Goal: Task Accomplishment & Management: Use online tool/utility

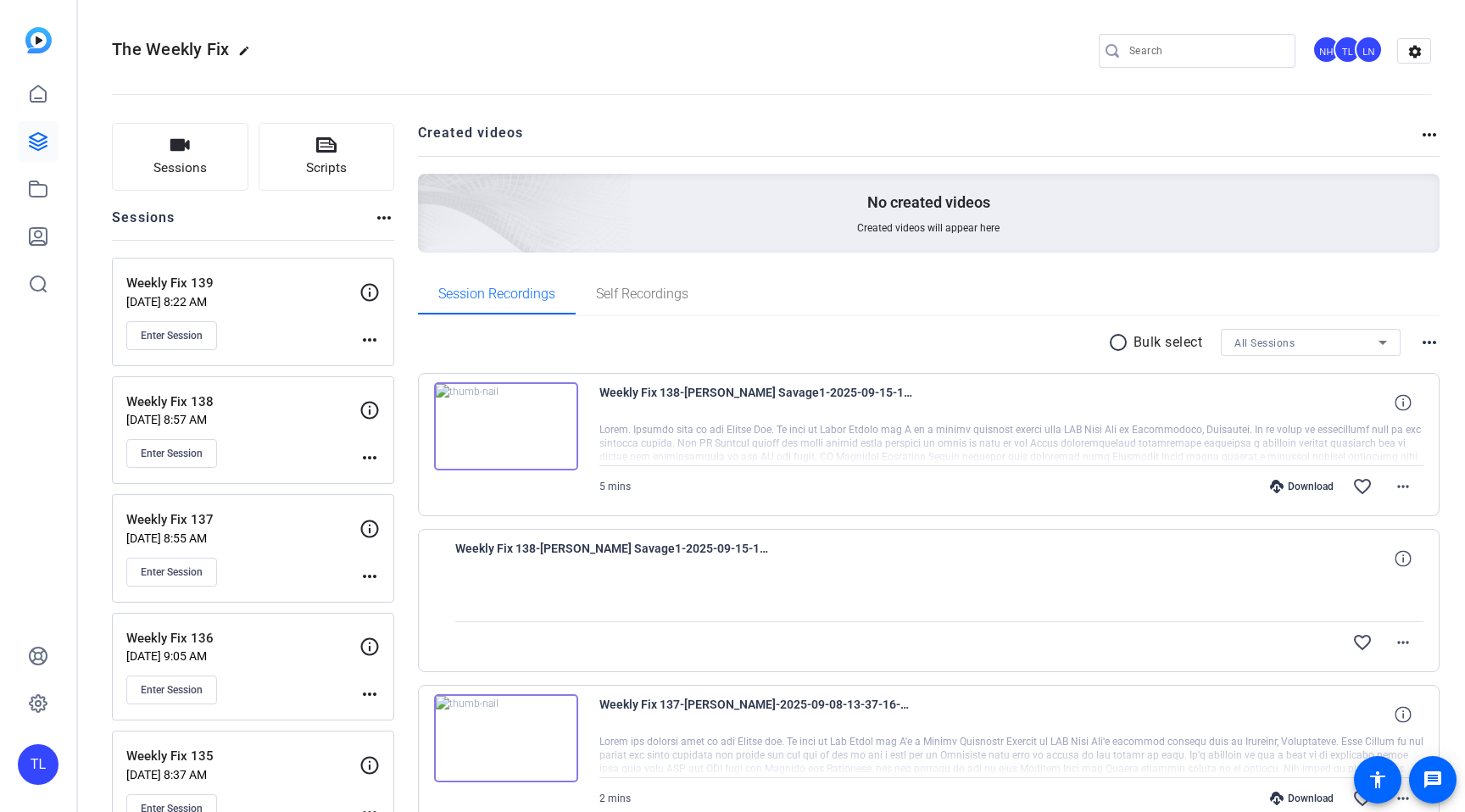
click at [339, 151] on button "Scripts" at bounding box center [327, 156] width 136 height 68
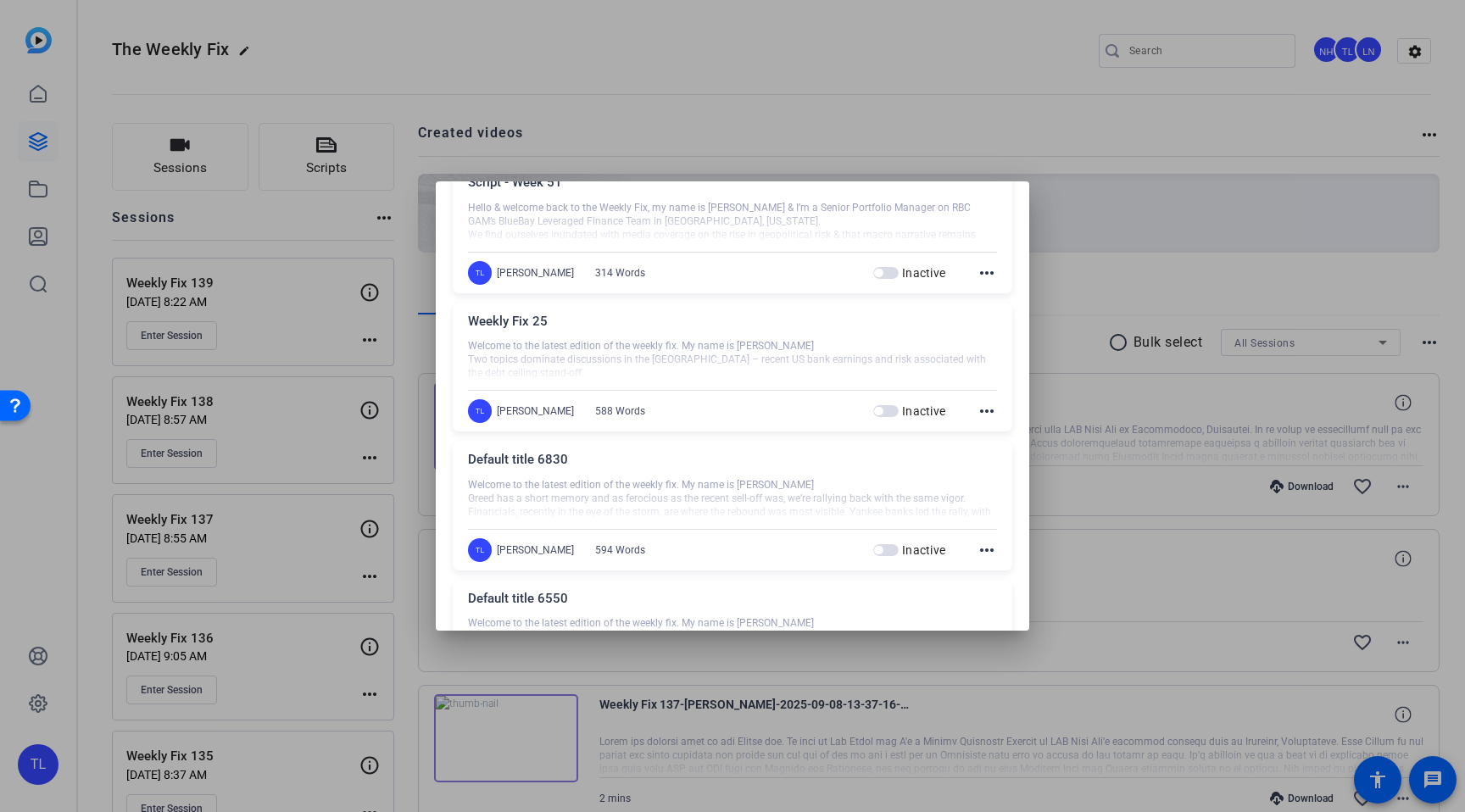
scroll to position [1163, 0]
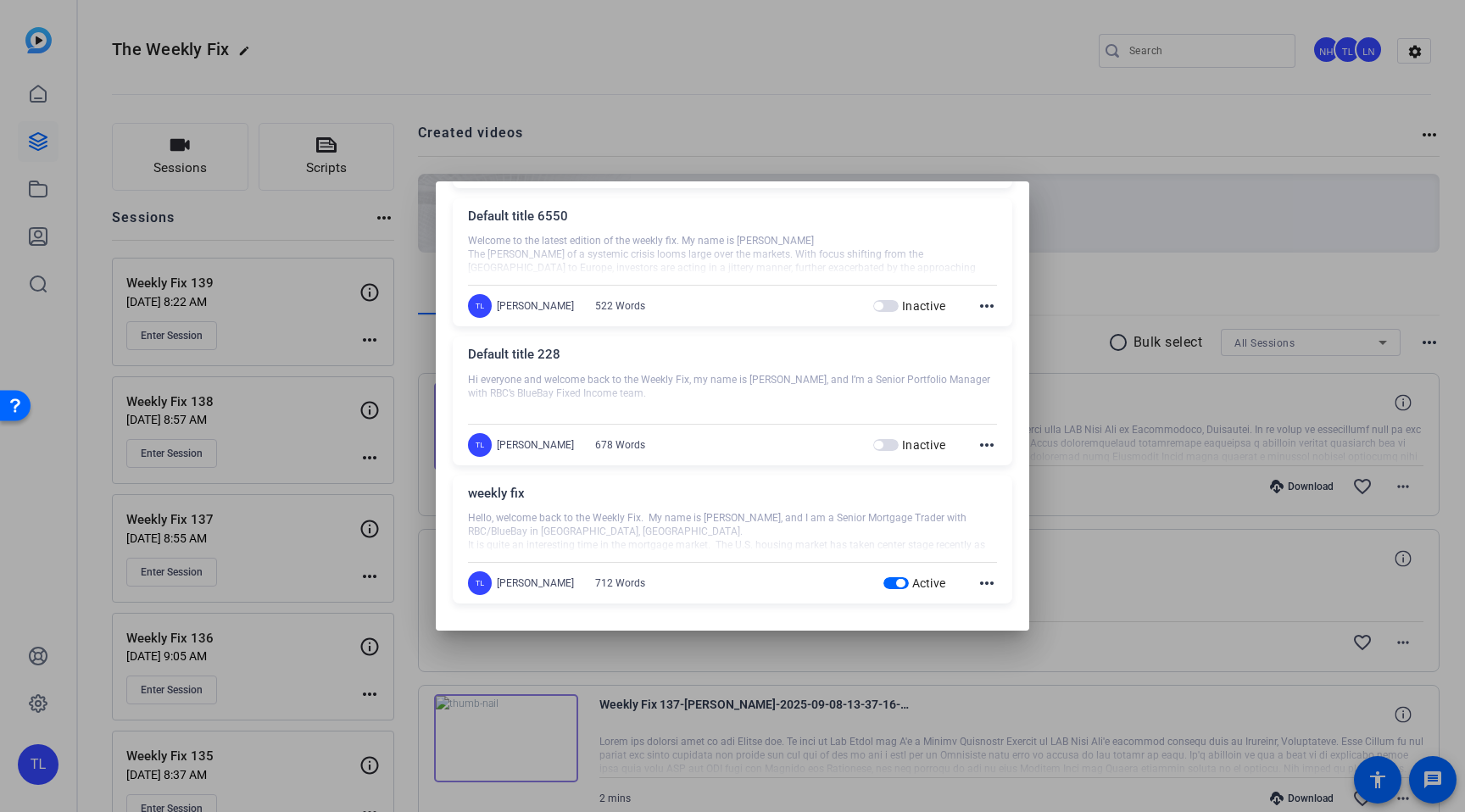
click at [993, 598] on div "weekly fix Hello, welcome back to the Weekly Fix. My name is [PERSON_NAME], and…" at bounding box center [732, 540] width 560 height 129
click at [986, 586] on mat-icon "more_horiz" at bounding box center [987, 583] width 21 height 21
click at [1030, 612] on span "Edit" at bounding box center [1024, 608] width 68 height 21
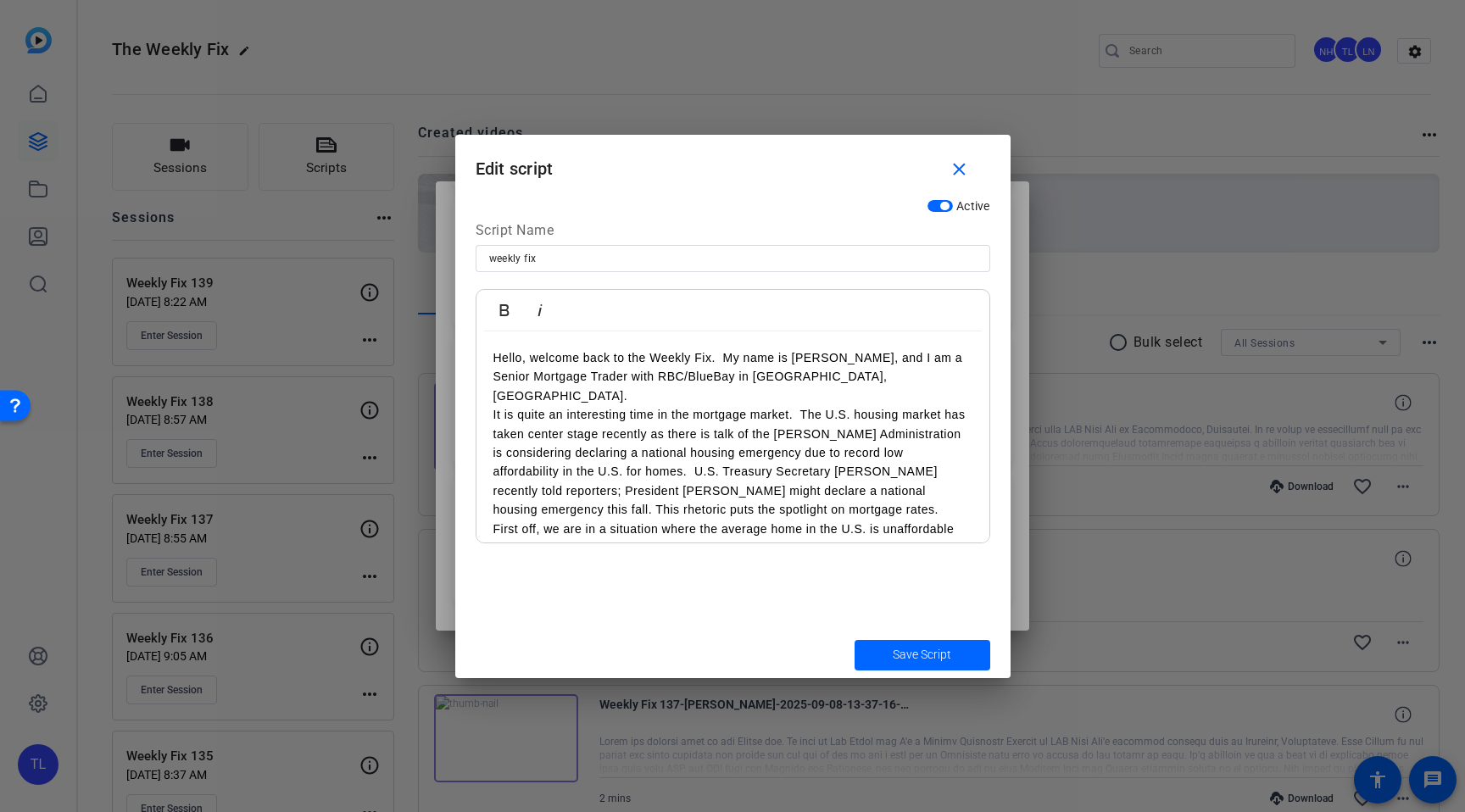
click at [672, 440] on p "It is quite an interesting time in the mortgage market. The U.S. housing market…" at bounding box center [732, 462] width 479 height 113
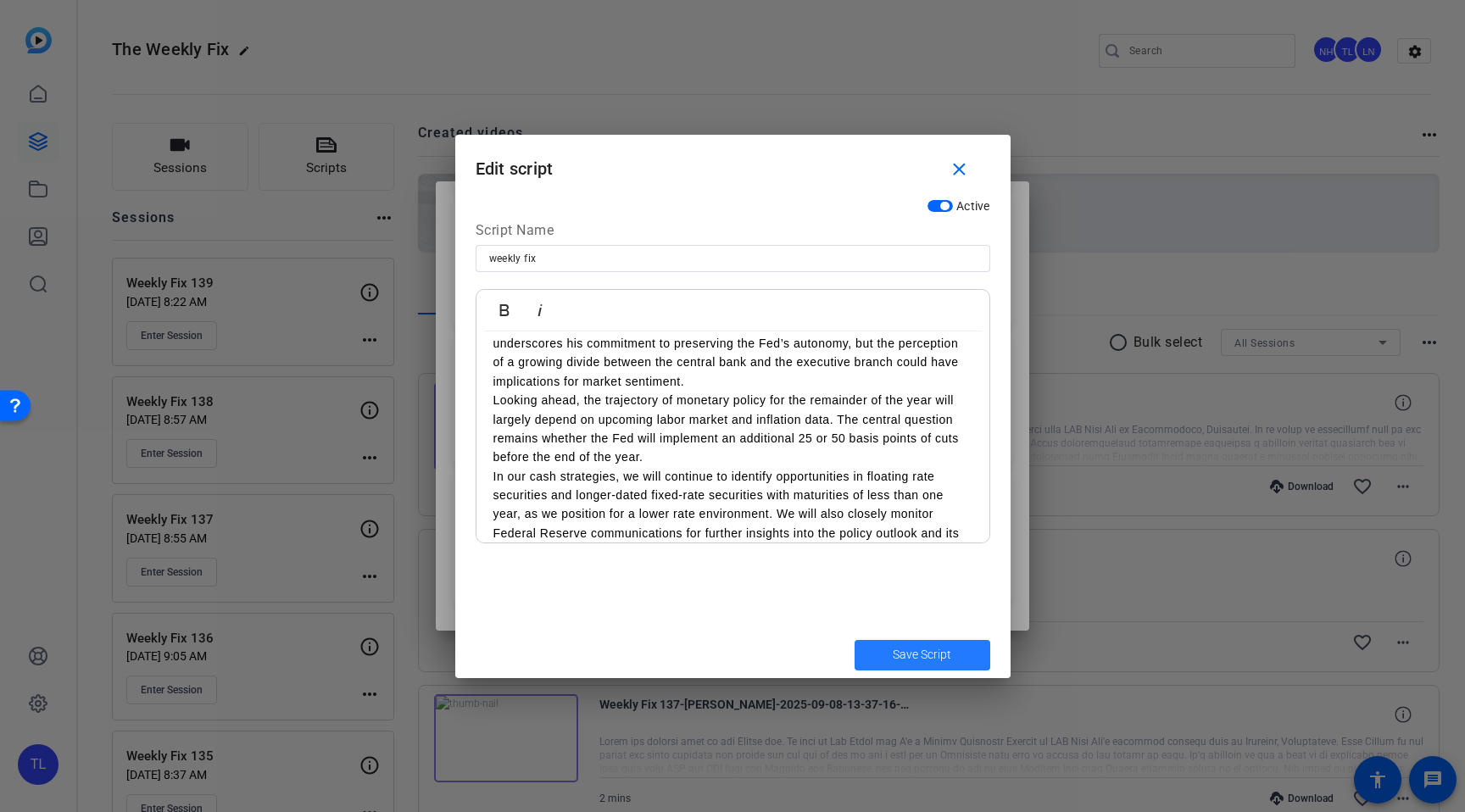
click at [918, 658] on span "Save Script" at bounding box center [922, 654] width 58 height 18
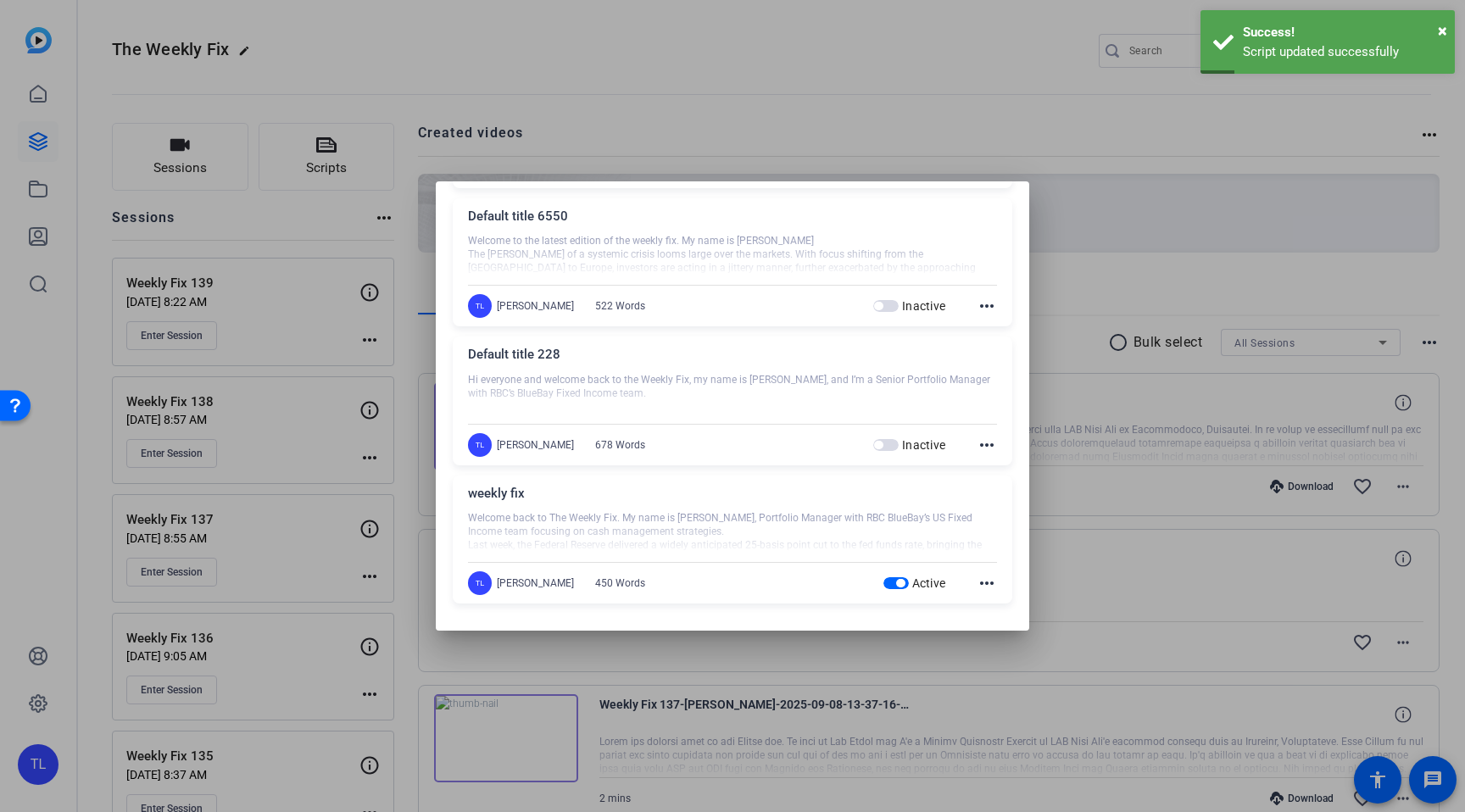
click at [886, 112] on div at bounding box center [732, 406] width 1465 height 812
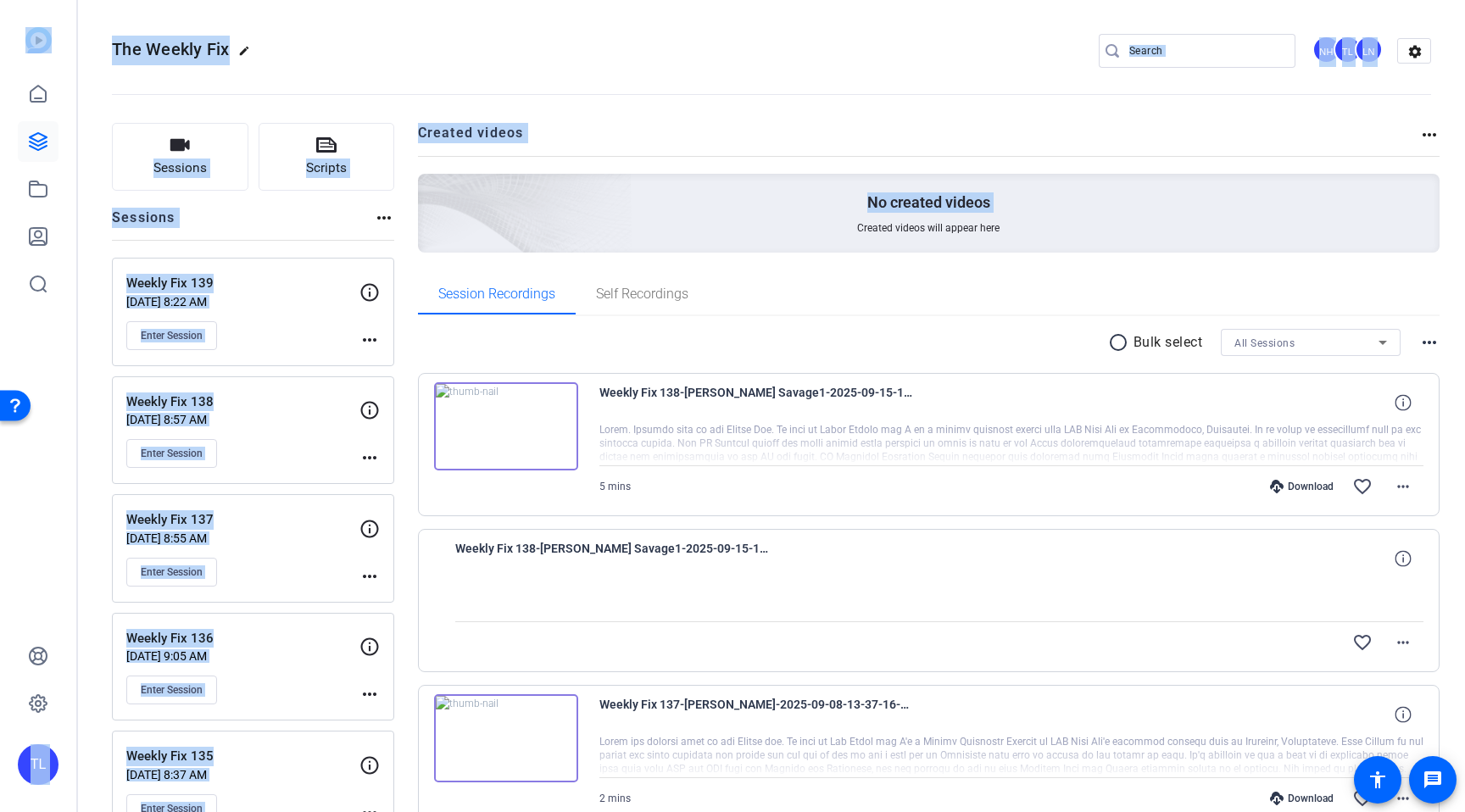
drag, startPoint x: 1462, startPoint y: 206, endPoint x: 1460, endPoint y: -135, distance: 341.0
click at [1460, 0] on html "Accessibility Screen-Reader Guide, Feedback, and Issue Reporting | New window T…" at bounding box center [732, 406] width 1465 height 812
click at [587, 51] on div "The Weekly Fix edit NH TL LN settings" at bounding box center [772, 51] width 1319 height 26
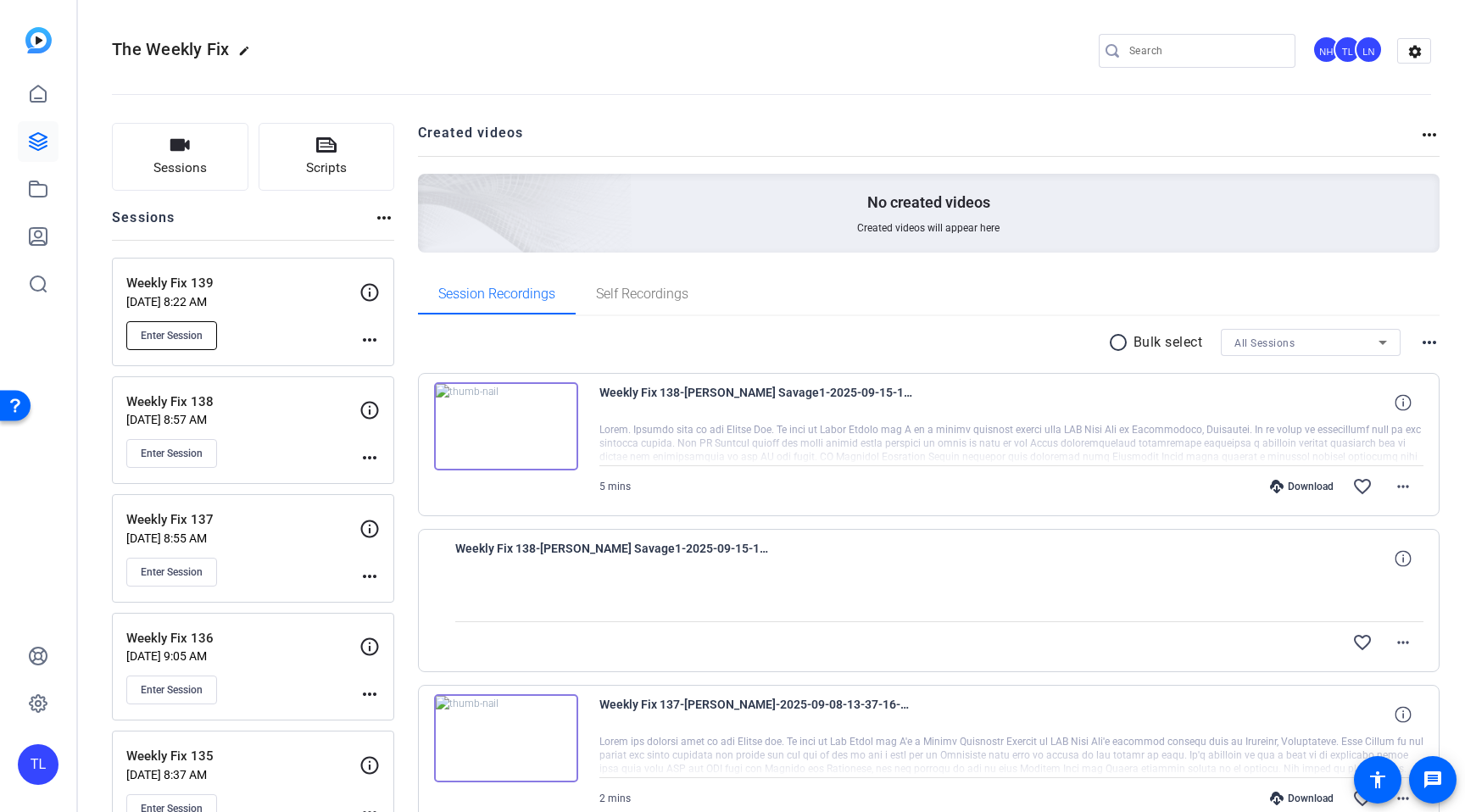
click at [160, 344] on button "Enter Session" at bounding box center [172, 336] width 91 height 29
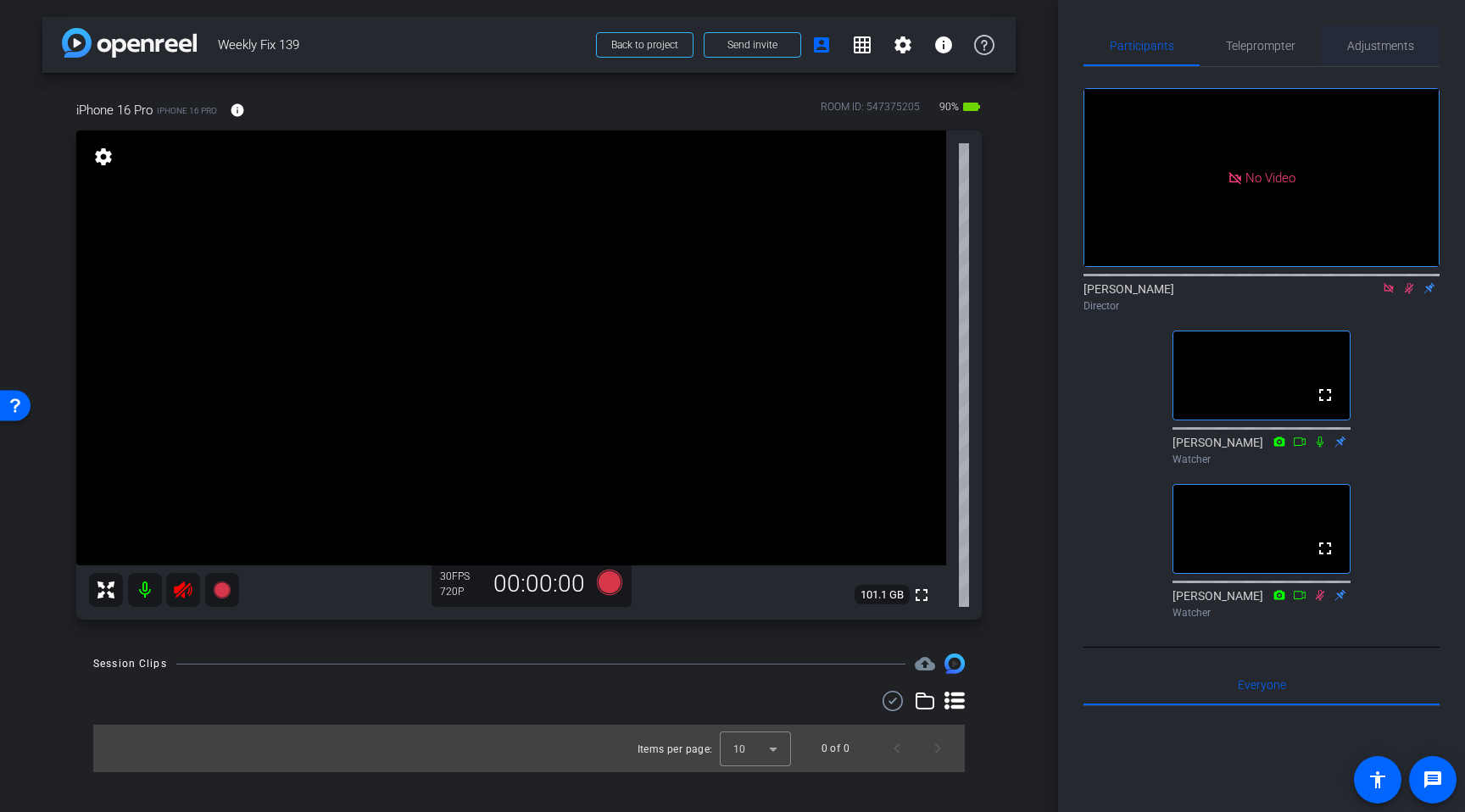
click at [1373, 55] on span "Adjustments" at bounding box center [1381, 45] width 67 height 40
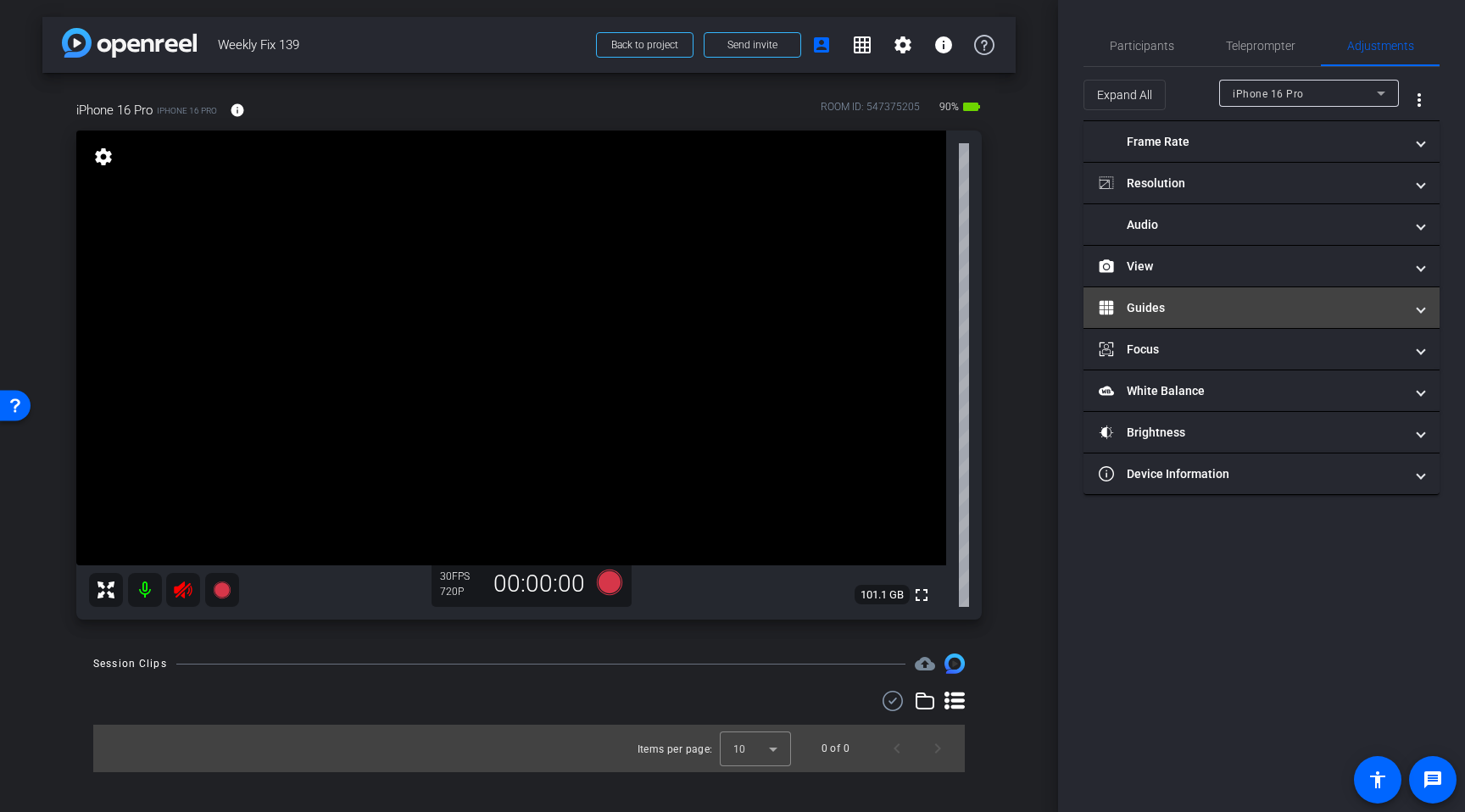
click at [1117, 310] on mat-panel-title "Guides" at bounding box center [1251, 308] width 305 height 18
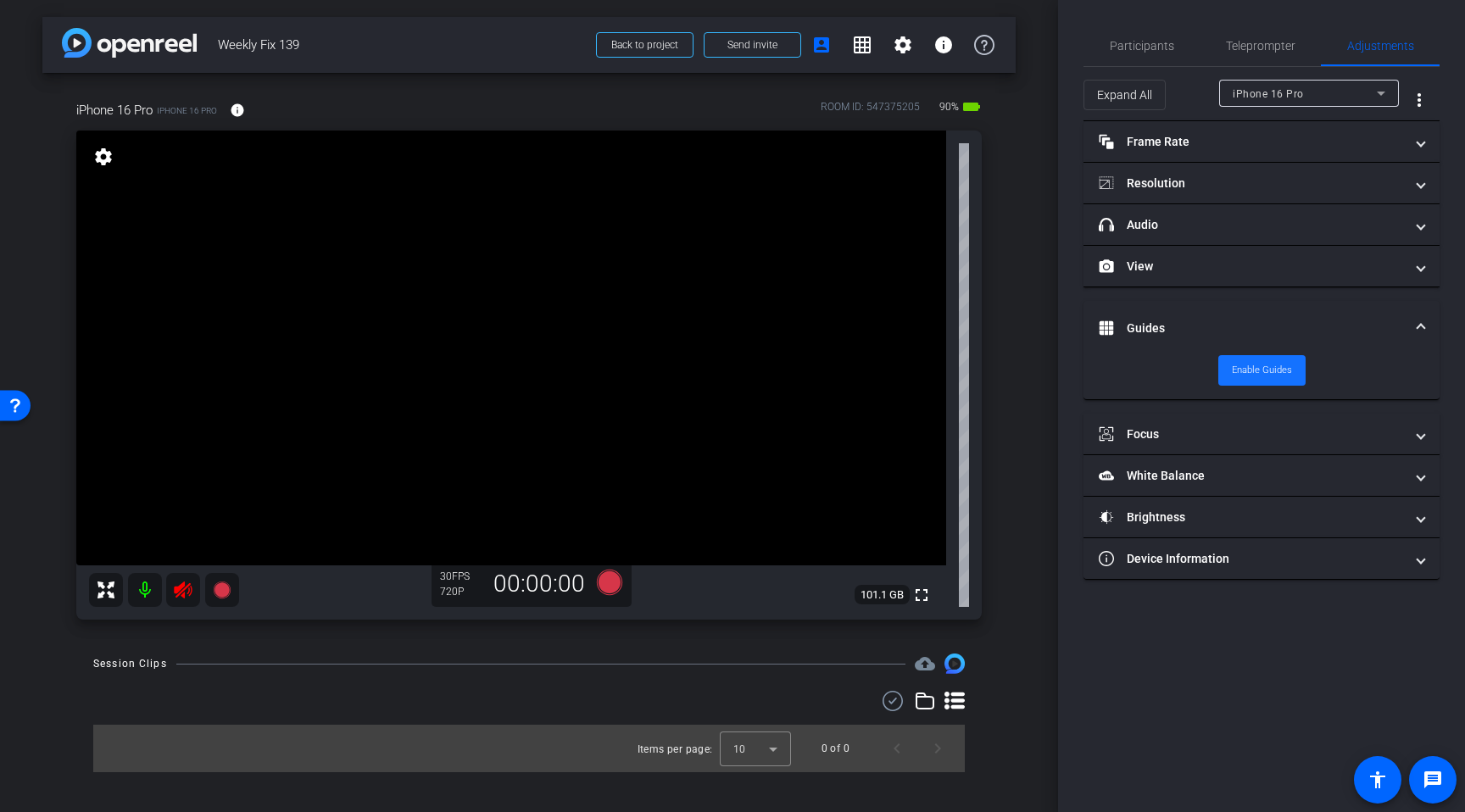
click at [1273, 376] on span "Enable Guides" at bounding box center [1263, 370] width 60 height 26
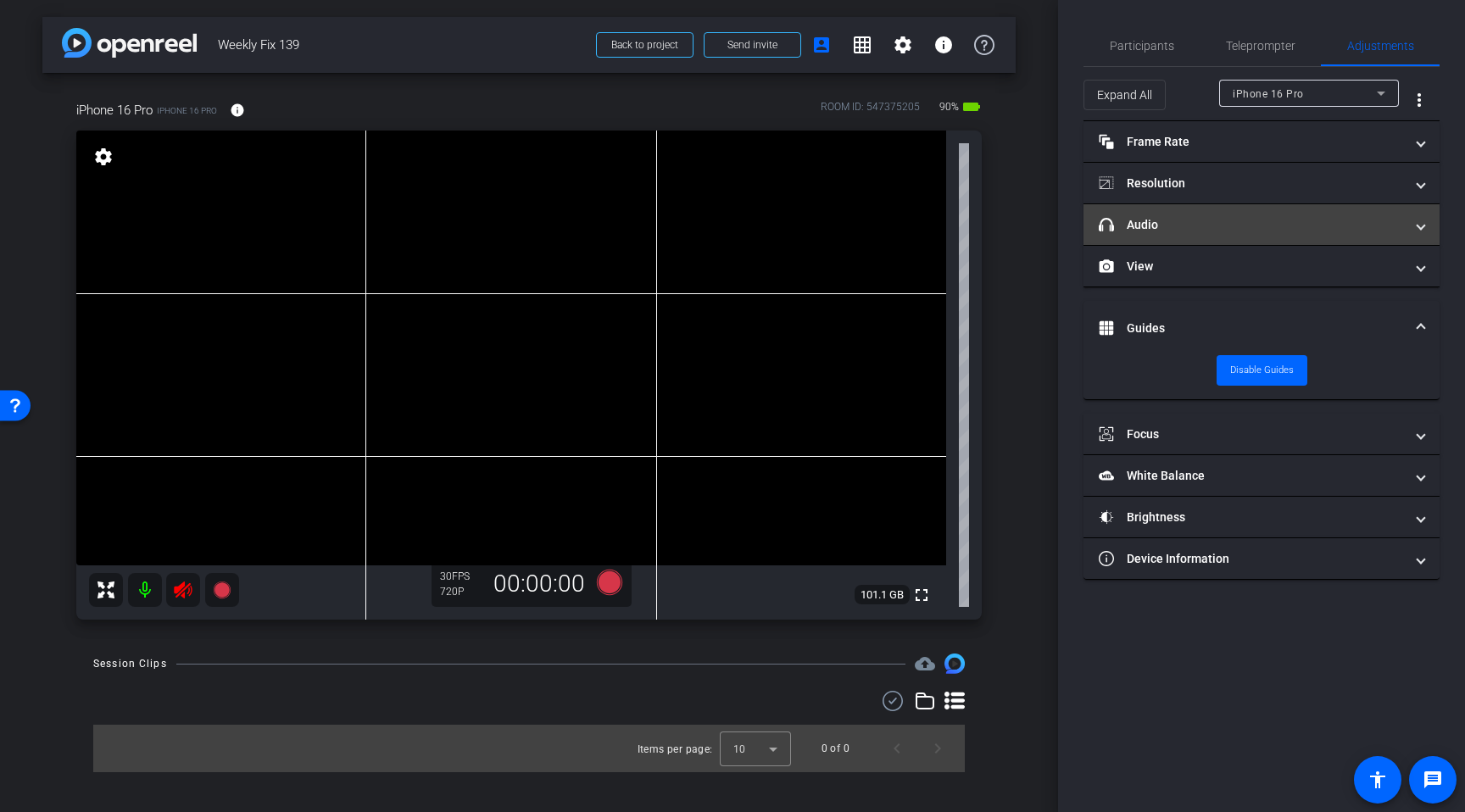
click at [1217, 229] on mat-panel-title "headphone icon Audio" at bounding box center [1251, 225] width 305 height 18
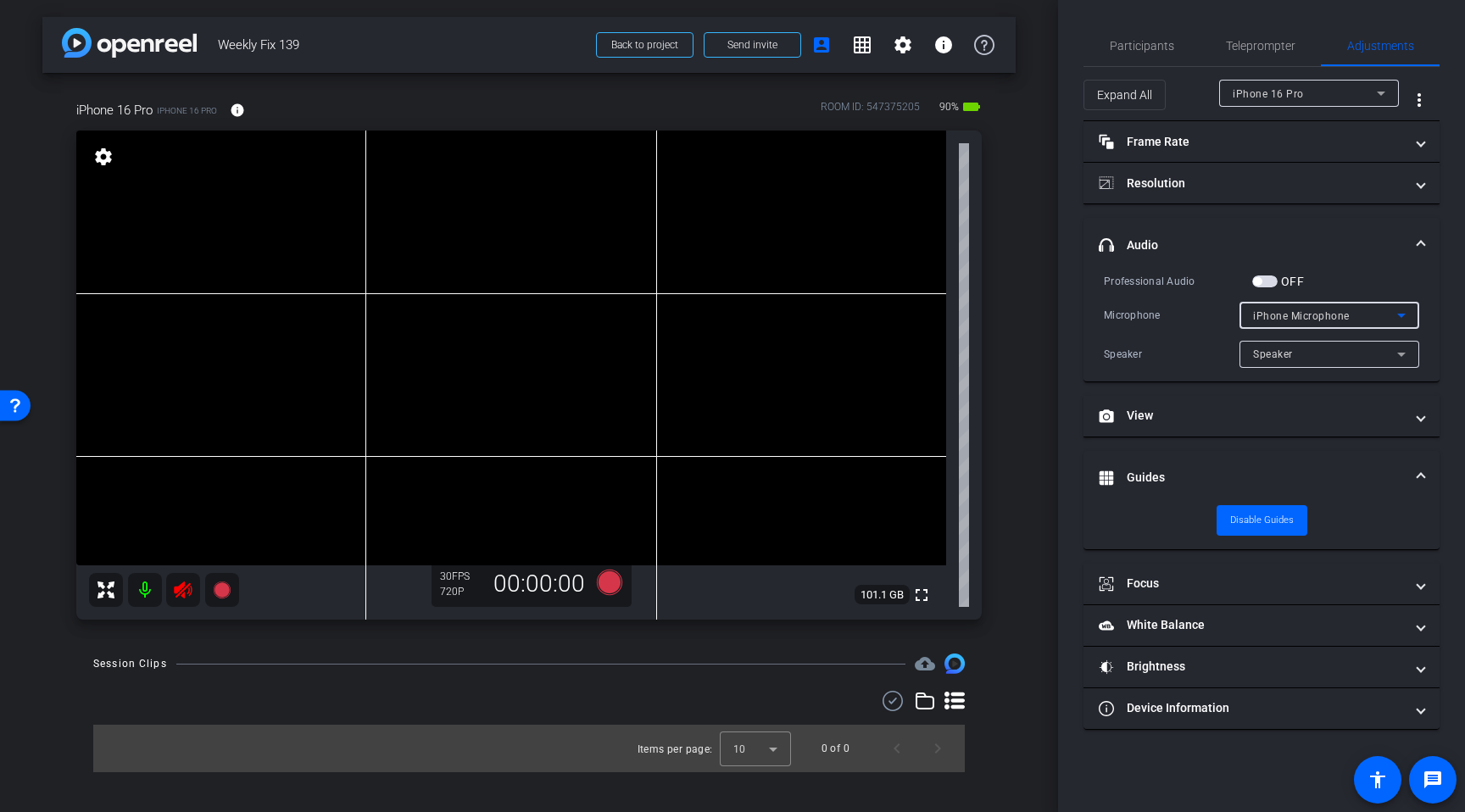
click at [1344, 322] on div "iPhone Microphone" at bounding box center [1325, 316] width 144 height 21
click at [1384, 310] on div at bounding box center [732, 406] width 1465 height 812
click at [1399, 318] on icon at bounding box center [1402, 316] width 21 height 21
click at [1400, 318] on div at bounding box center [732, 406] width 1465 height 812
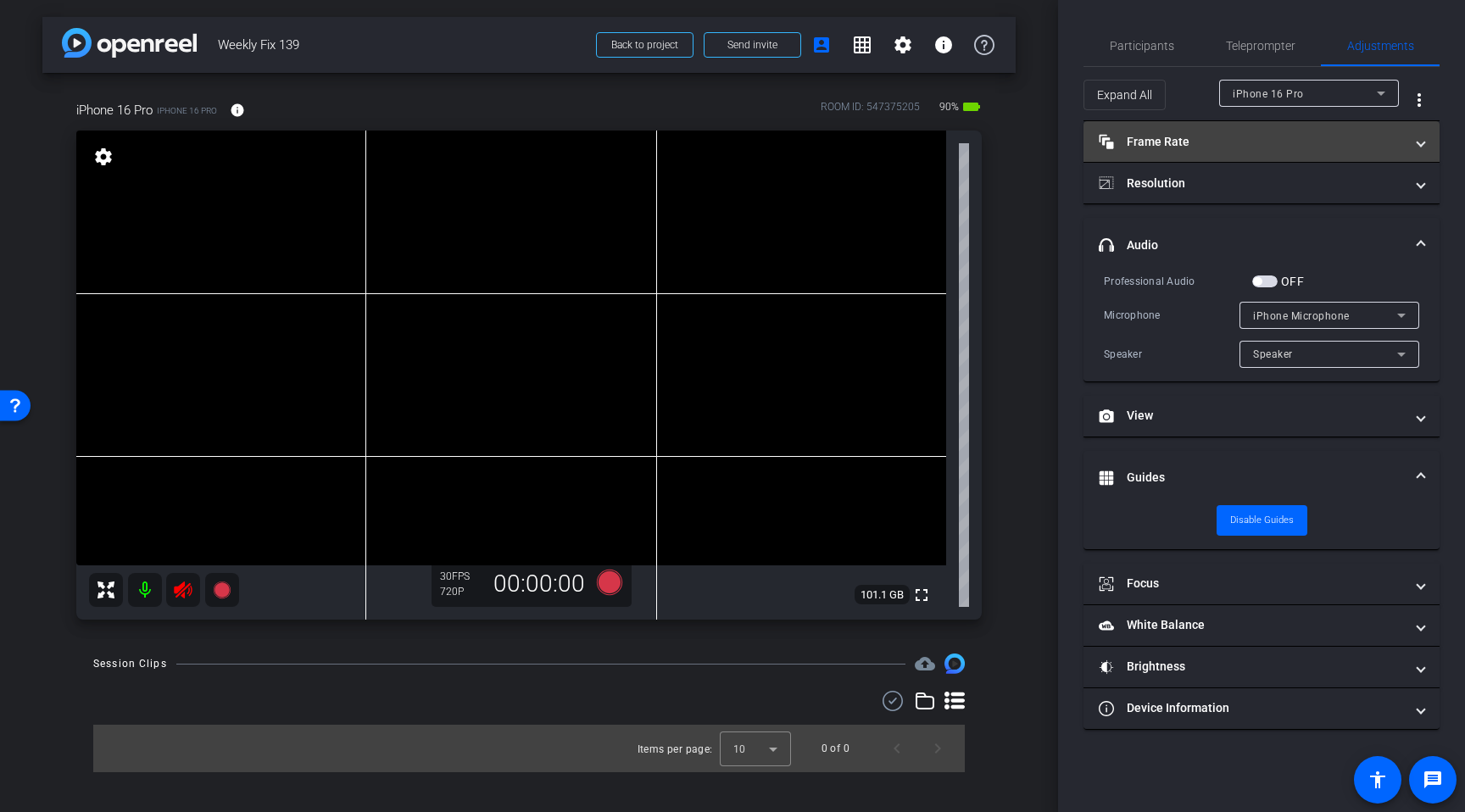
click at [1177, 137] on mat-panel-title "Frame Rate Frame Rate" at bounding box center [1251, 141] width 305 height 18
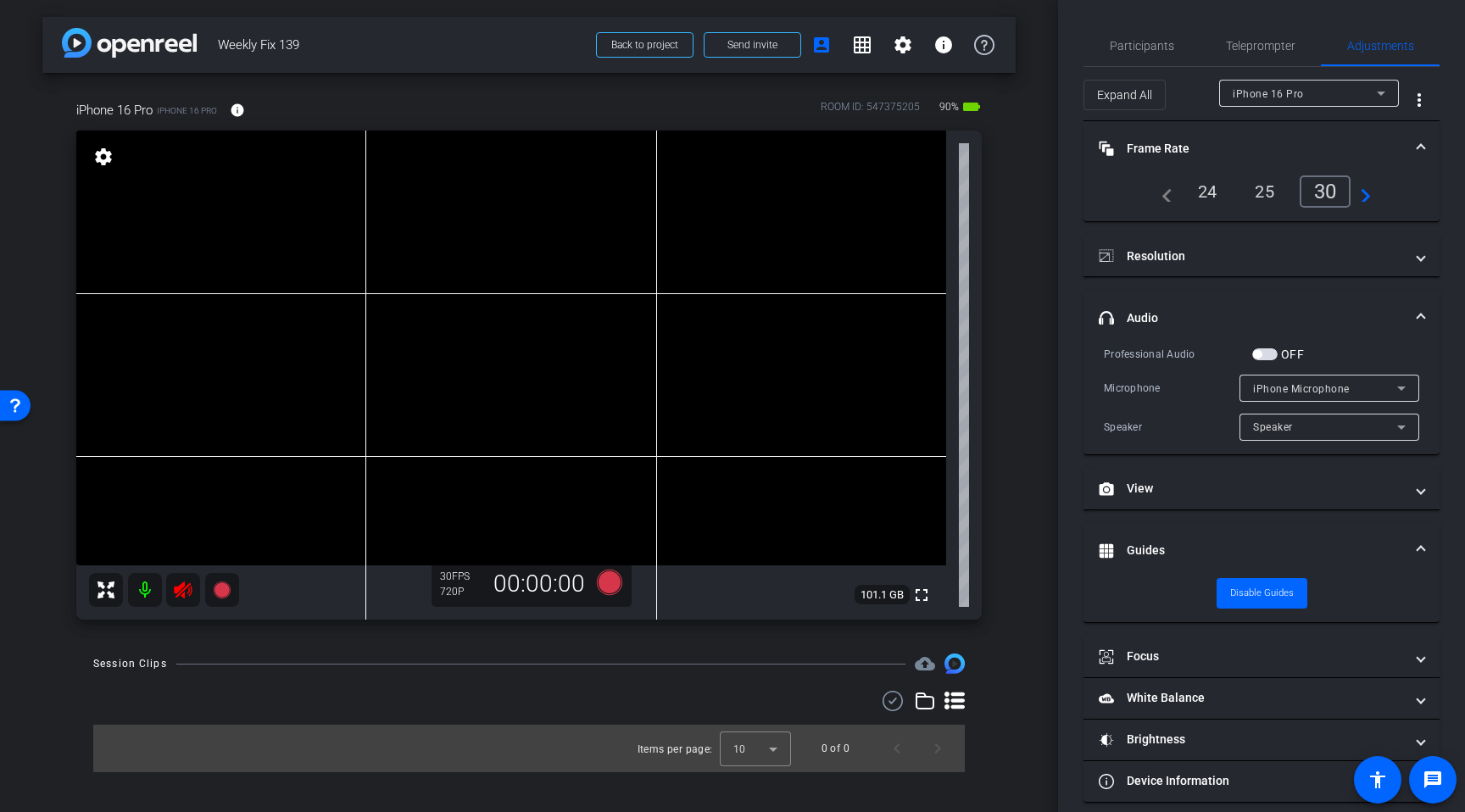
click at [1206, 195] on div "24" at bounding box center [1208, 192] width 45 height 29
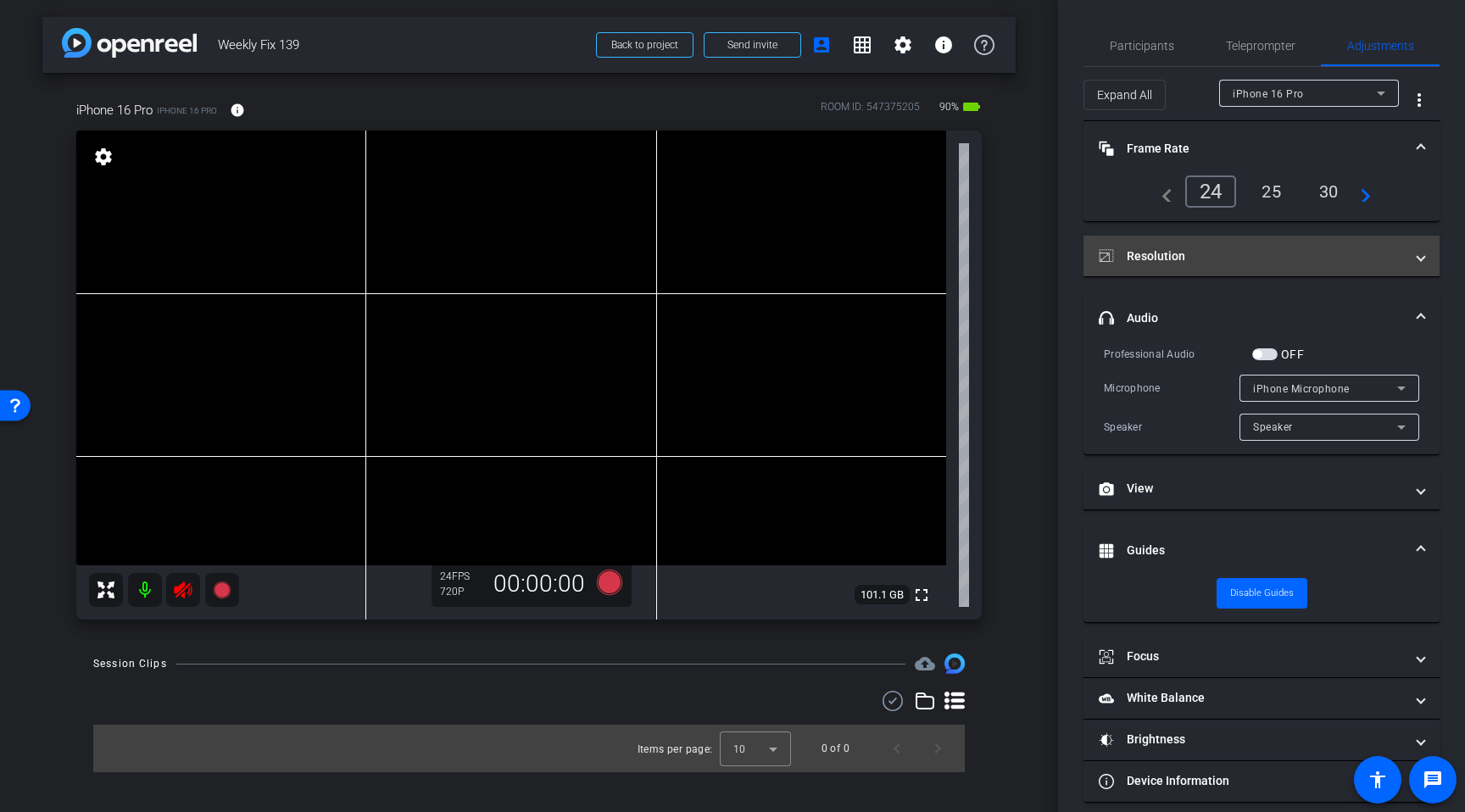
drag, startPoint x: 1174, startPoint y: 266, endPoint x: 1190, endPoint y: 265, distance: 16.0
click at [1190, 265] on mat-expansion-panel-header "Resolution" at bounding box center [1262, 256] width 356 height 40
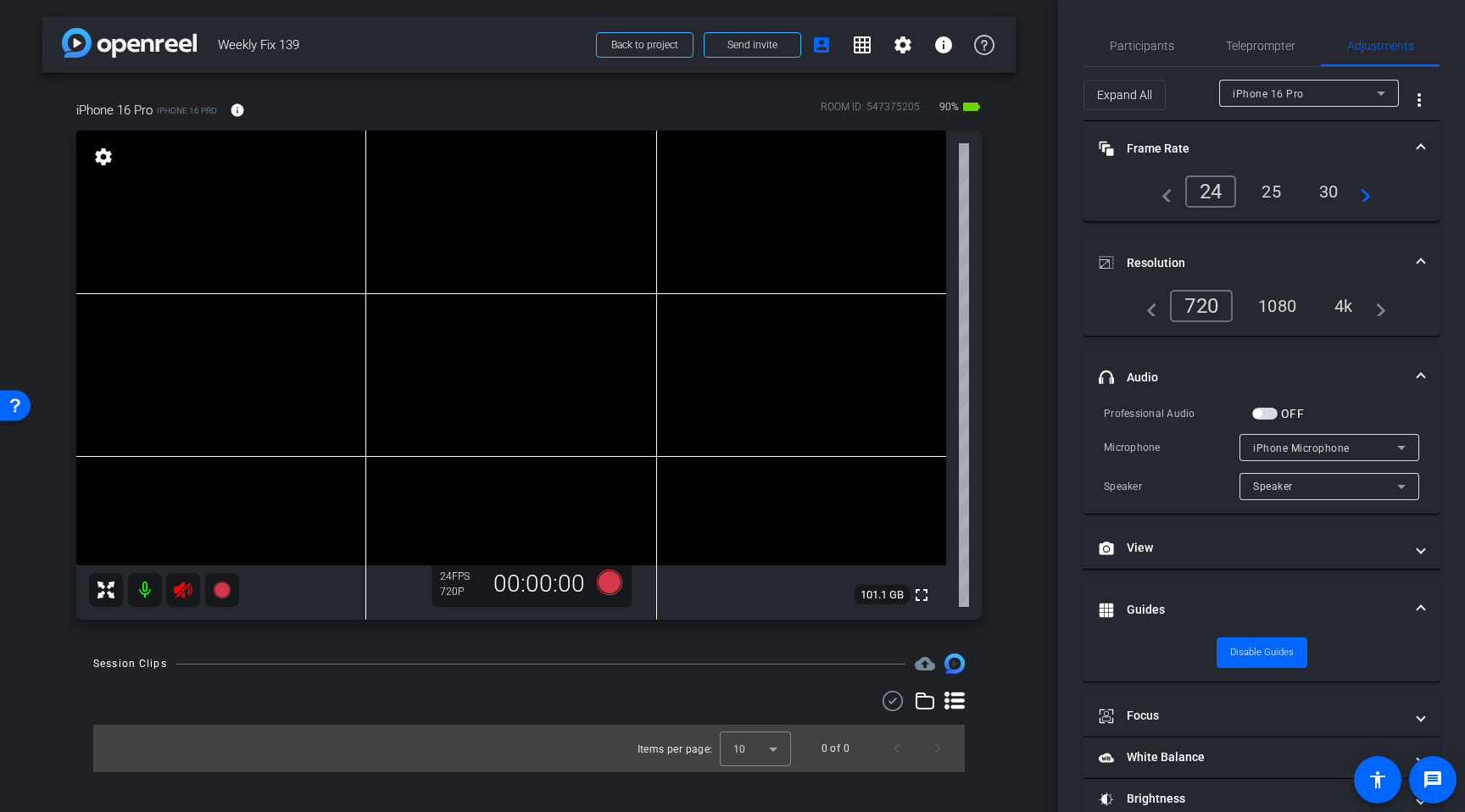
click at [1274, 306] on div "1080" at bounding box center [1277, 306] width 63 height 29
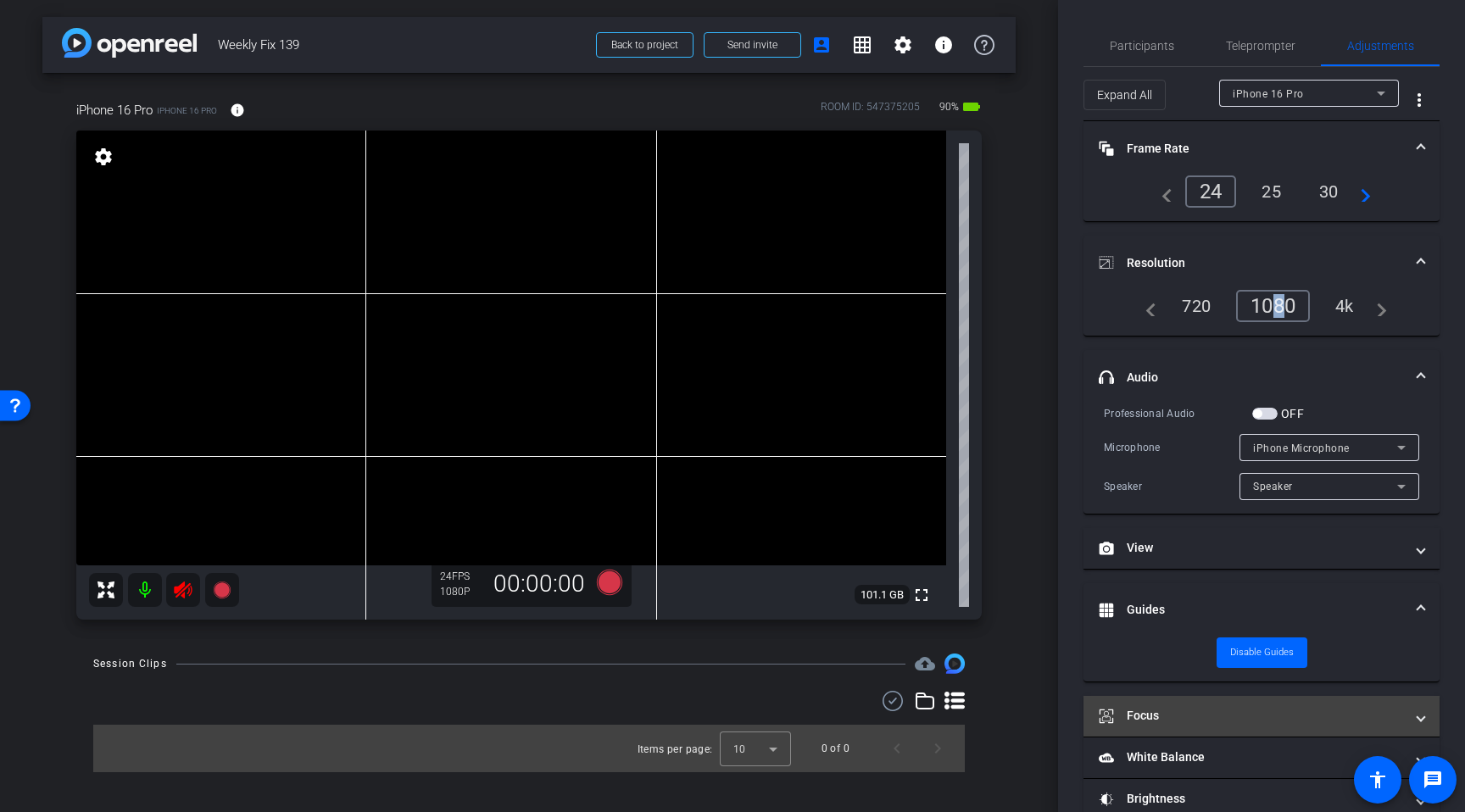
scroll to position [75, 0]
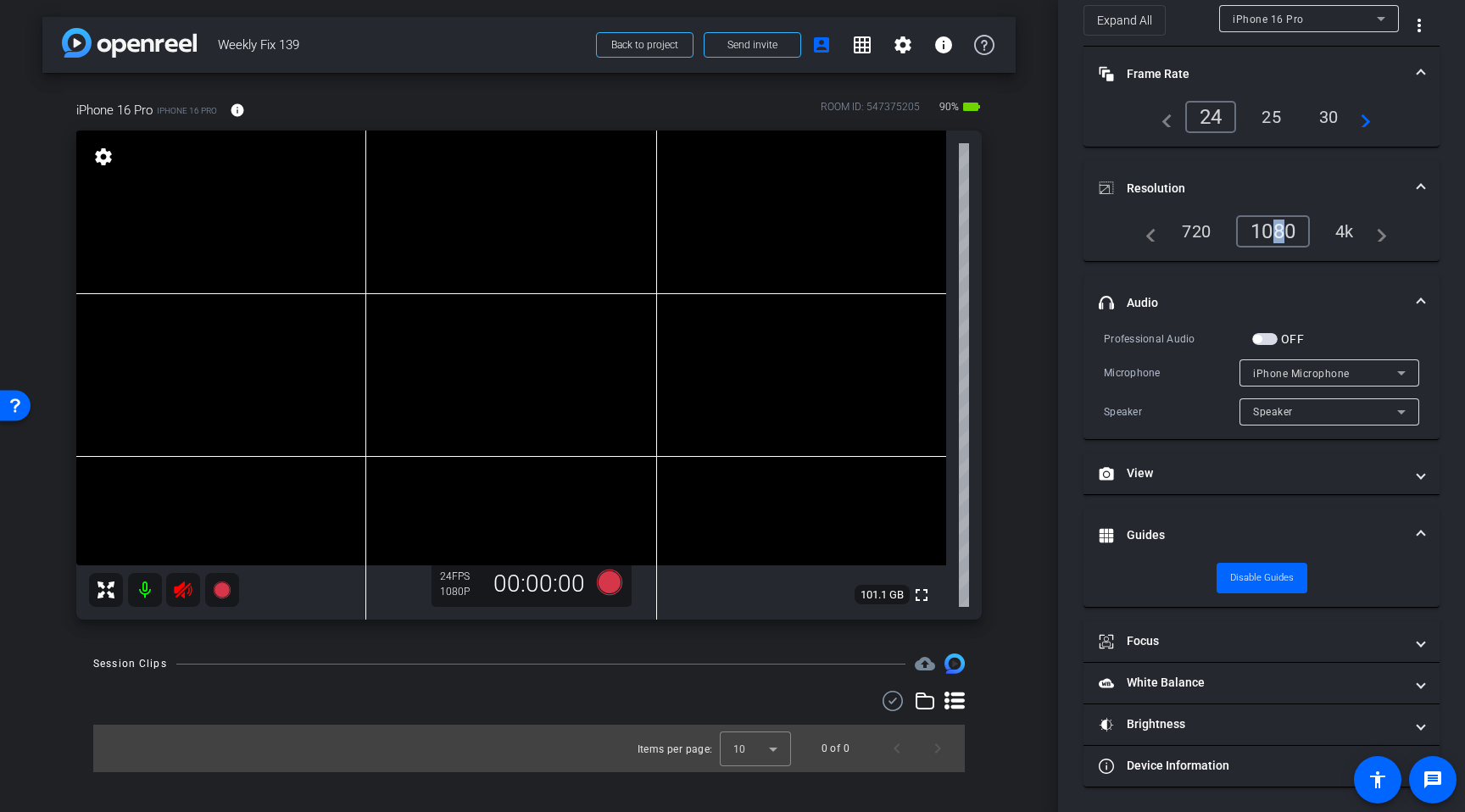
click at [189, 592] on icon at bounding box center [183, 590] width 18 height 17
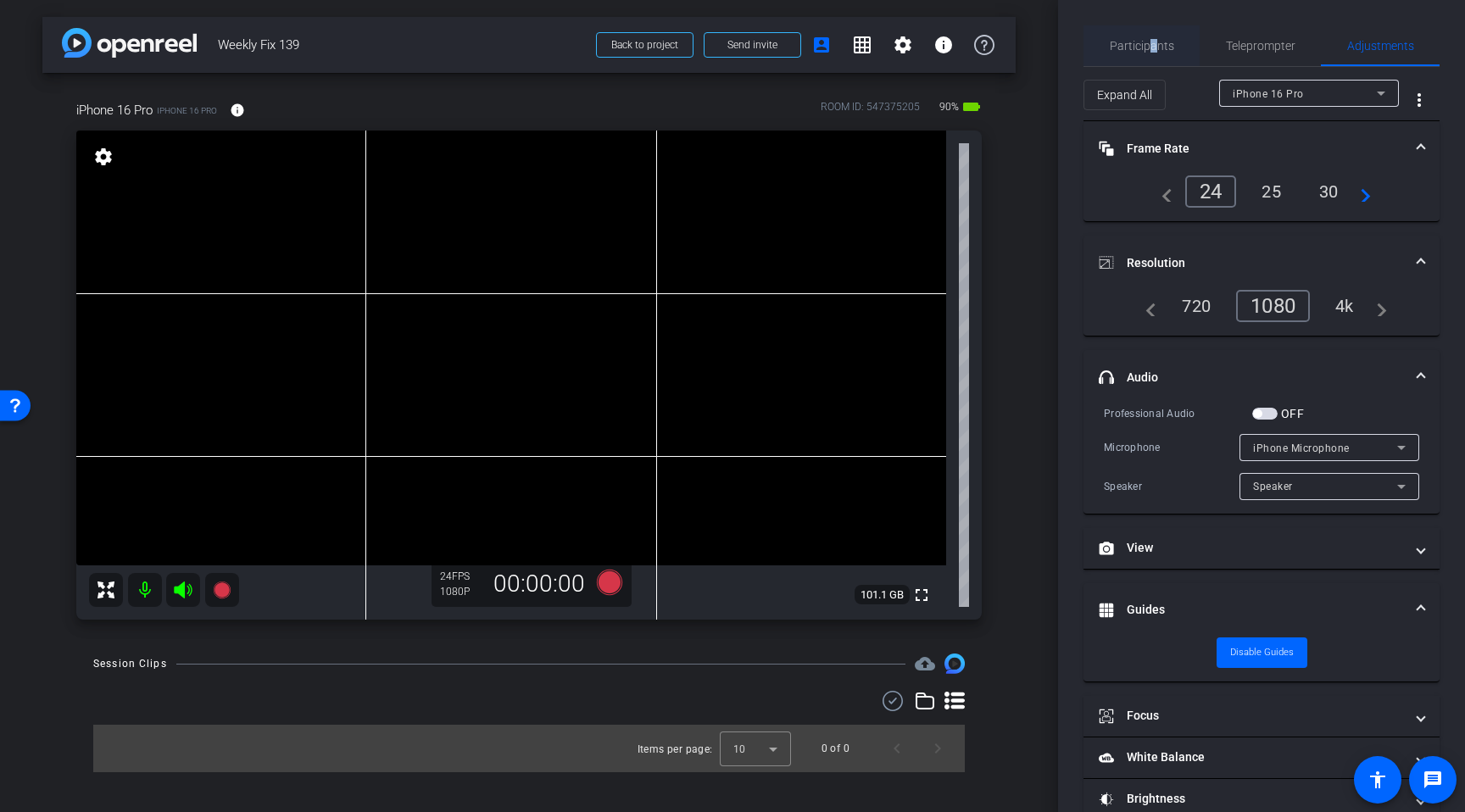
click at [1155, 47] on span "Participants" at bounding box center [1142, 45] width 64 height 12
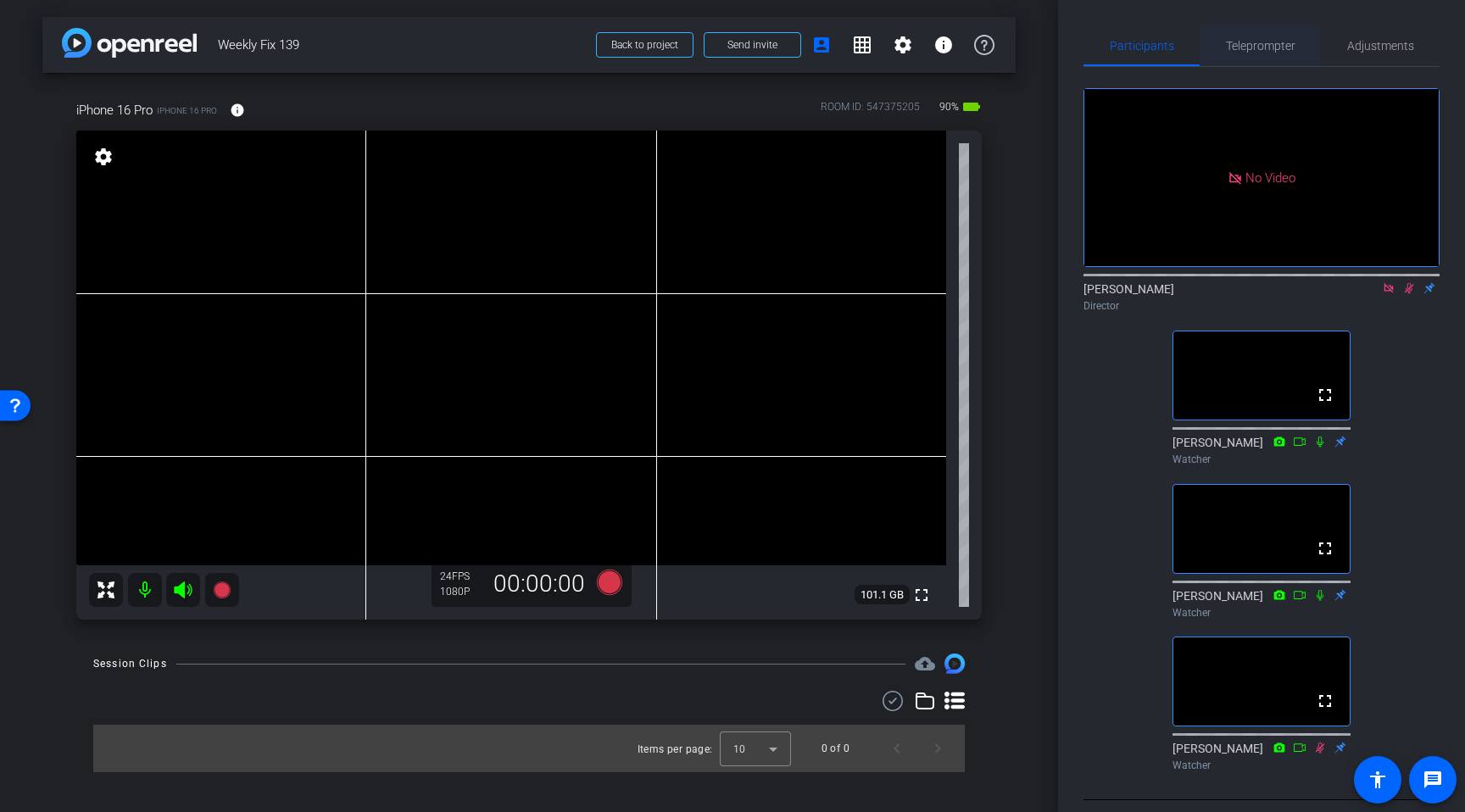
click at [1257, 36] on span "Teleprompter" at bounding box center [1261, 45] width 69 height 40
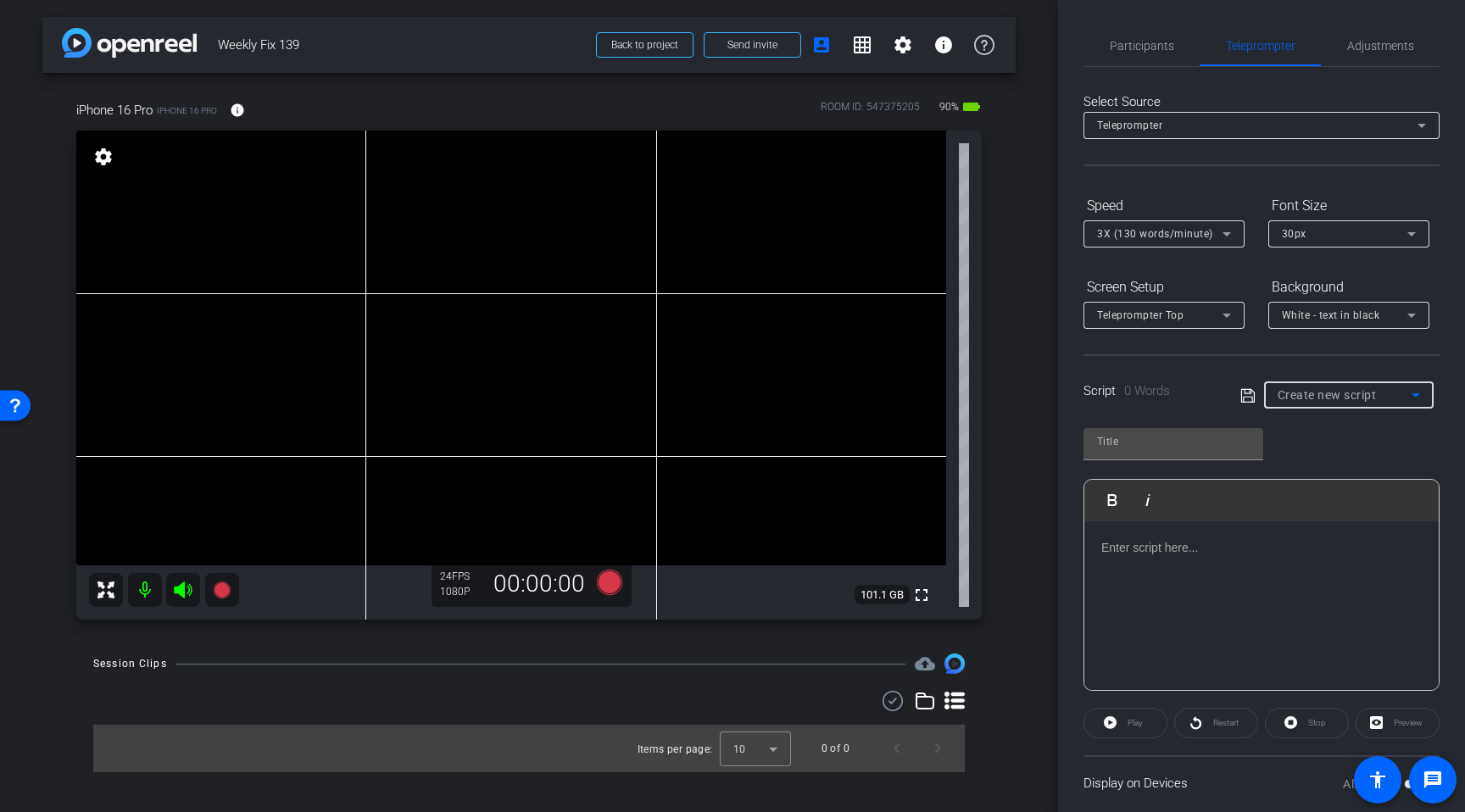
click at [1334, 400] on span "Create new script" at bounding box center [1328, 395] width 99 height 14
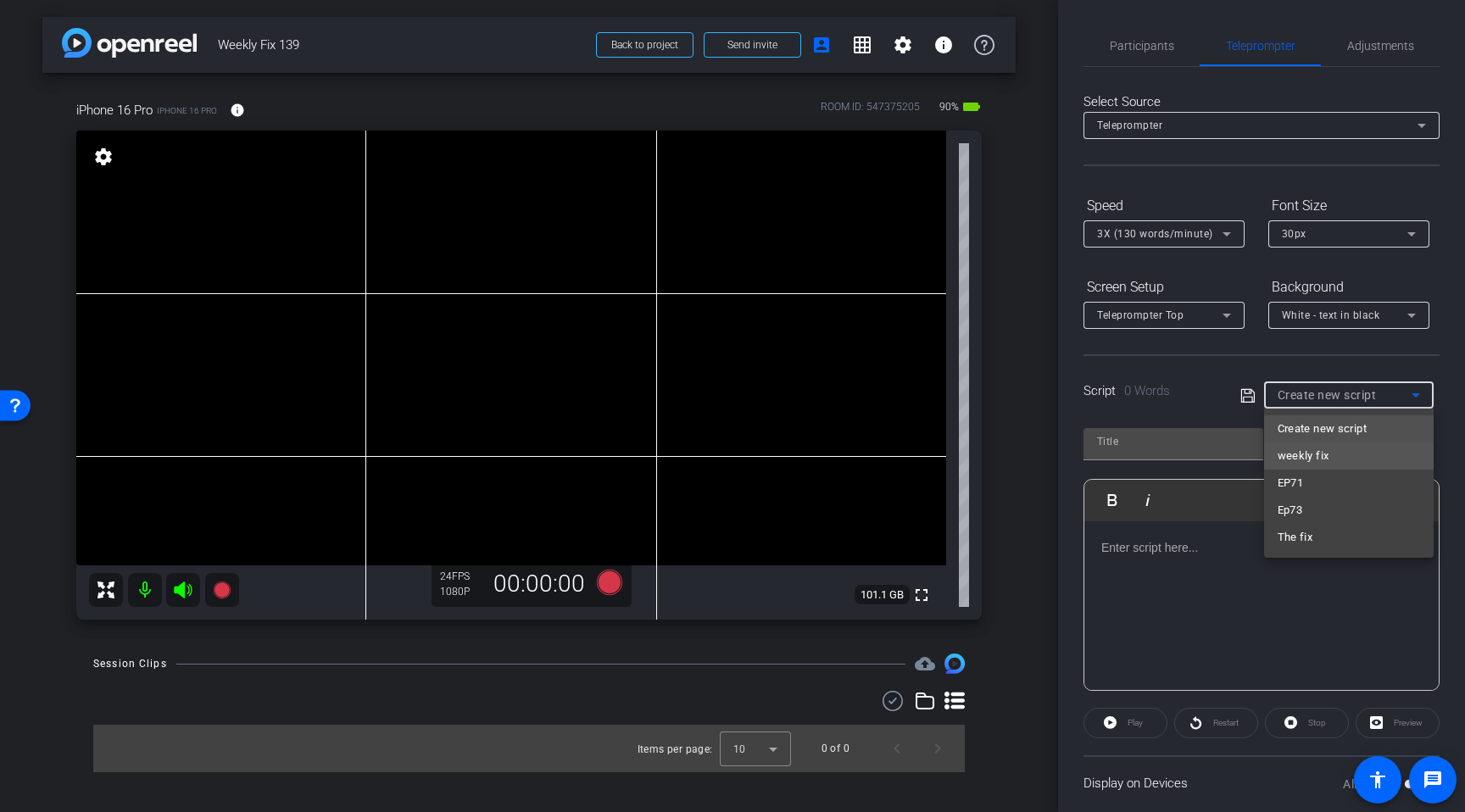
drag, startPoint x: 1341, startPoint y: 448, endPoint x: 1355, endPoint y: 447, distance: 14.0
click at [1353, 448] on mat-option "weekly fix" at bounding box center [1349, 456] width 170 height 27
type input "weekly fix"
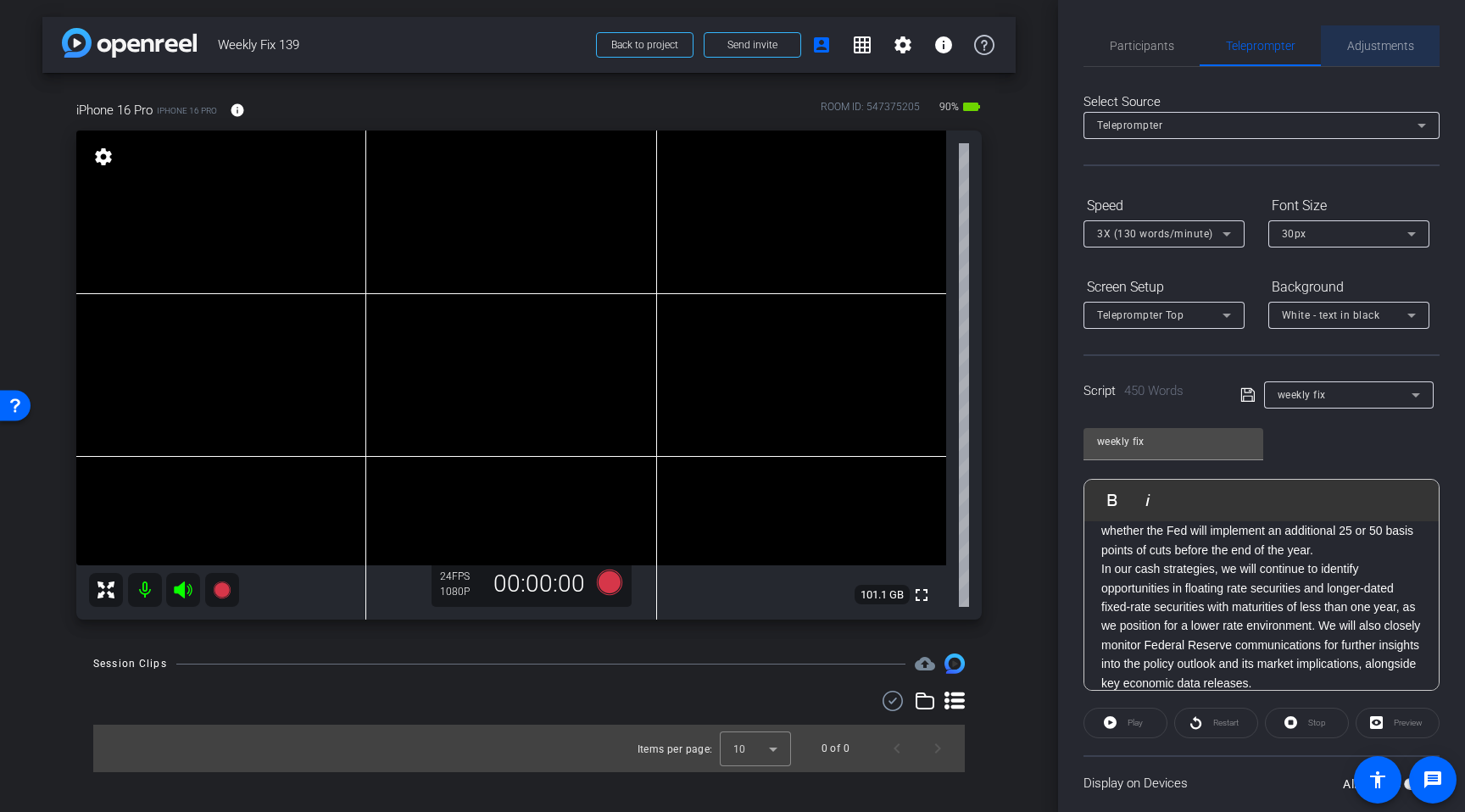
click at [1393, 48] on span "Adjustments" at bounding box center [1381, 45] width 67 height 12
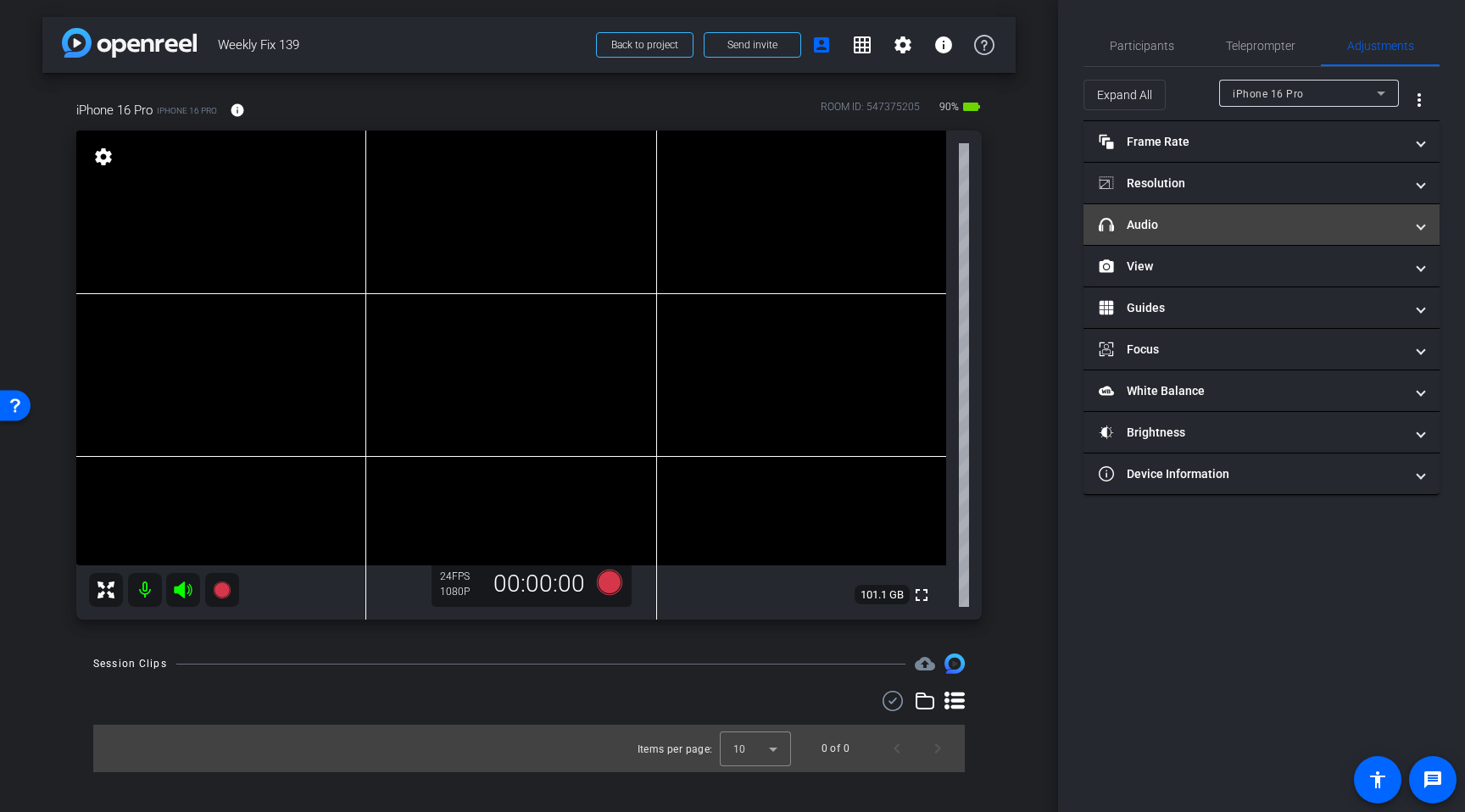
drag, startPoint x: 1205, startPoint y: 228, endPoint x: 1215, endPoint y: 225, distance: 10.4
click at [1216, 226] on mat-panel-title "headphone icon Audio" at bounding box center [1251, 225] width 305 height 18
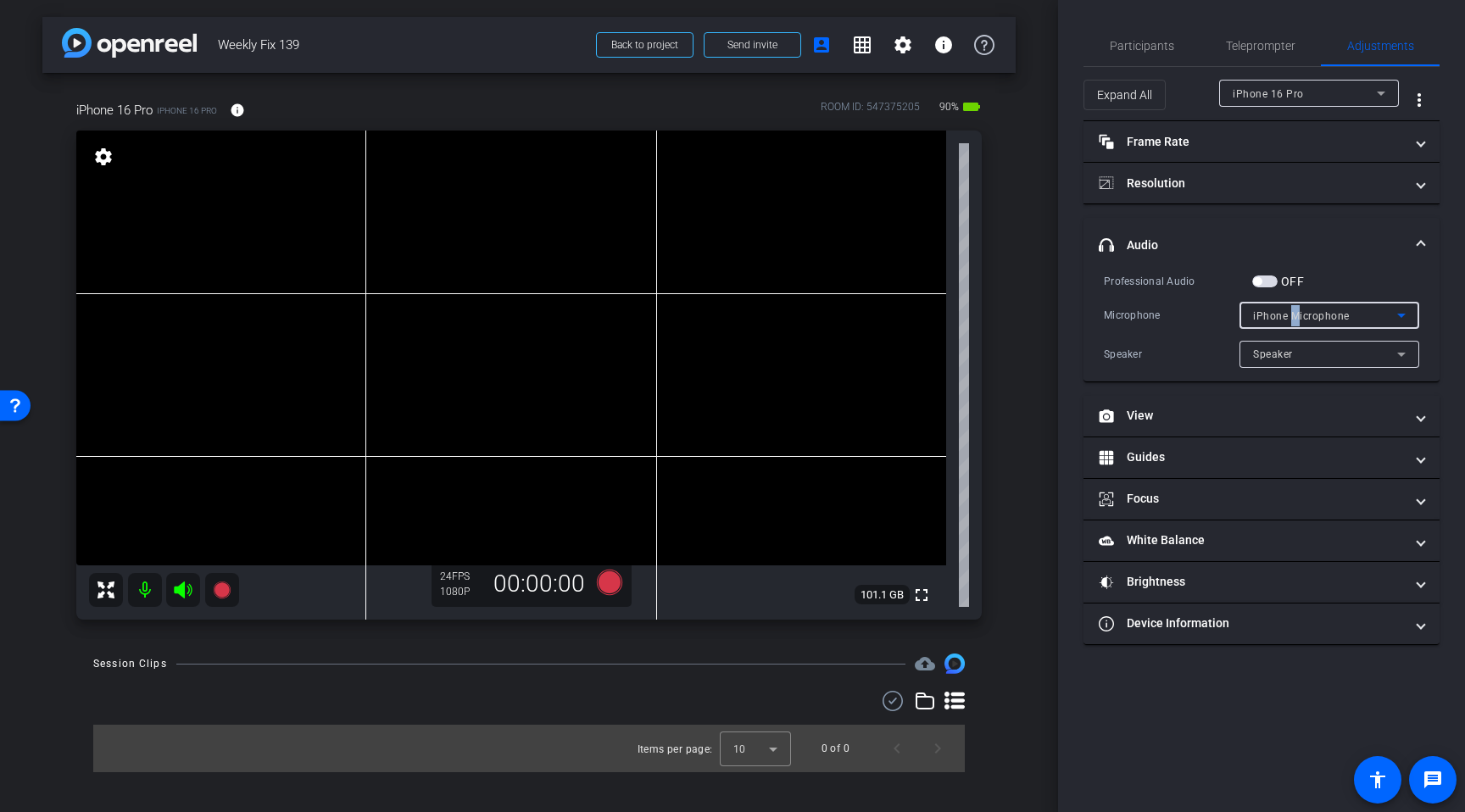
click at [1299, 317] on span "iPhone Microphone" at bounding box center [1301, 316] width 97 height 12
click at [1319, 316] on div at bounding box center [732, 406] width 1465 height 812
drag, startPoint x: 1267, startPoint y: 281, endPoint x: 1287, endPoint y: 283, distance: 20.1
click at [1271, 281] on span "button" at bounding box center [1265, 281] width 26 height 12
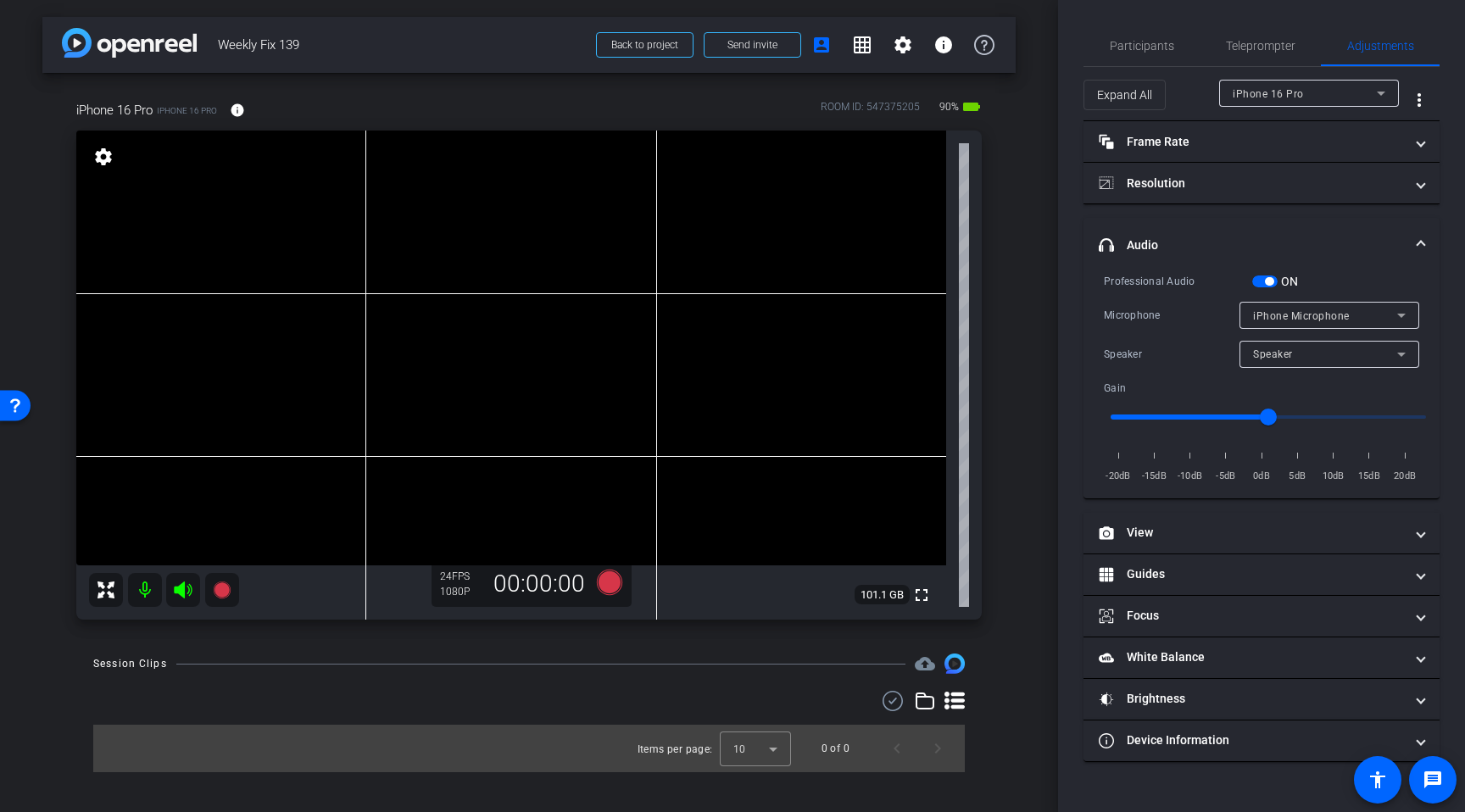
click at [1329, 314] on span "iPhone Microphone" at bounding box center [1301, 316] width 97 height 12
click at [1324, 381] on span "Wireless microphone" at bounding box center [1307, 376] width 108 height 21
click at [1148, 43] on span "Participants" at bounding box center [1142, 45] width 64 height 12
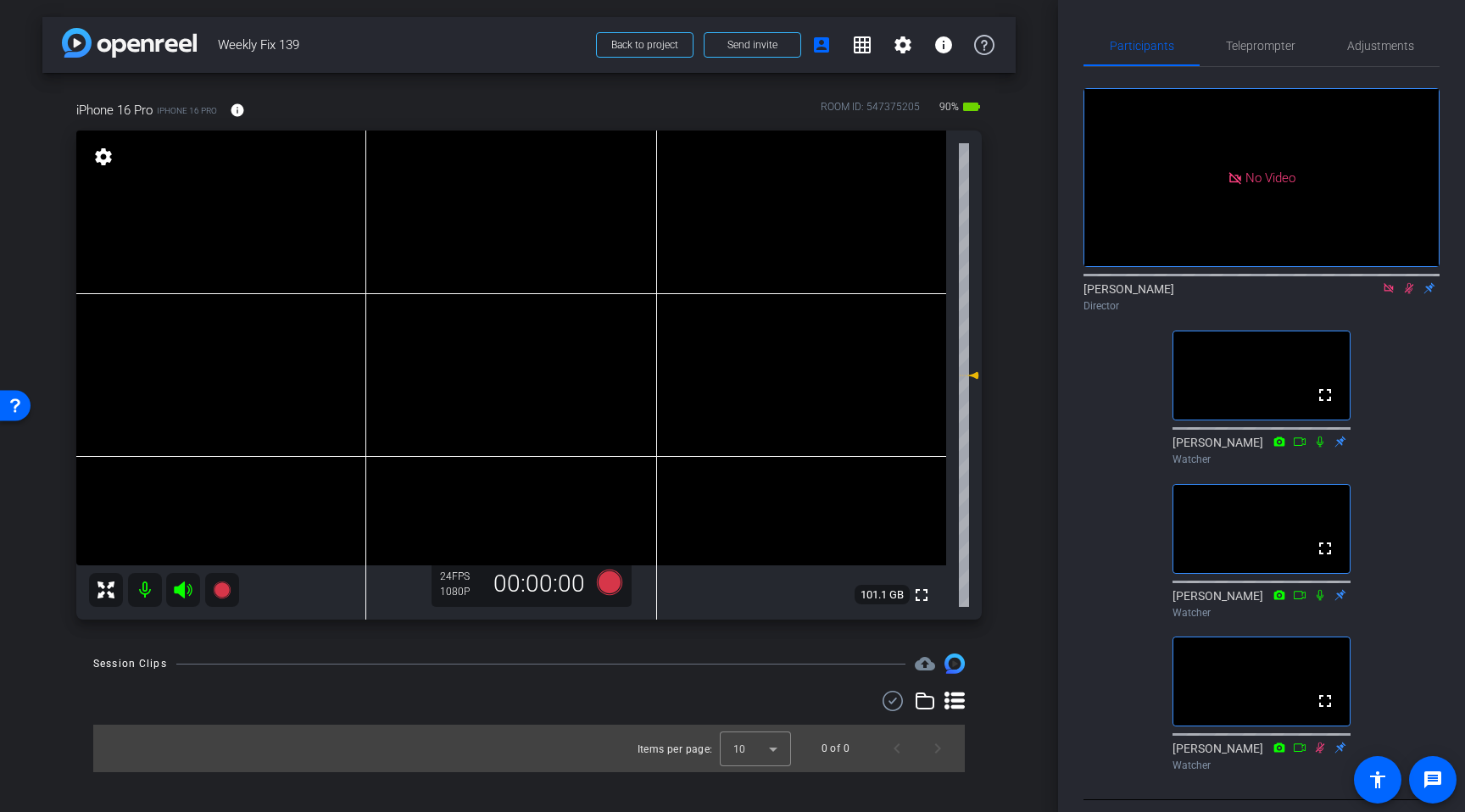
click at [1406, 282] on icon at bounding box center [1409, 288] width 14 height 12
click at [1393, 283] on icon at bounding box center [1389, 287] width 9 height 9
click at [1376, 50] on span "Adjustments" at bounding box center [1381, 45] width 67 height 12
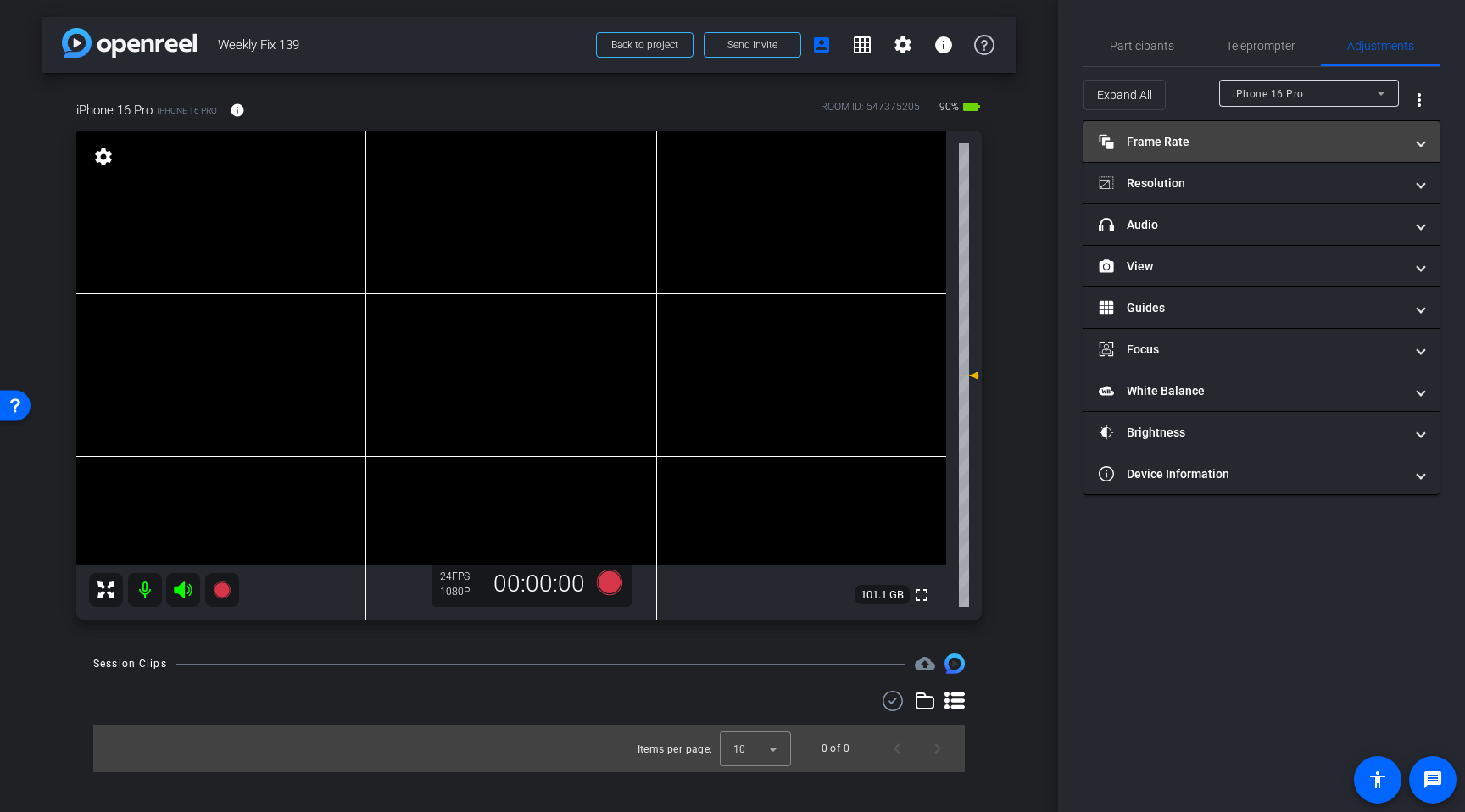
click at [1204, 153] on mat-expansion-panel-header "Frame Rate Frame Rate" at bounding box center [1262, 141] width 356 height 40
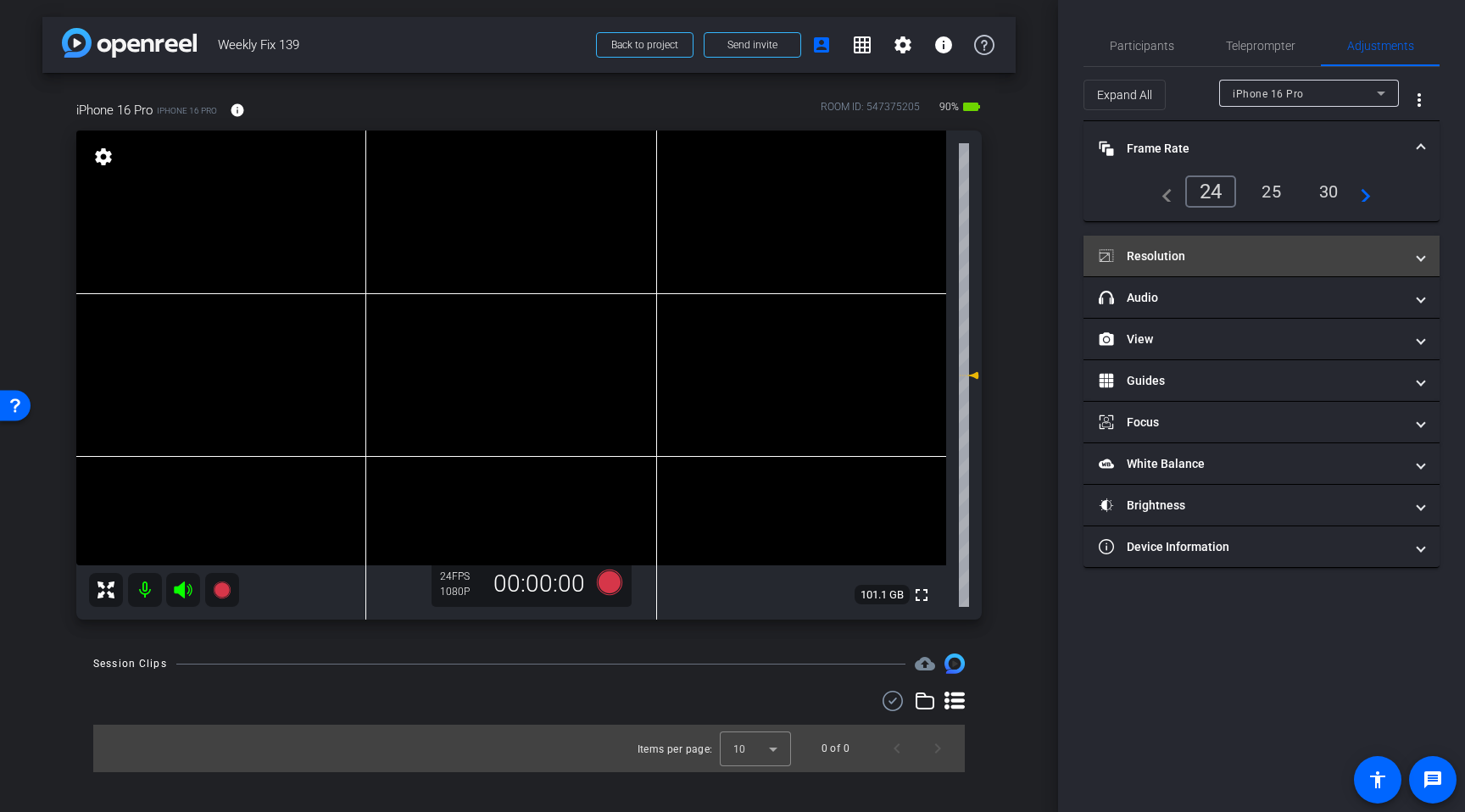
click at [1190, 260] on mat-panel-title "Resolution" at bounding box center [1251, 256] width 305 height 18
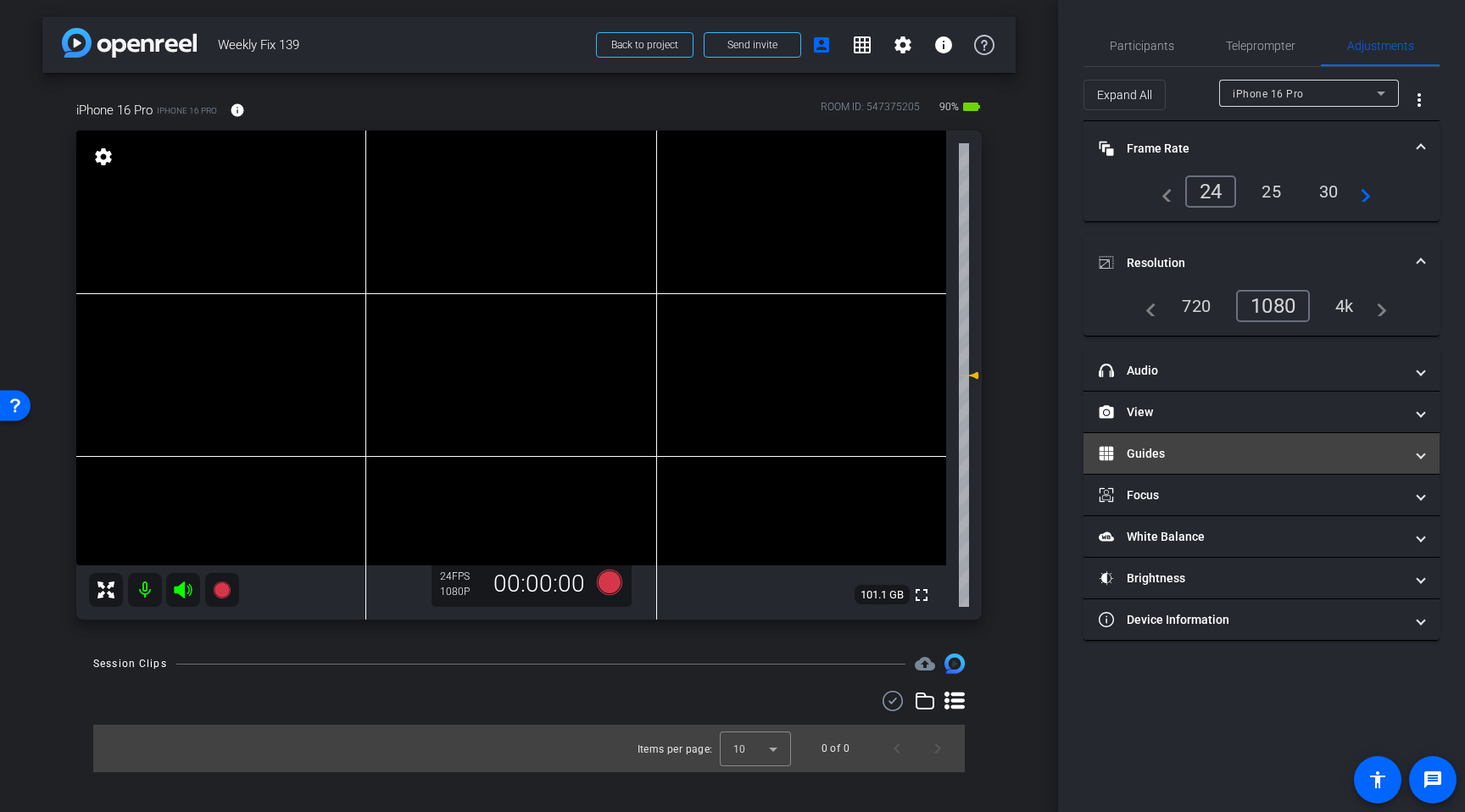
click at [1228, 457] on mat-panel-title "Guides" at bounding box center [1251, 454] width 305 height 18
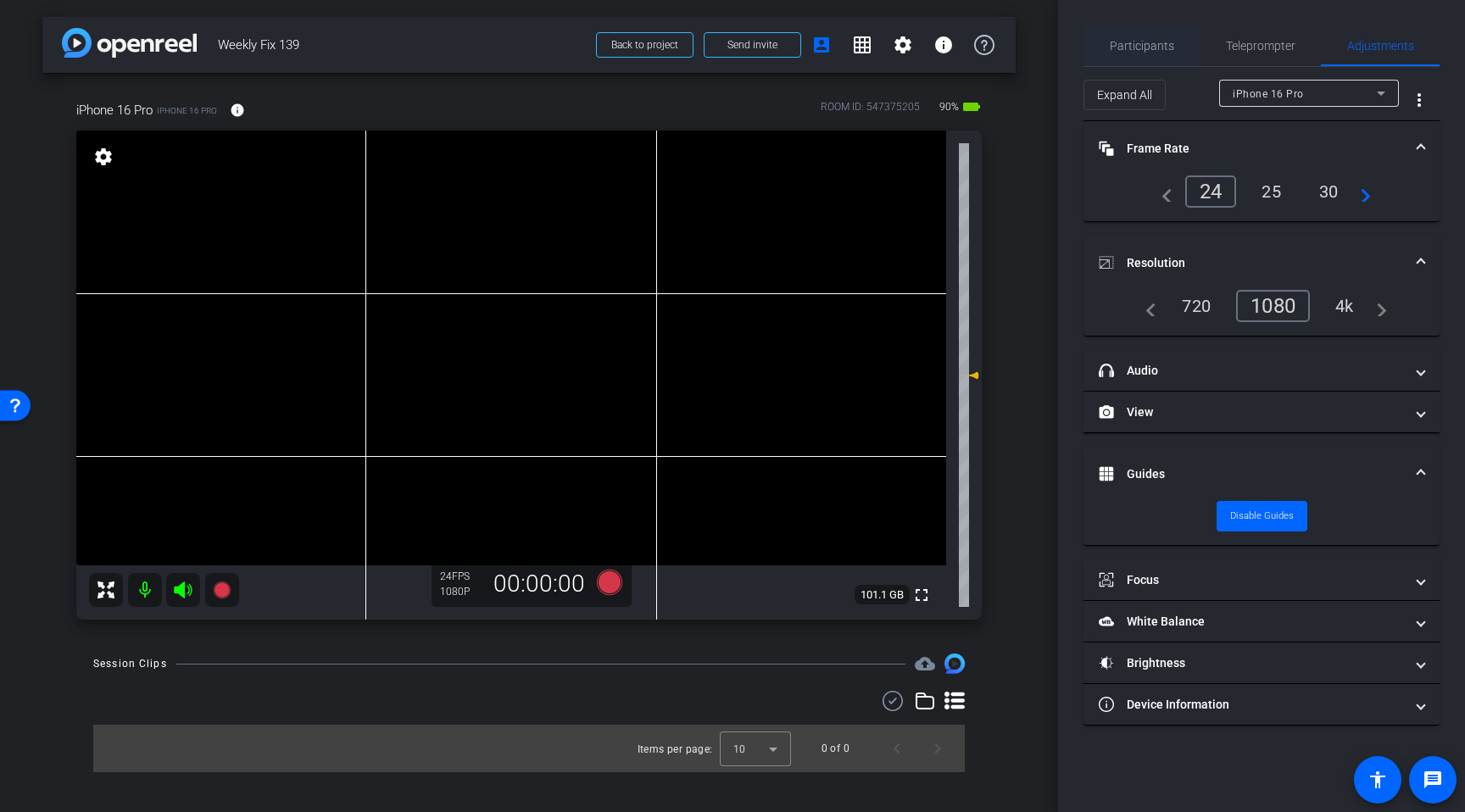
click at [1147, 54] on span "Participants" at bounding box center [1142, 45] width 64 height 40
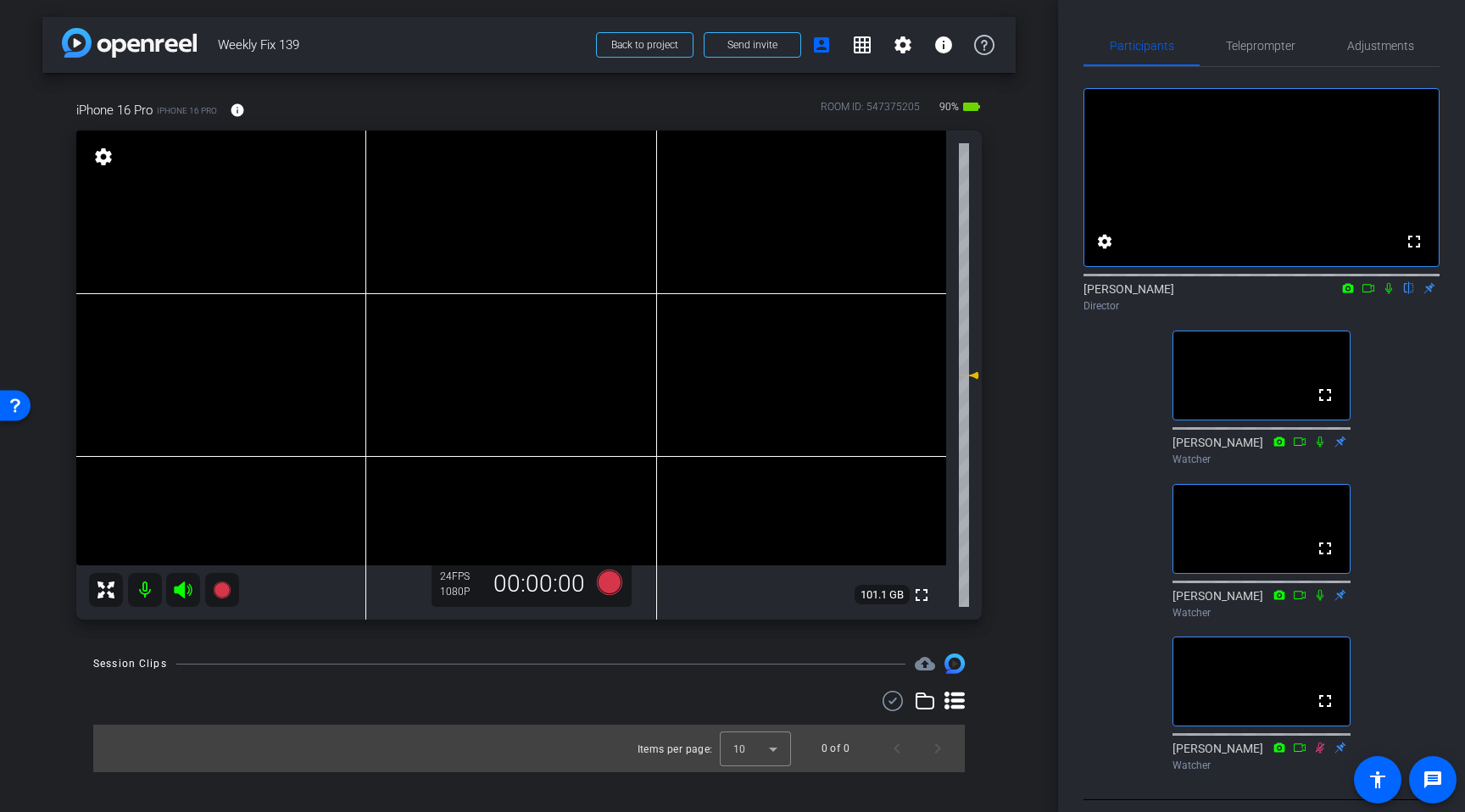
click at [183, 588] on icon at bounding box center [183, 590] width 18 height 17
click at [185, 592] on icon at bounding box center [184, 590] width 21 height 21
click at [1379, 47] on span "Adjustments" at bounding box center [1381, 45] width 67 height 12
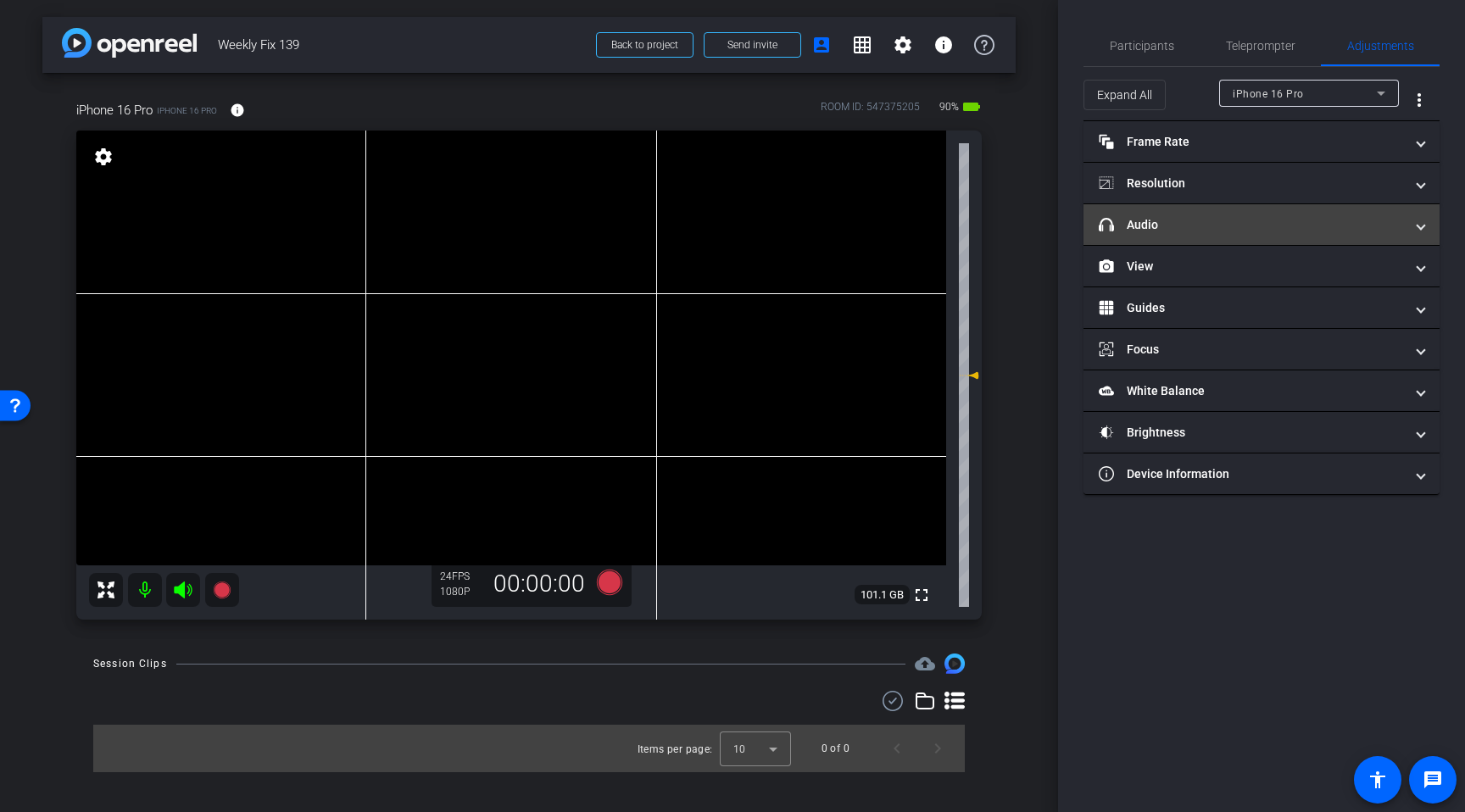
click at [1169, 231] on mat-panel-title "headphone icon Audio" at bounding box center [1251, 225] width 305 height 18
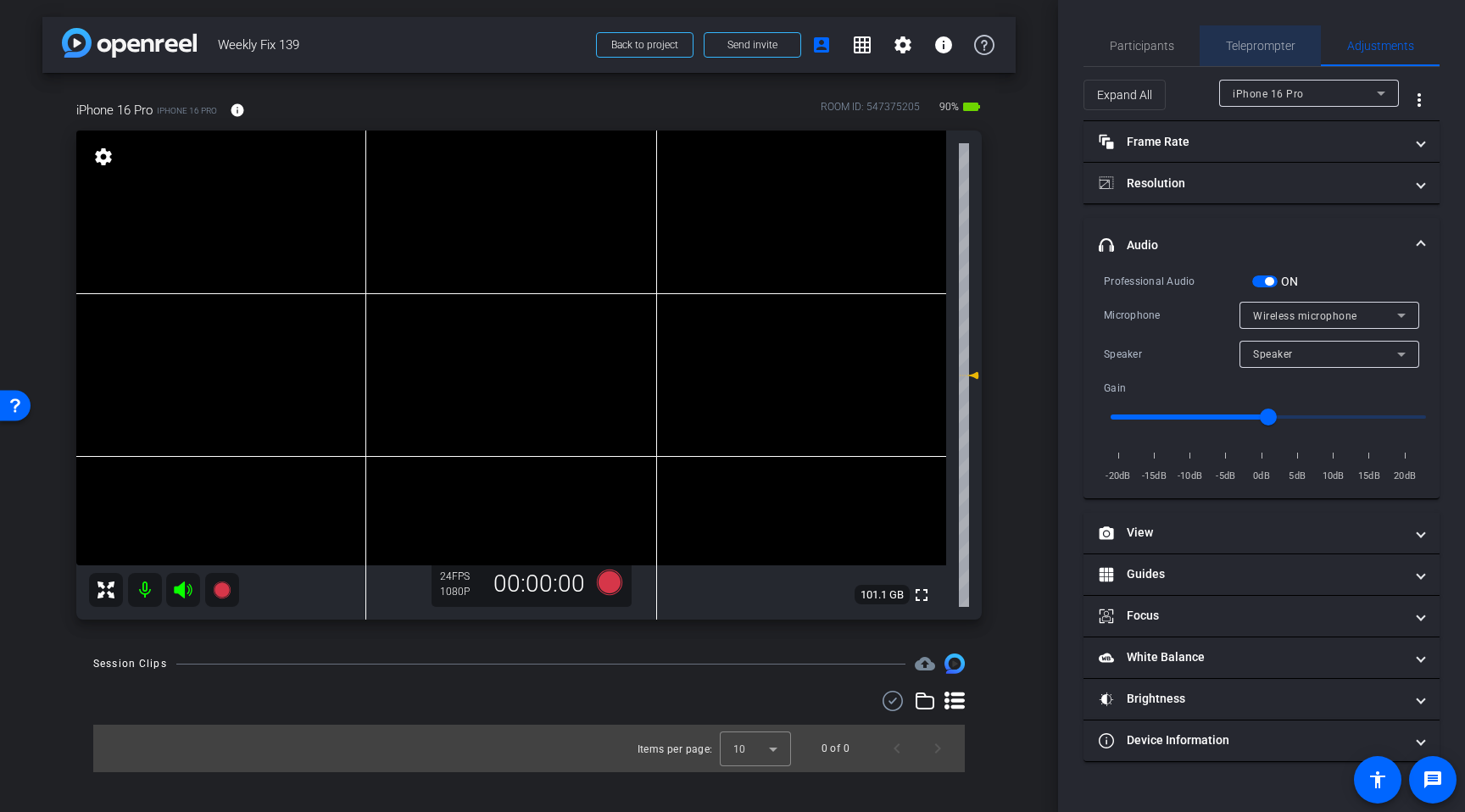
click at [1271, 43] on span "Teleprompter" at bounding box center [1261, 45] width 69 height 12
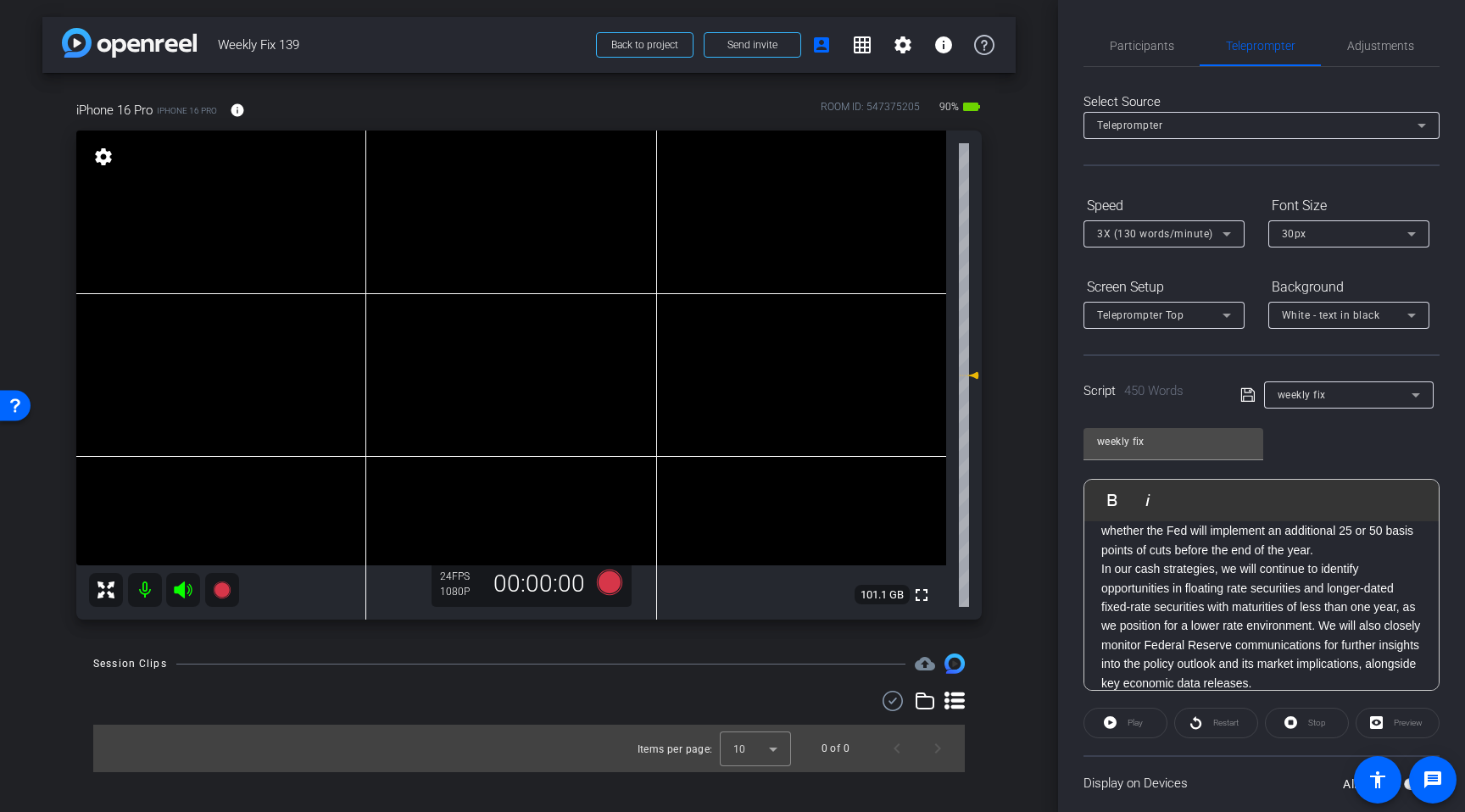
scroll to position [114, 0]
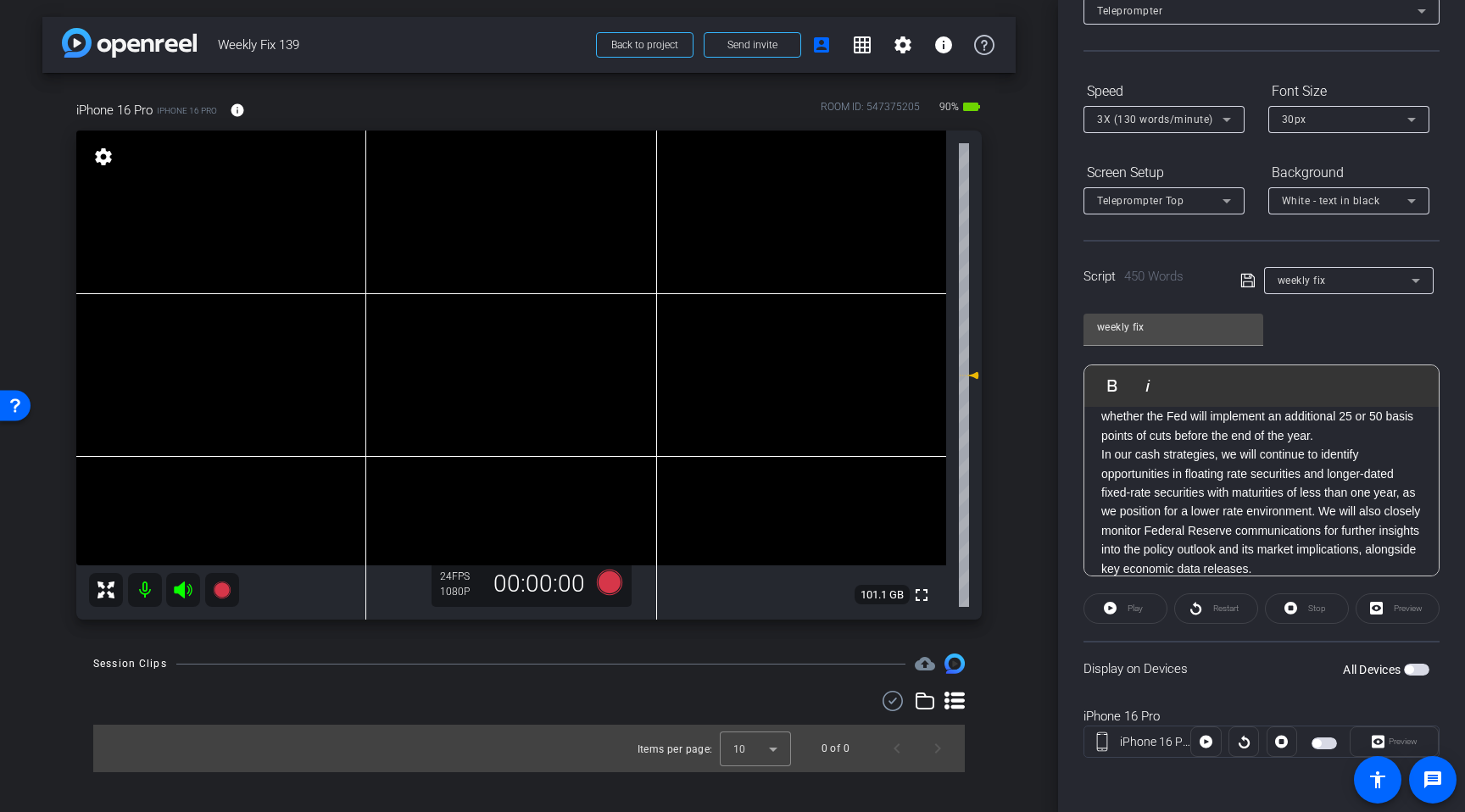
click at [1418, 670] on span "button" at bounding box center [1417, 670] width 26 height 12
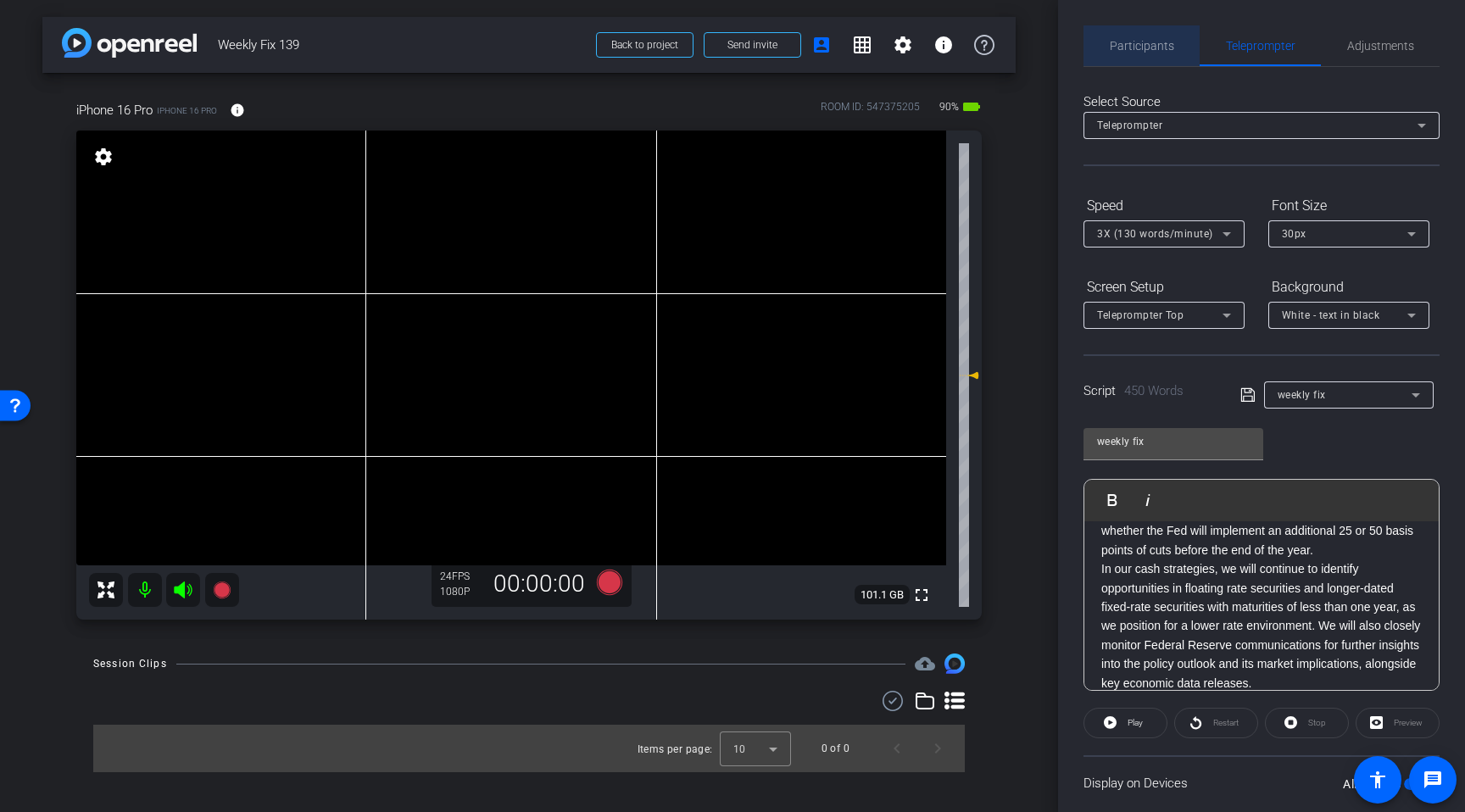
click at [1147, 48] on span "Participants" at bounding box center [1142, 45] width 64 height 12
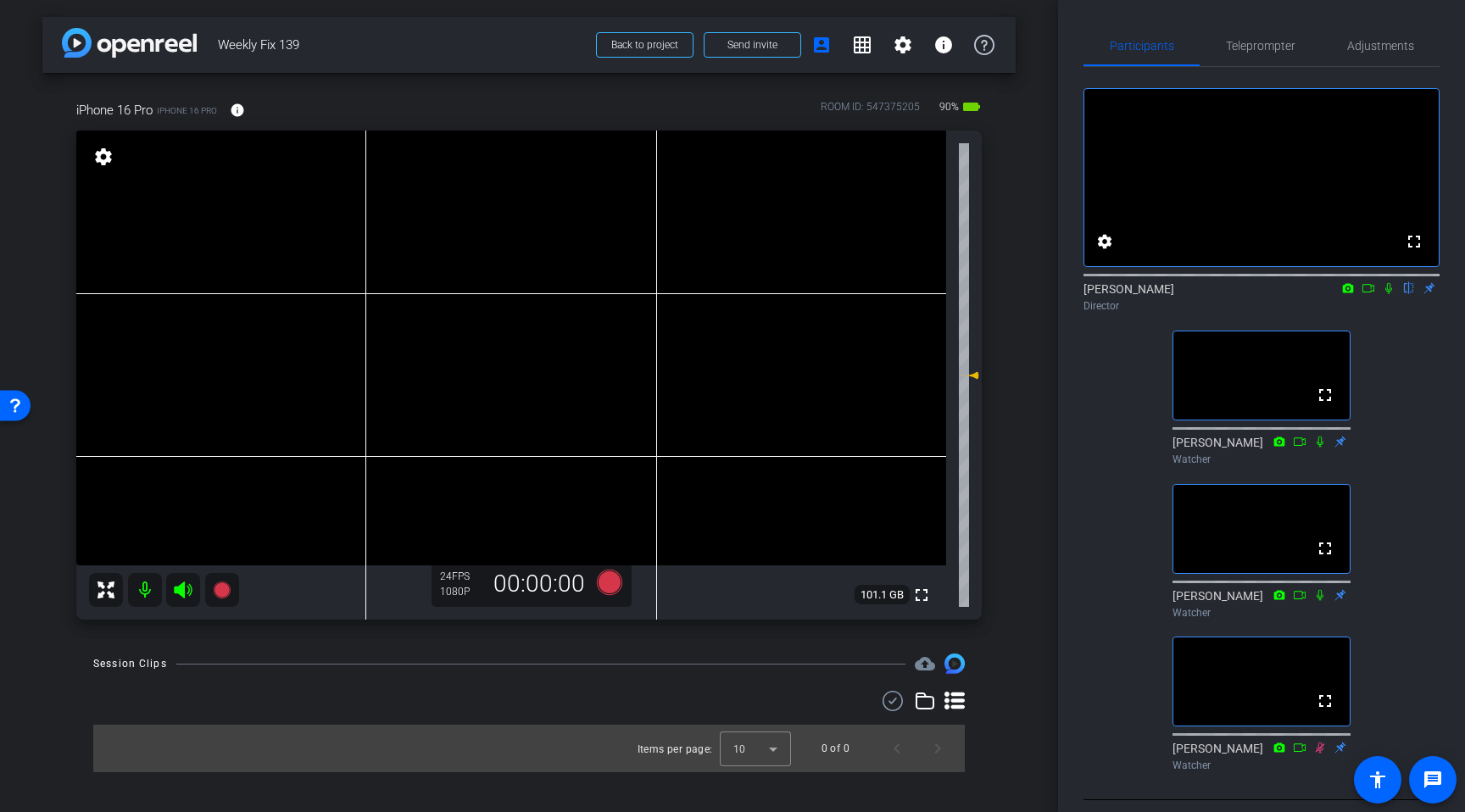
click at [1368, 294] on icon at bounding box center [1369, 288] width 14 height 12
click at [1406, 294] on icon at bounding box center [1409, 288] width 14 height 12
click at [1288, 51] on span "Teleprompter" at bounding box center [1261, 45] width 69 height 12
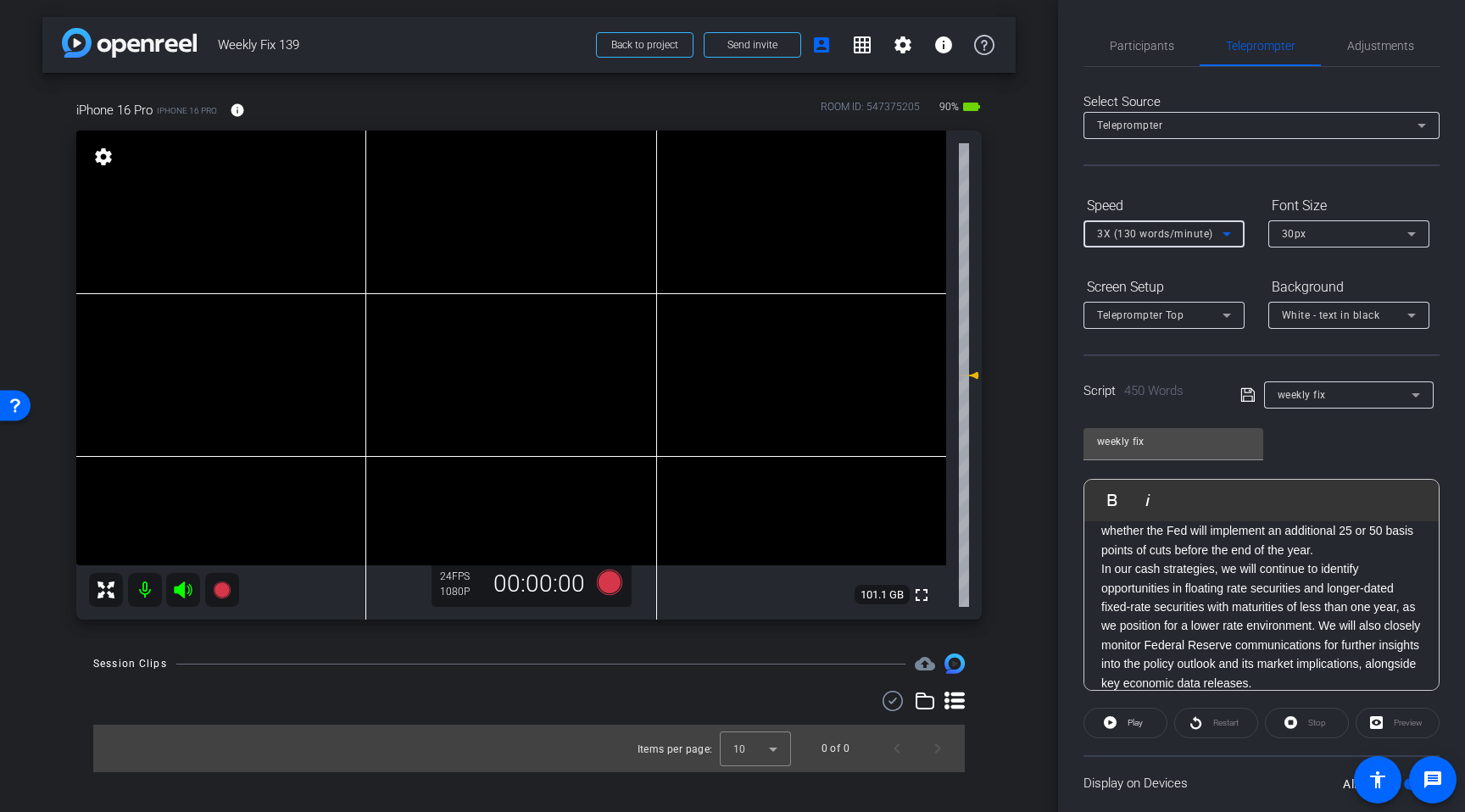
click at [1176, 240] on span "3X (130 words/minute)" at bounding box center [1155, 234] width 116 height 12
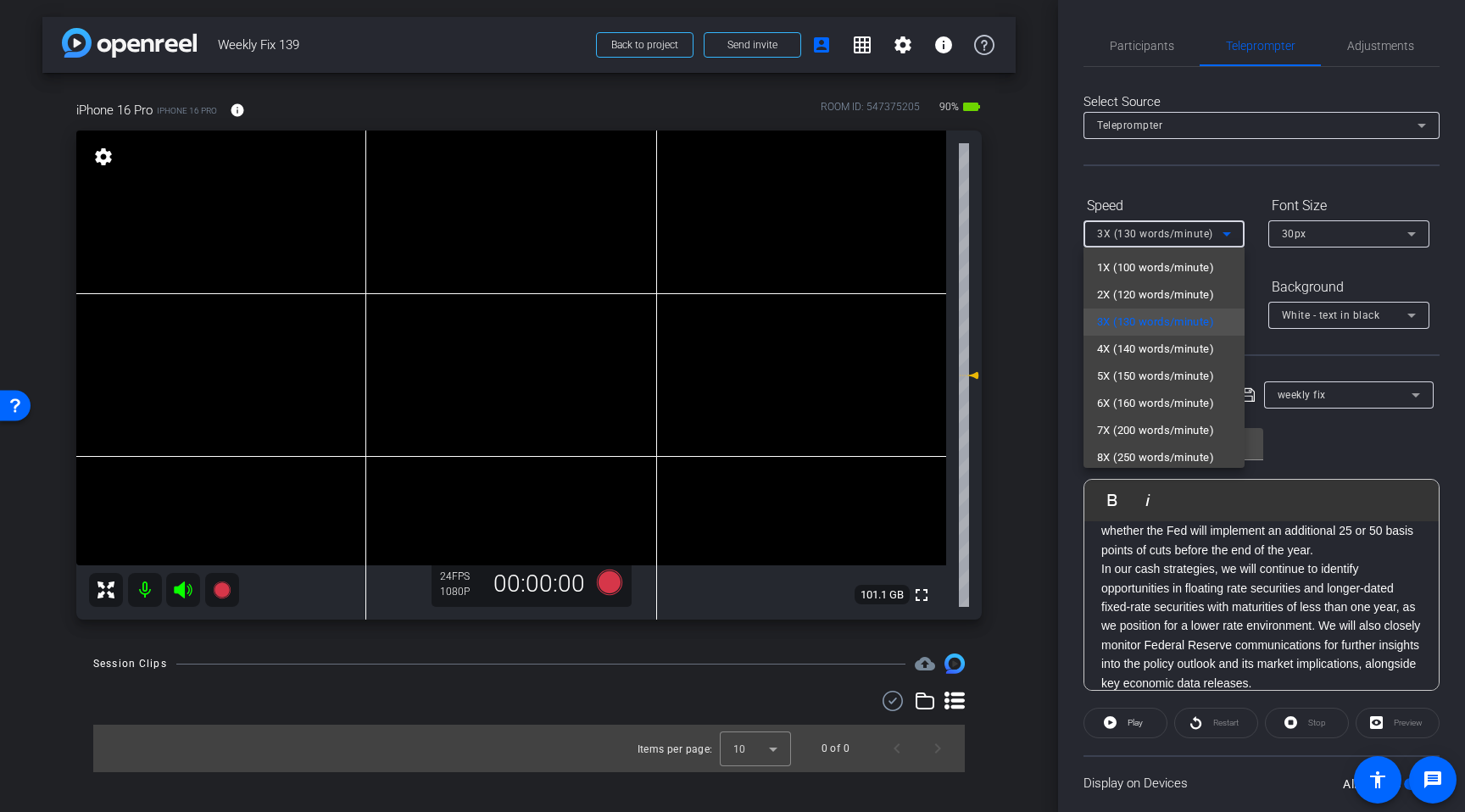
click at [1173, 349] on span "4X (140 words/minute)" at bounding box center [1155, 349] width 117 height 21
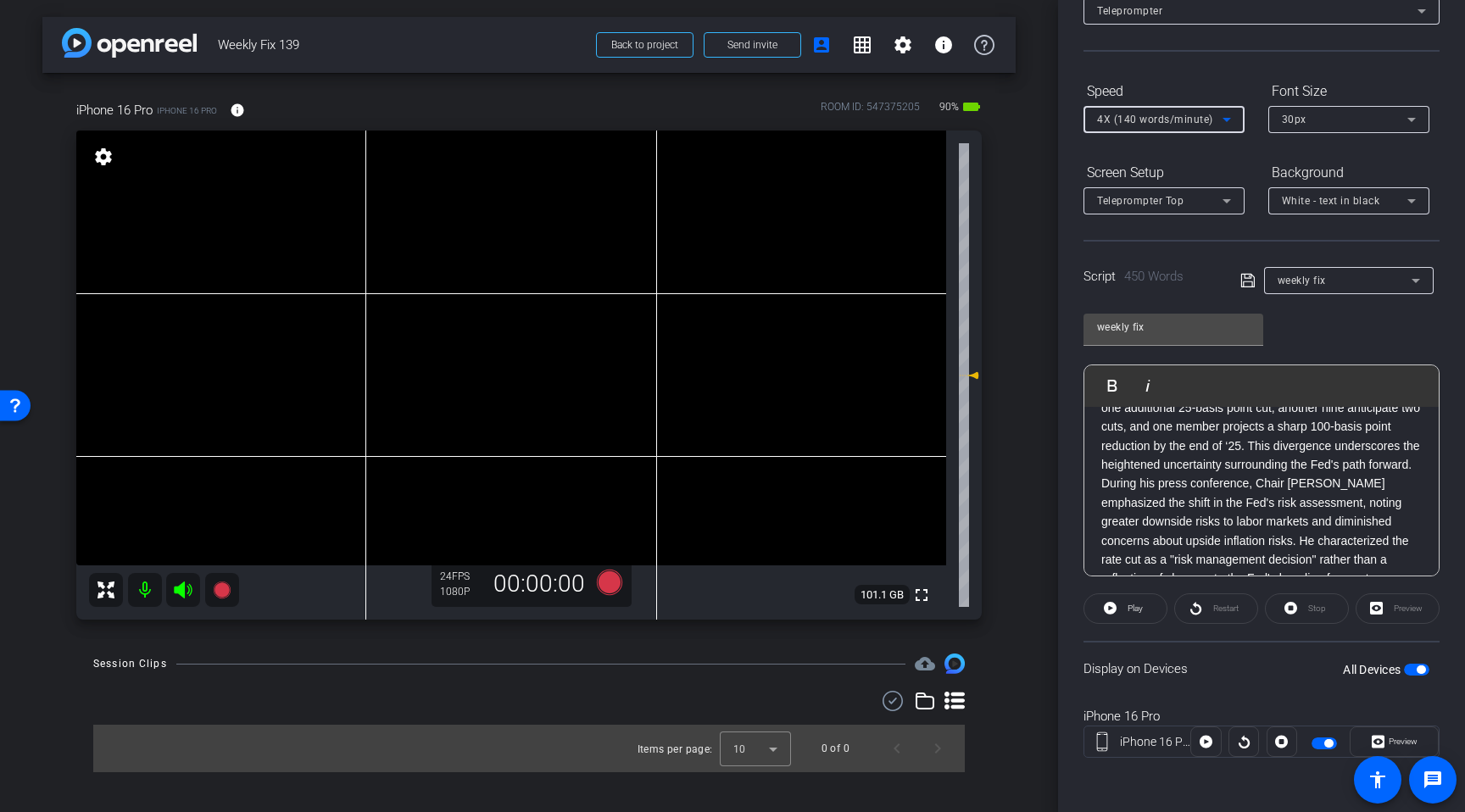
scroll to position [385, 0]
click at [190, 587] on icon at bounding box center [183, 590] width 18 height 17
click at [182, 593] on icon at bounding box center [184, 590] width 21 height 21
click at [187, 589] on icon at bounding box center [184, 590] width 21 height 21
drag, startPoint x: 580, startPoint y: 590, endPoint x: 599, endPoint y: 586, distance: 19.4
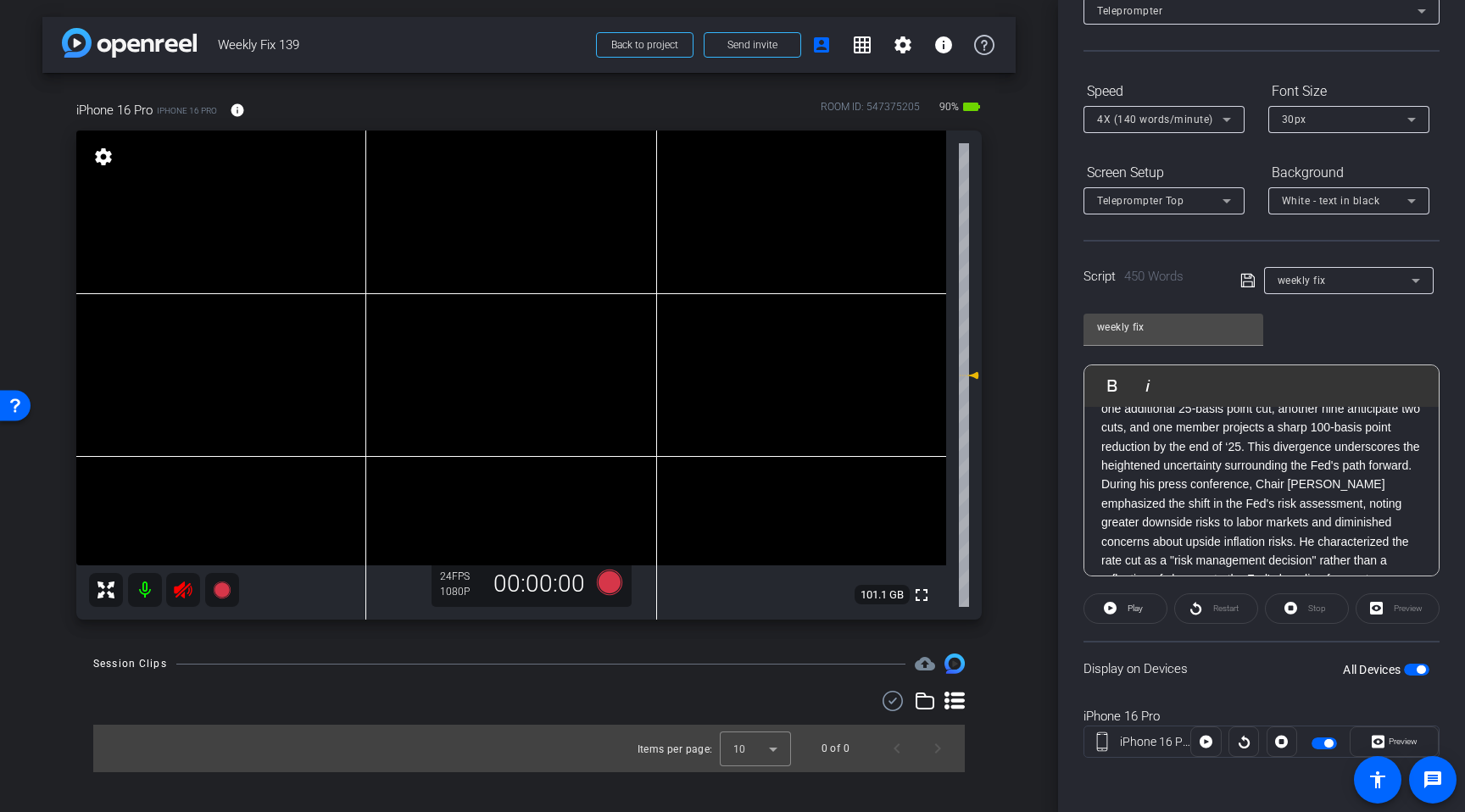
click at [582, 590] on div "00:00:00" at bounding box center [540, 584] width 113 height 29
click at [606, 586] on icon at bounding box center [610, 582] width 26 height 26
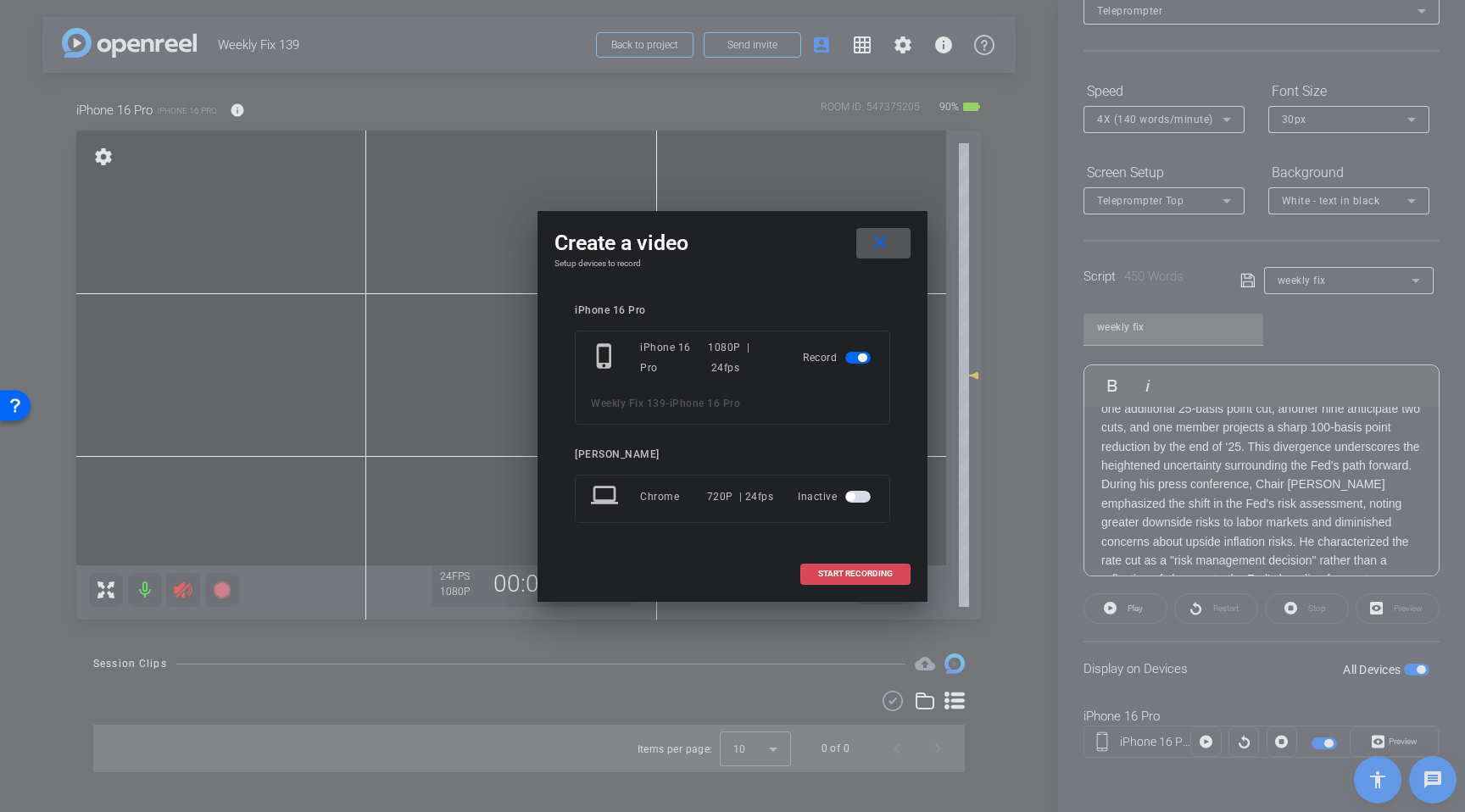
click at [860, 573] on span "START RECORDING" at bounding box center [855, 574] width 75 height 9
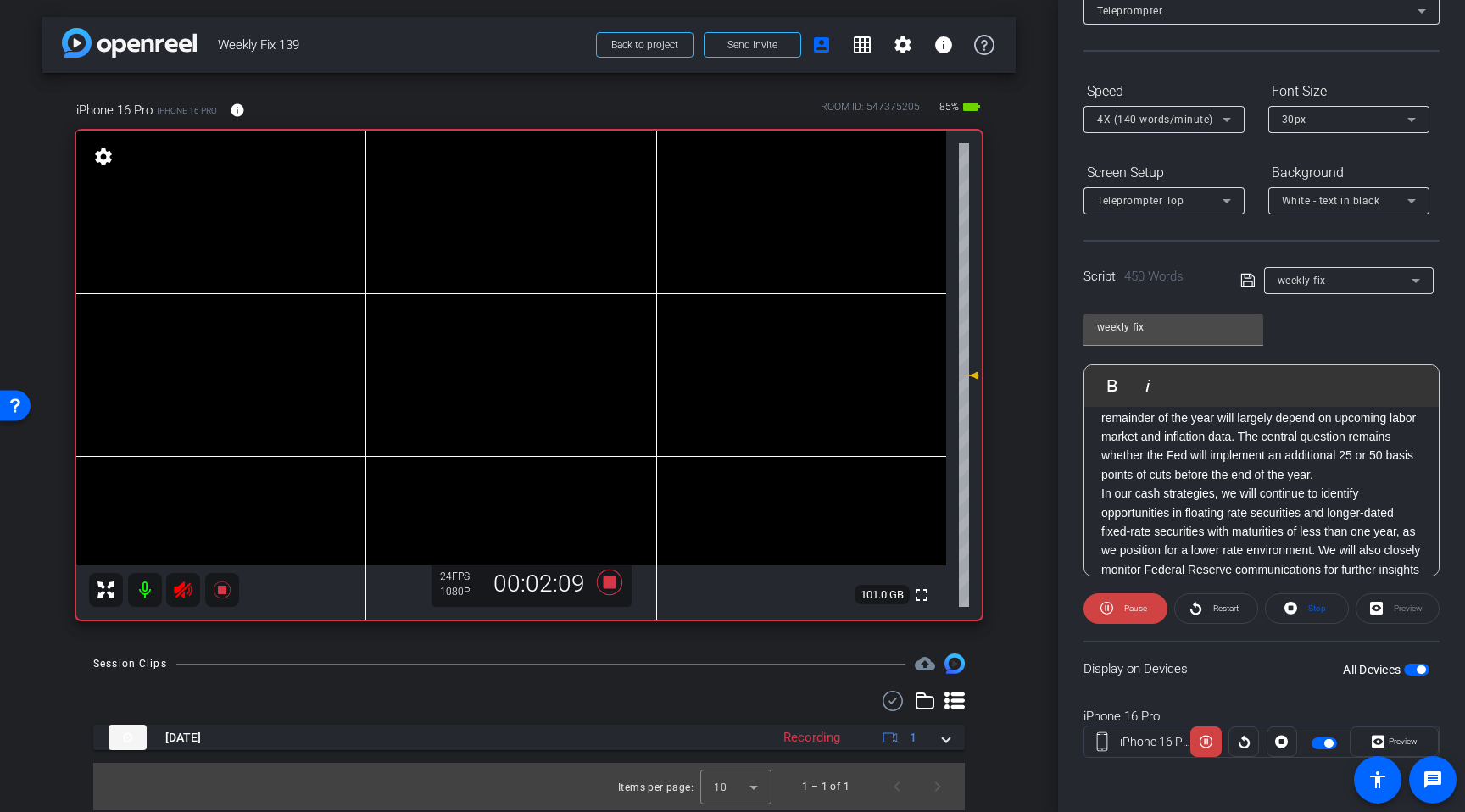
scroll to position [889, 0]
drag, startPoint x: 184, startPoint y: 586, endPoint x: 232, endPoint y: 588, distance: 48.0
click at [184, 587] on icon at bounding box center [184, 590] width 21 height 21
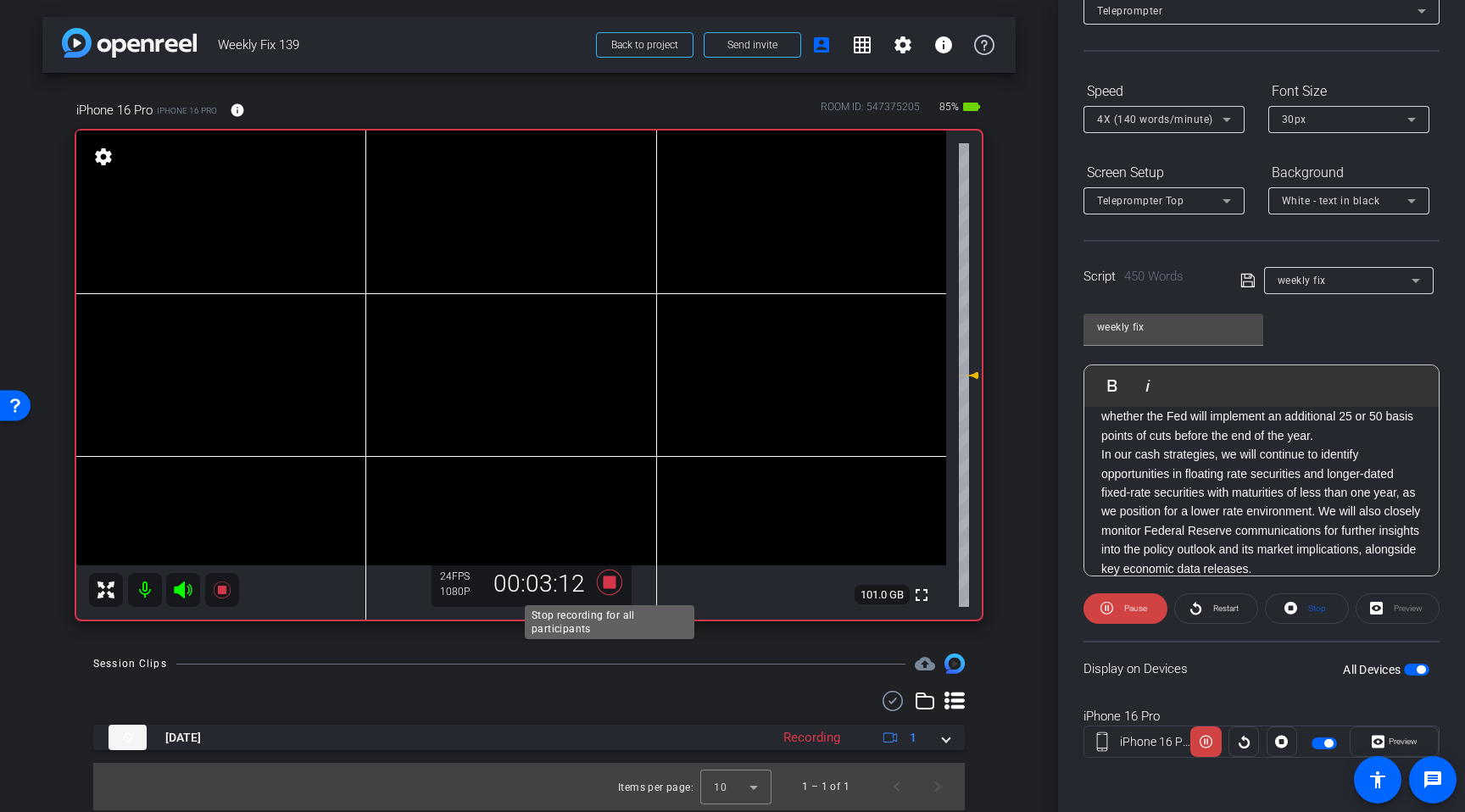
click at [612, 586] on icon at bounding box center [610, 582] width 26 height 26
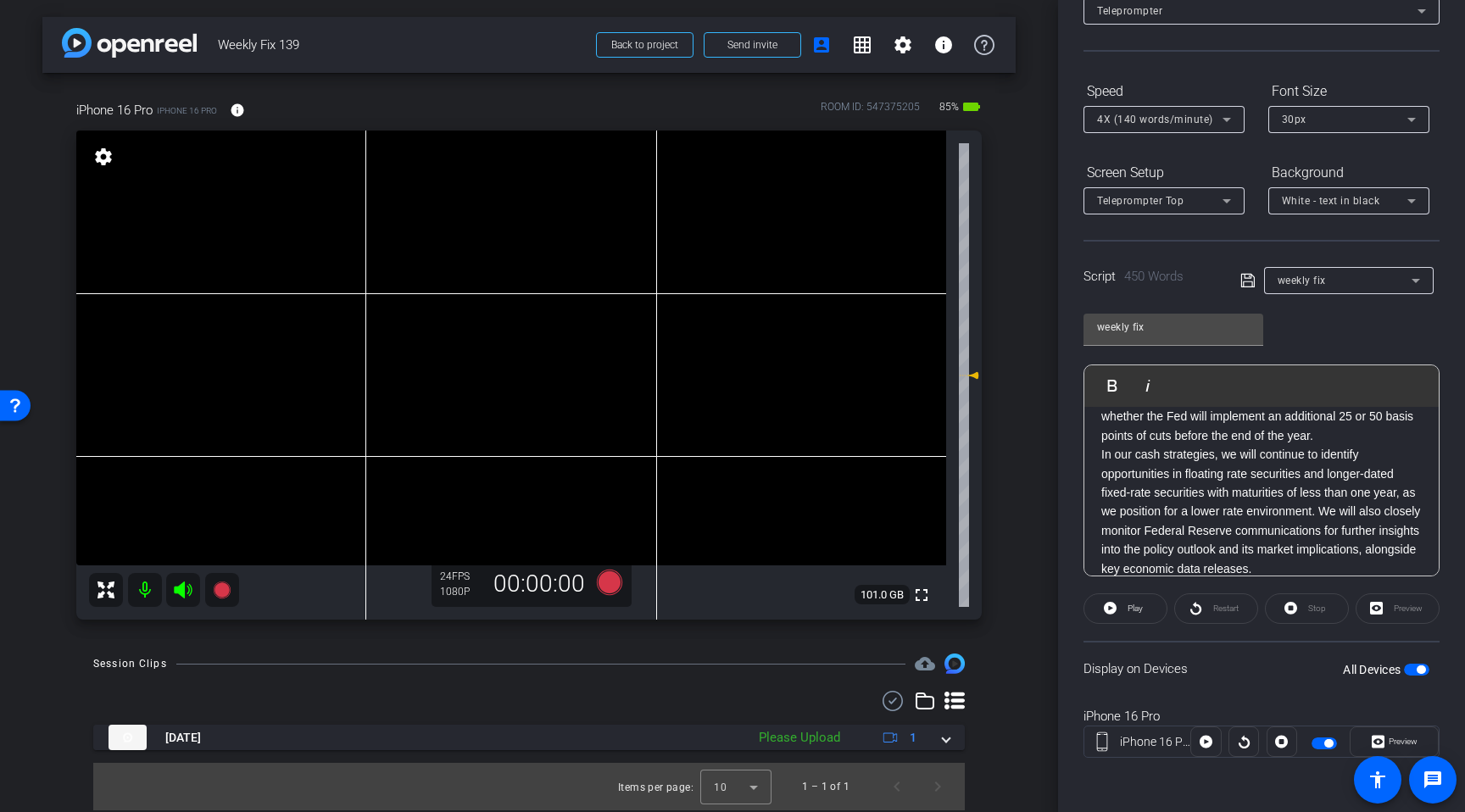
scroll to position [0, 0]
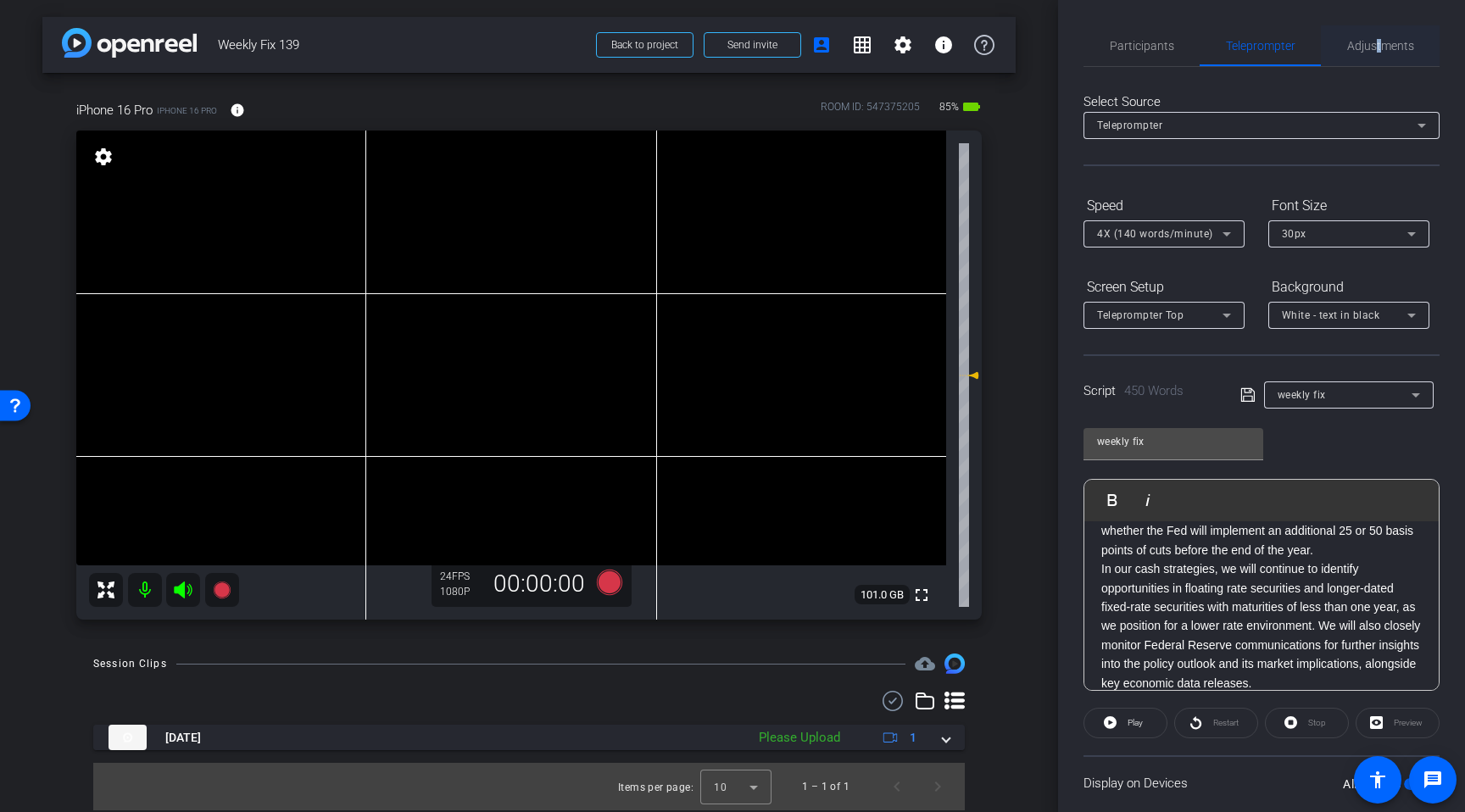
click at [1384, 44] on span "Adjustments" at bounding box center [1381, 45] width 67 height 12
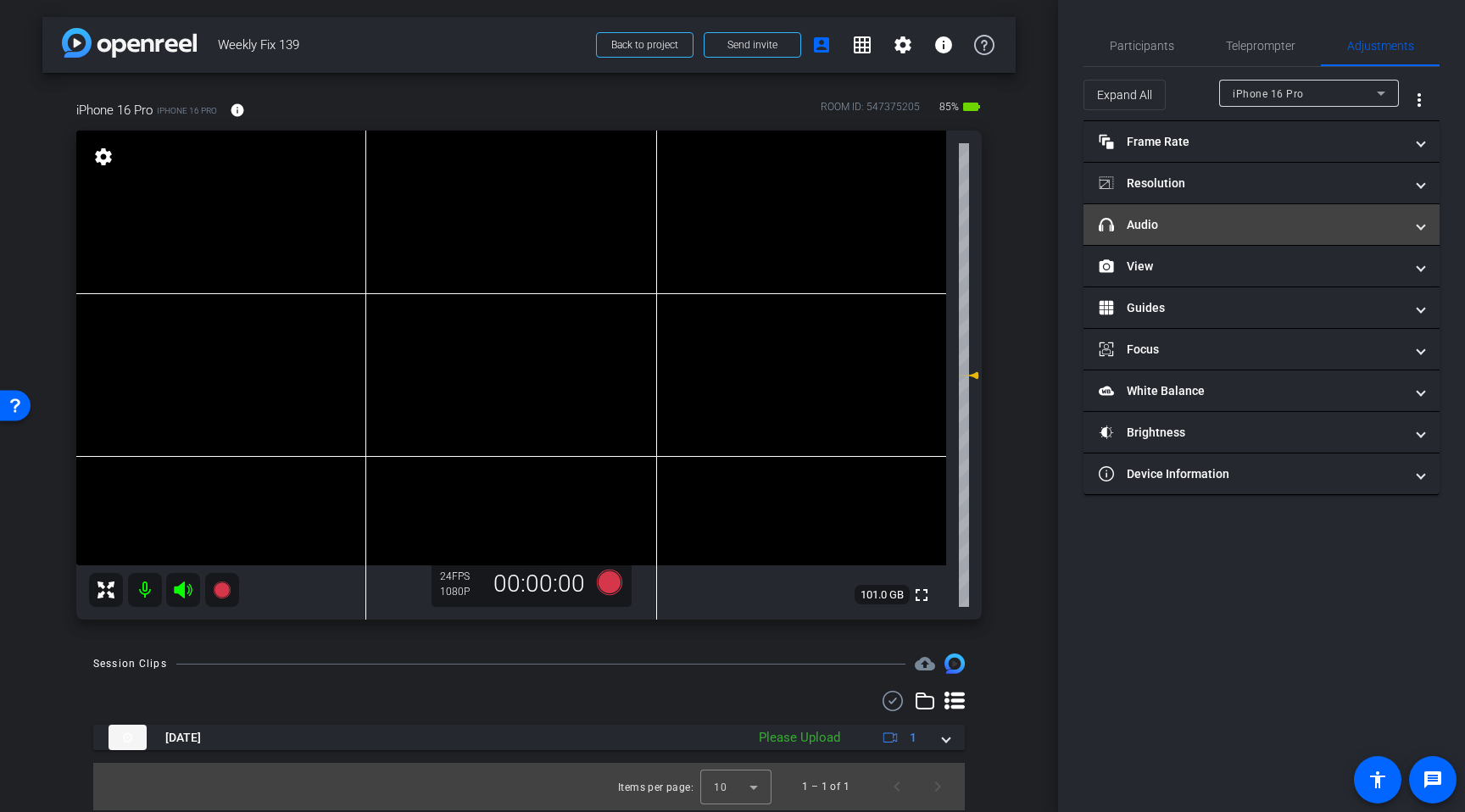
drag, startPoint x: 1184, startPoint y: 217, endPoint x: 1200, endPoint y: 219, distance: 16.1
click at [1185, 217] on mat-panel-title "headphone icon Audio" at bounding box center [1251, 225] width 305 height 18
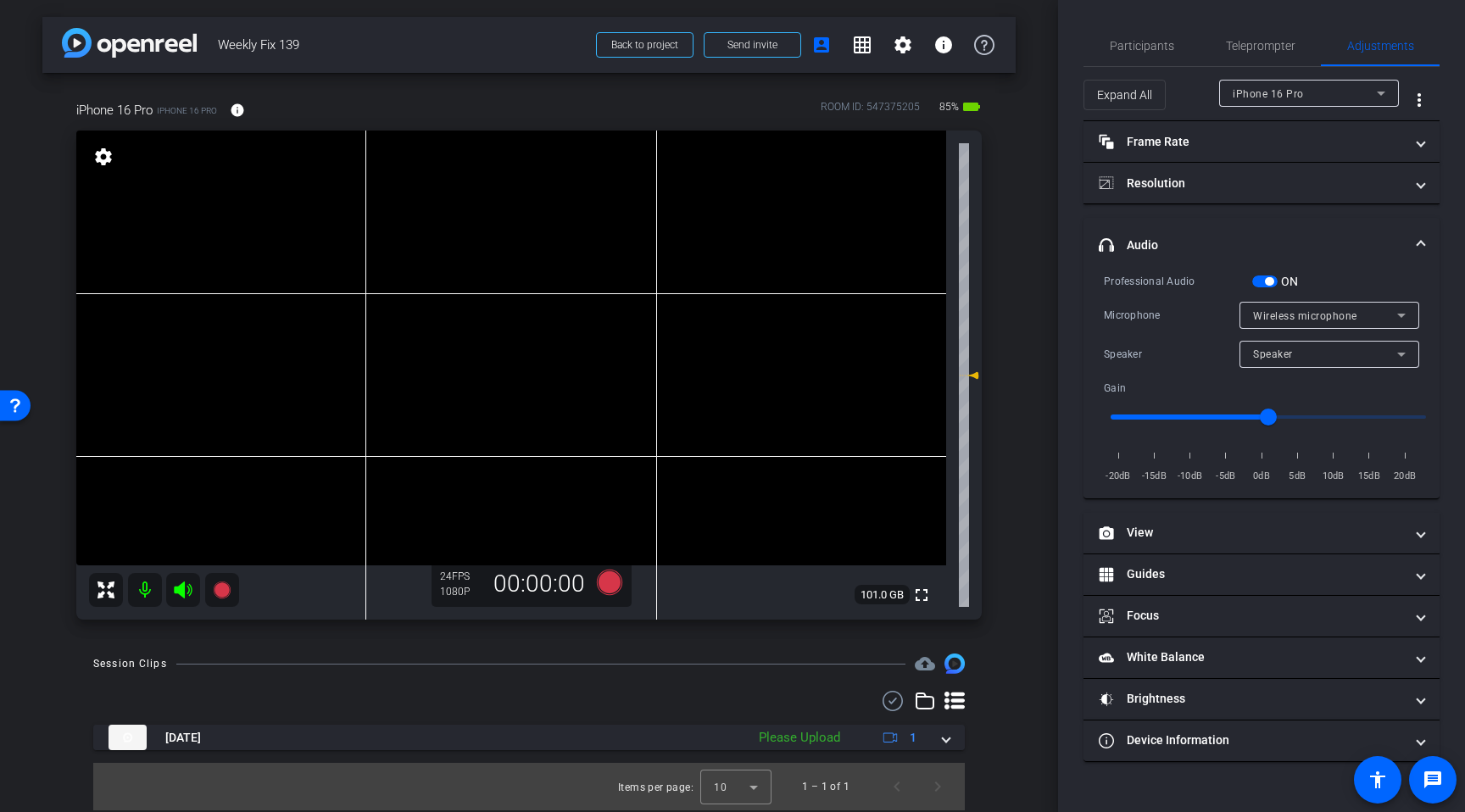
click at [1269, 276] on button "ON" at bounding box center [1265, 281] width 26 height 12
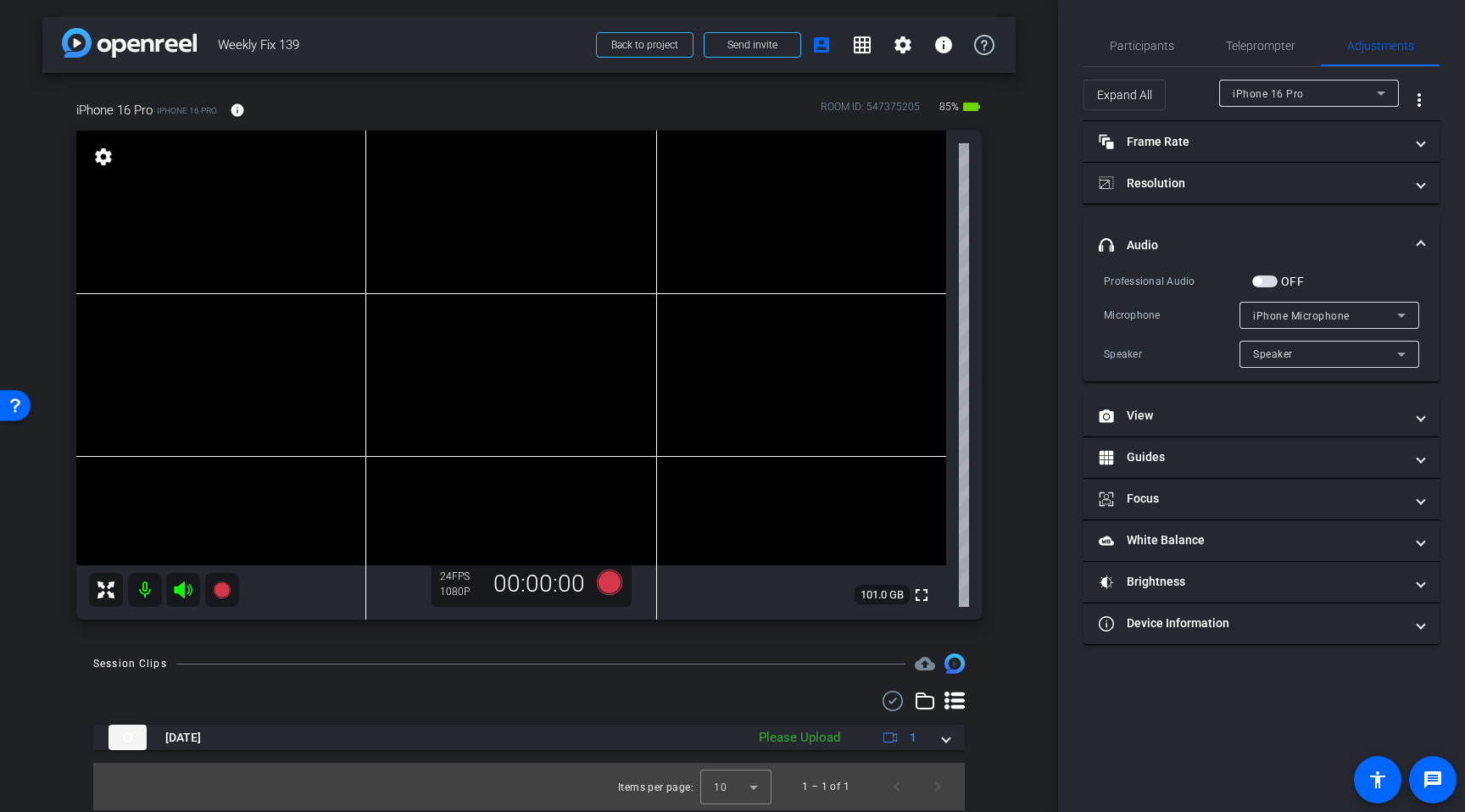
click at [1266, 278] on span "button" at bounding box center [1265, 281] width 26 height 12
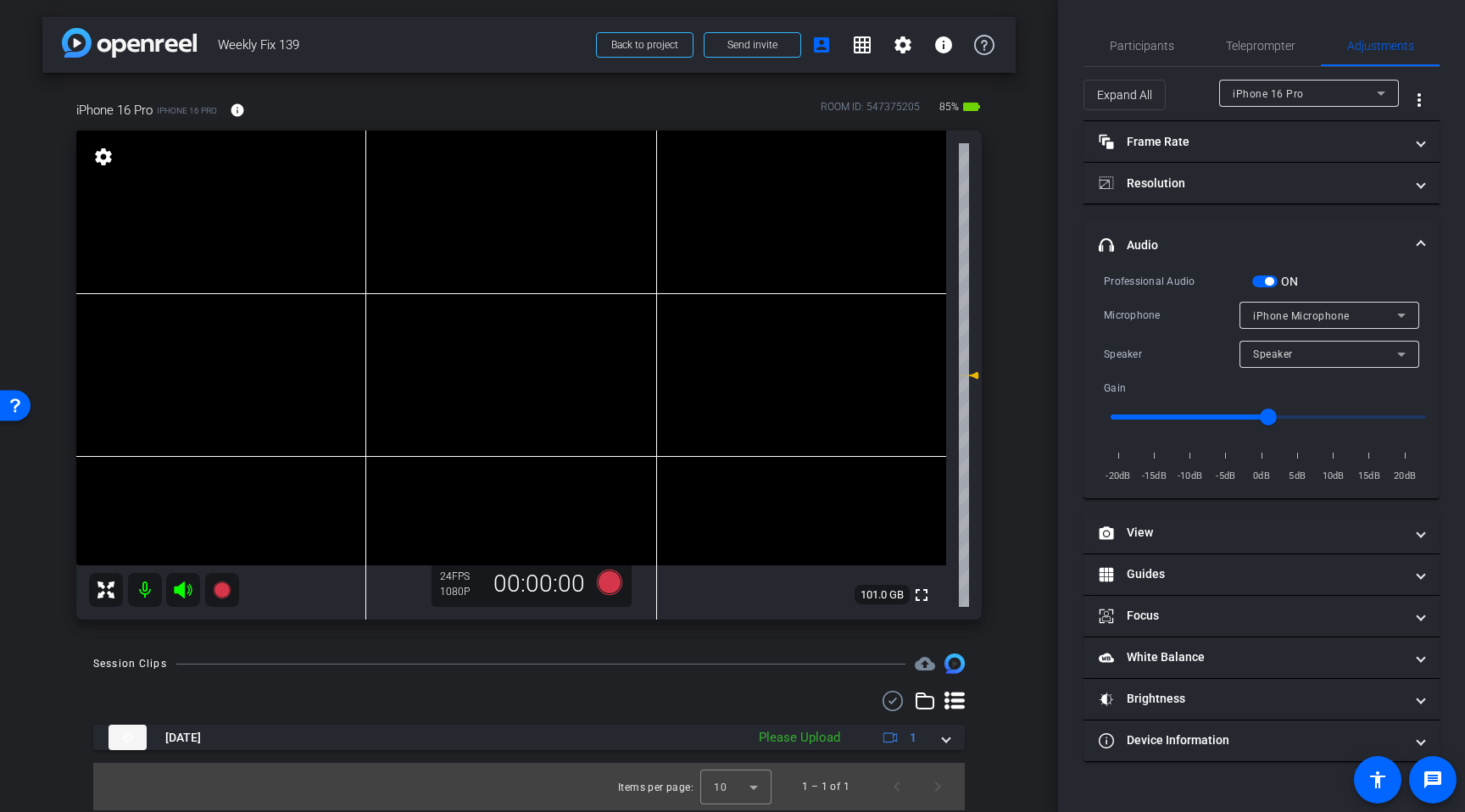
click at [1264, 278] on span "button" at bounding box center [1265, 281] width 26 height 12
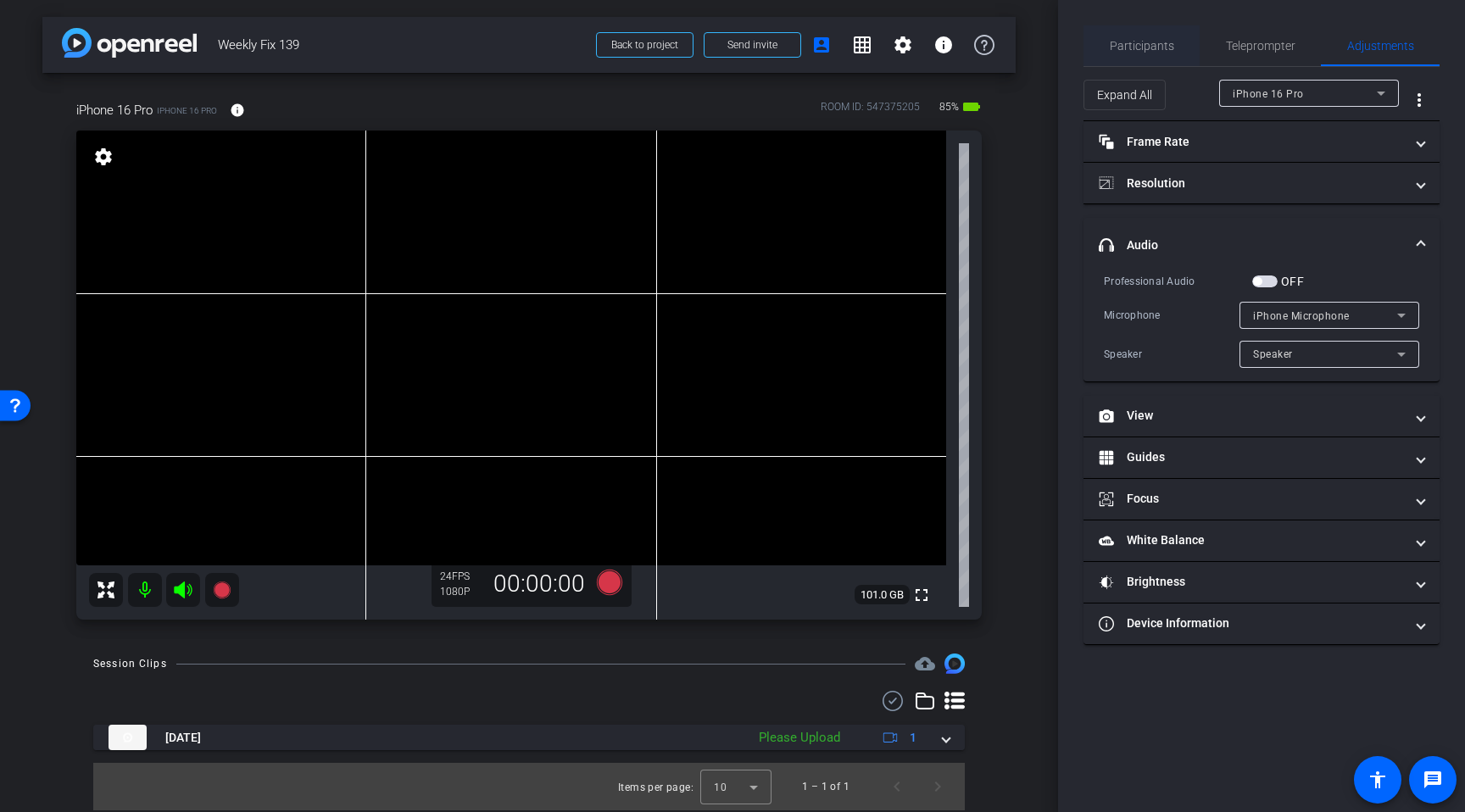
click at [1160, 50] on span "Participants" at bounding box center [1142, 45] width 64 height 12
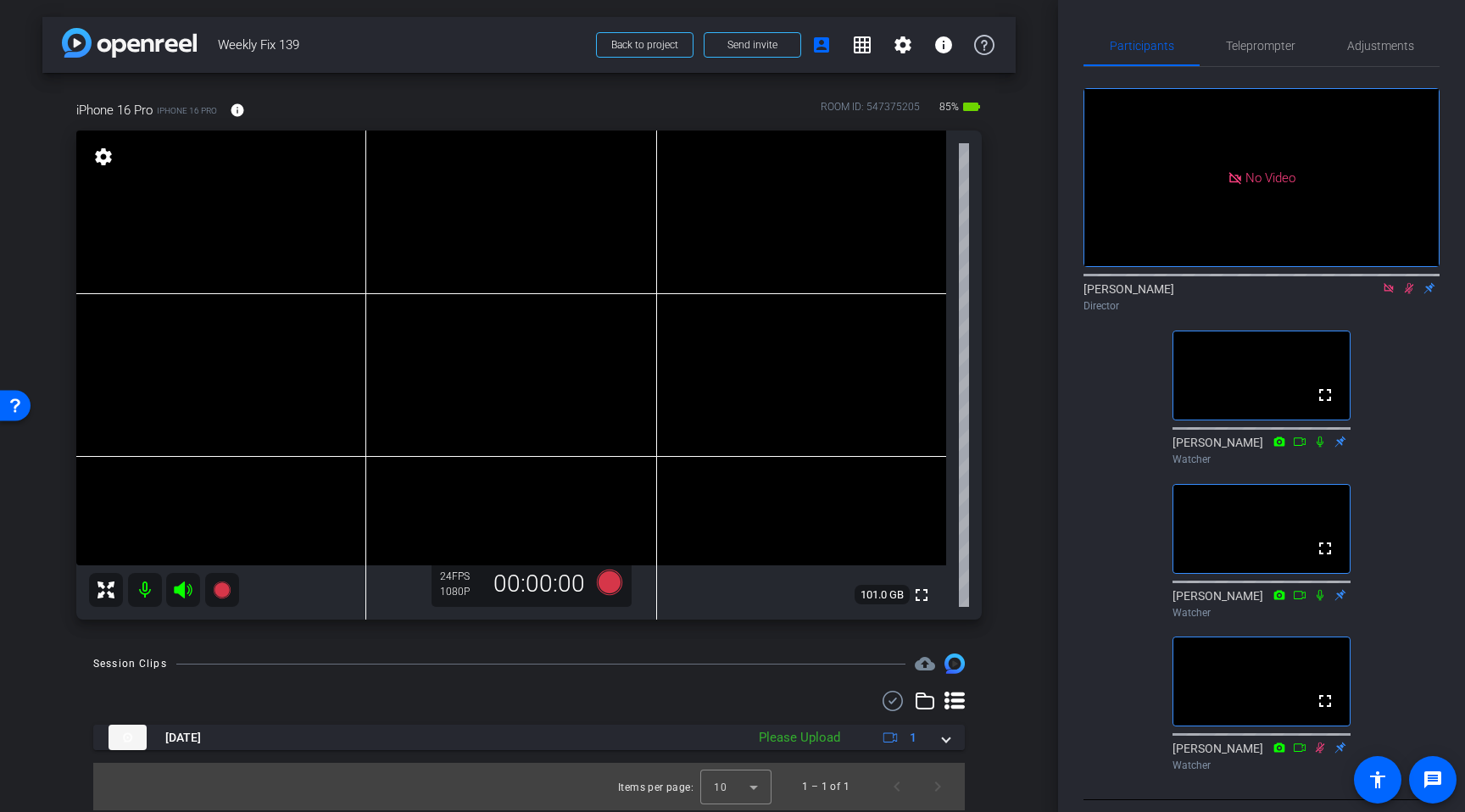
click at [1415, 280] on div "Timothy Laurie Director" at bounding box center [1262, 297] width 356 height 33
click at [1409, 280] on mat-icon at bounding box center [1409, 288] width 21 height 15
click at [1388, 282] on icon at bounding box center [1390, 288] width 14 height 12
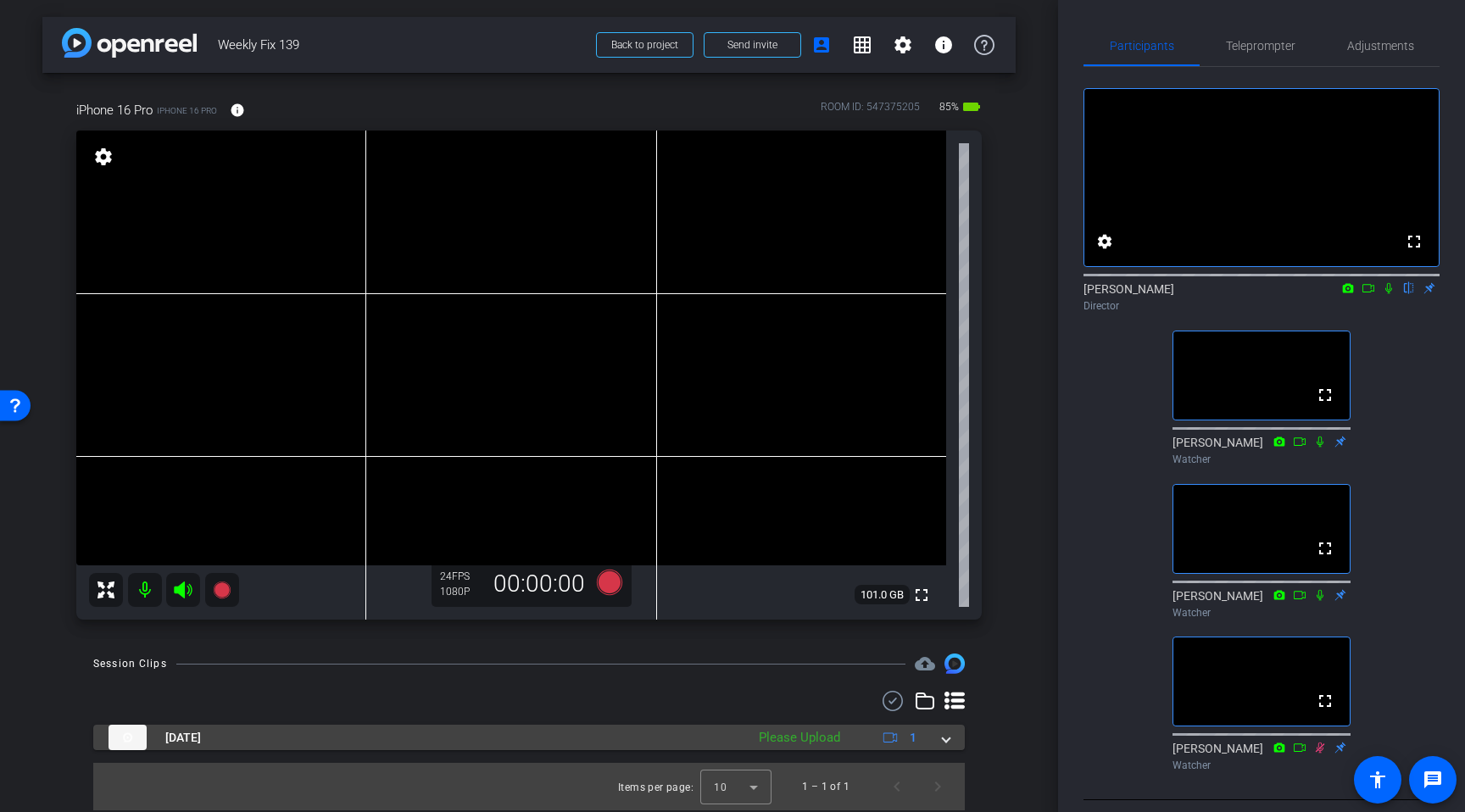
click at [948, 743] on span at bounding box center [946, 737] width 7 height 18
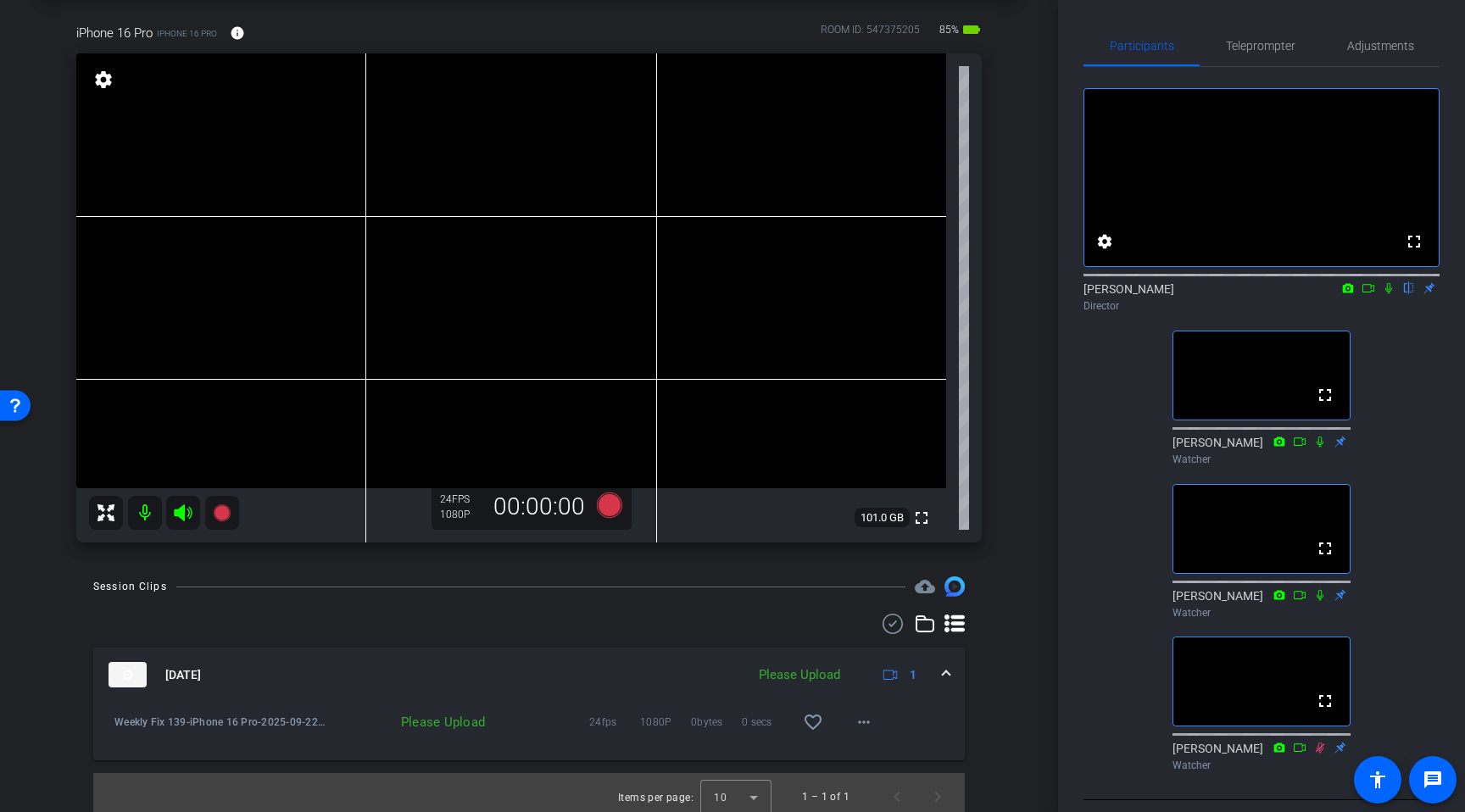
scroll to position [86, 0]
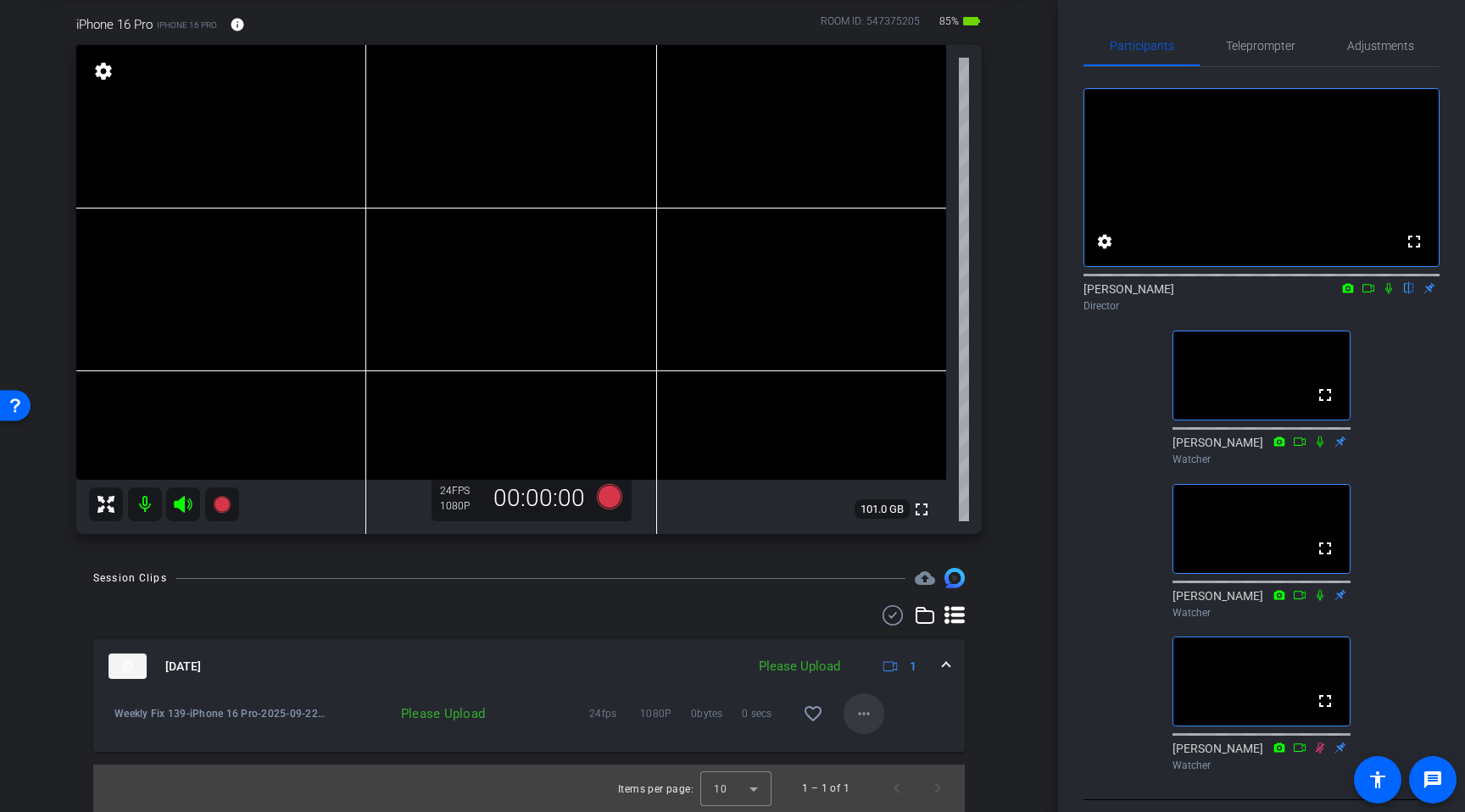
click at [868, 714] on mat-icon "more_horiz" at bounding box center [865, 714] width 21 height 21
click at [878, 754] on span "Upload" at bounding box center [891, 749] width 68 height 21
click at [1378, 45] on span "Adjustments" at bounding box center [1381, 45] width 67 height 12
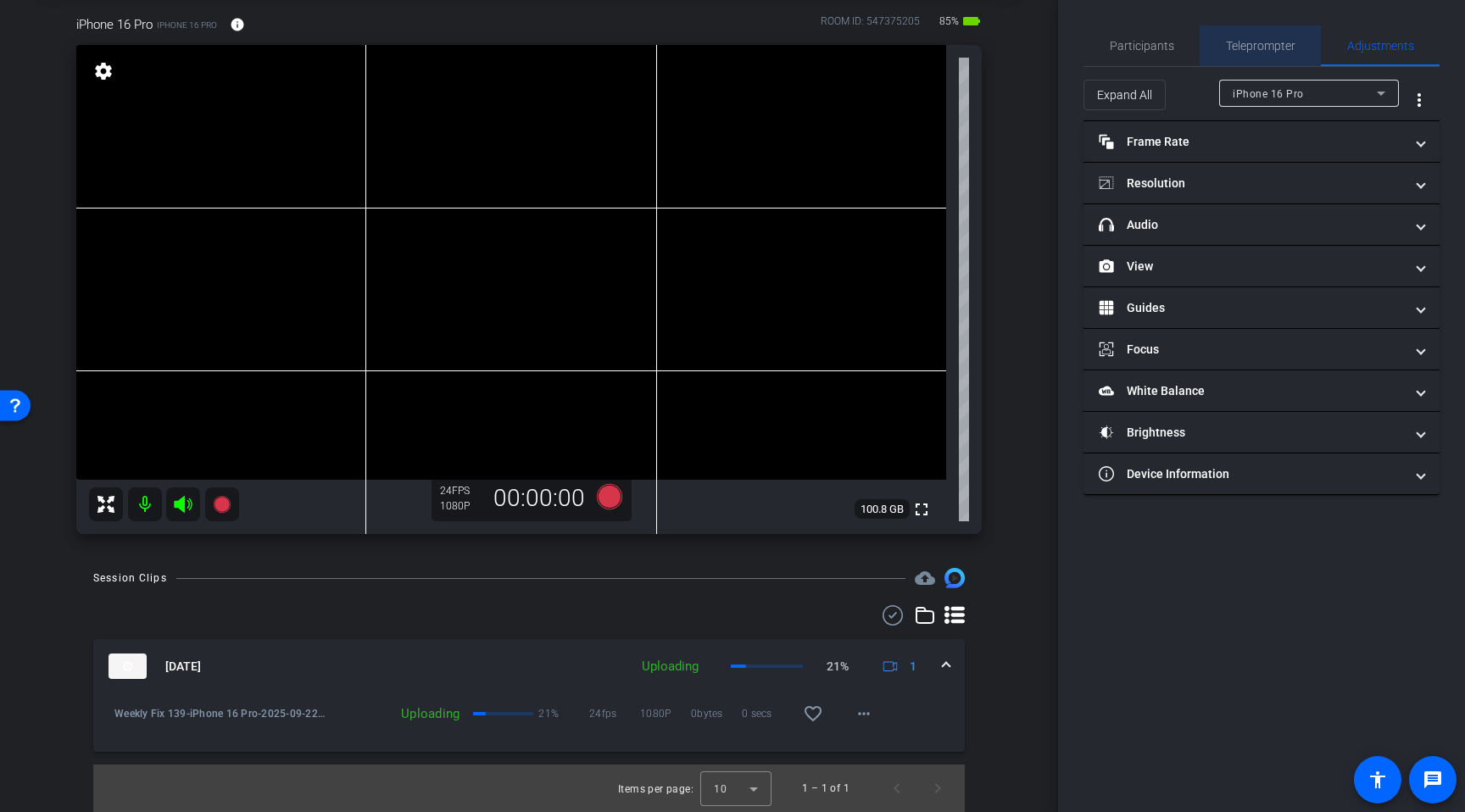
click at [1267, 46] on span "Teleprompter" at bounding box center [1261, 45] width 69 height 12
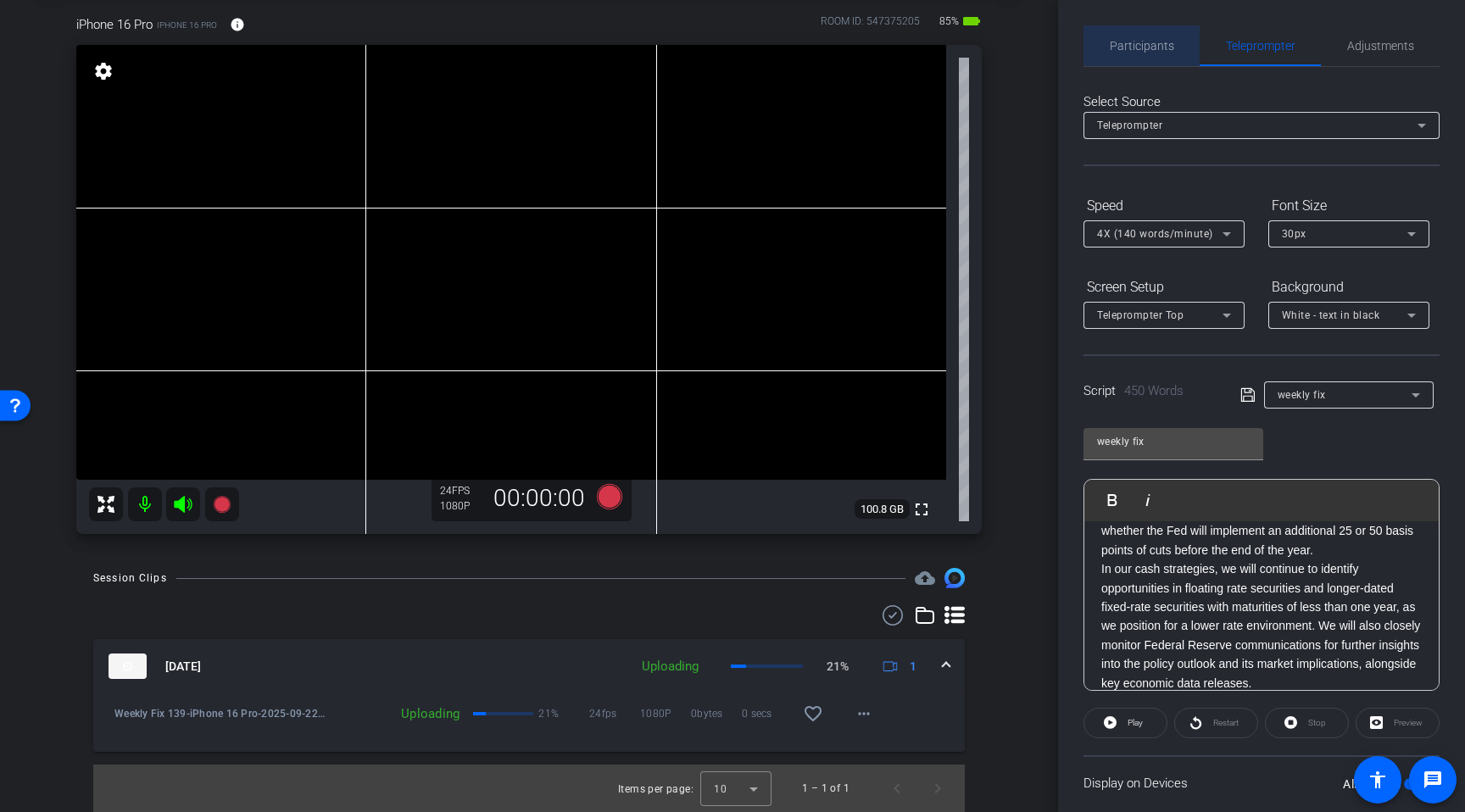
click at [1139, 40] on span "Participants" at bounding box center [1142, 45] width 64 height 12
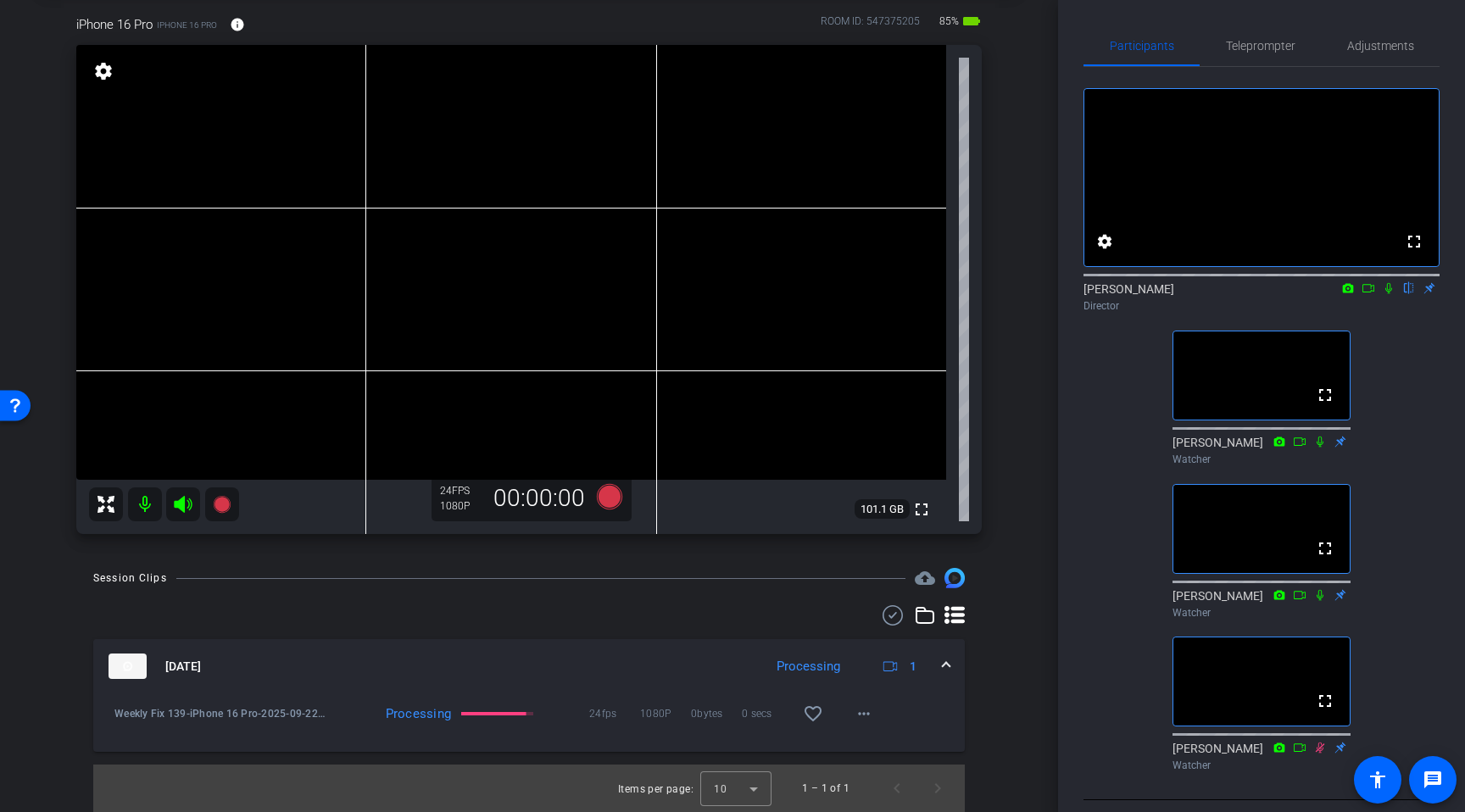
click at [1387, 294] on icon at bounding box center [1390, 288] width 14 height 12
click at [1392, 294] on icon at bounding box center [1390, 288] width 14 height 12
click at [1391, 294] on icon at bounding box center [1390, 288] width 14 height 12
click at [1375, 294] on icon at bounding box center [1369, 288] width 14 height 12
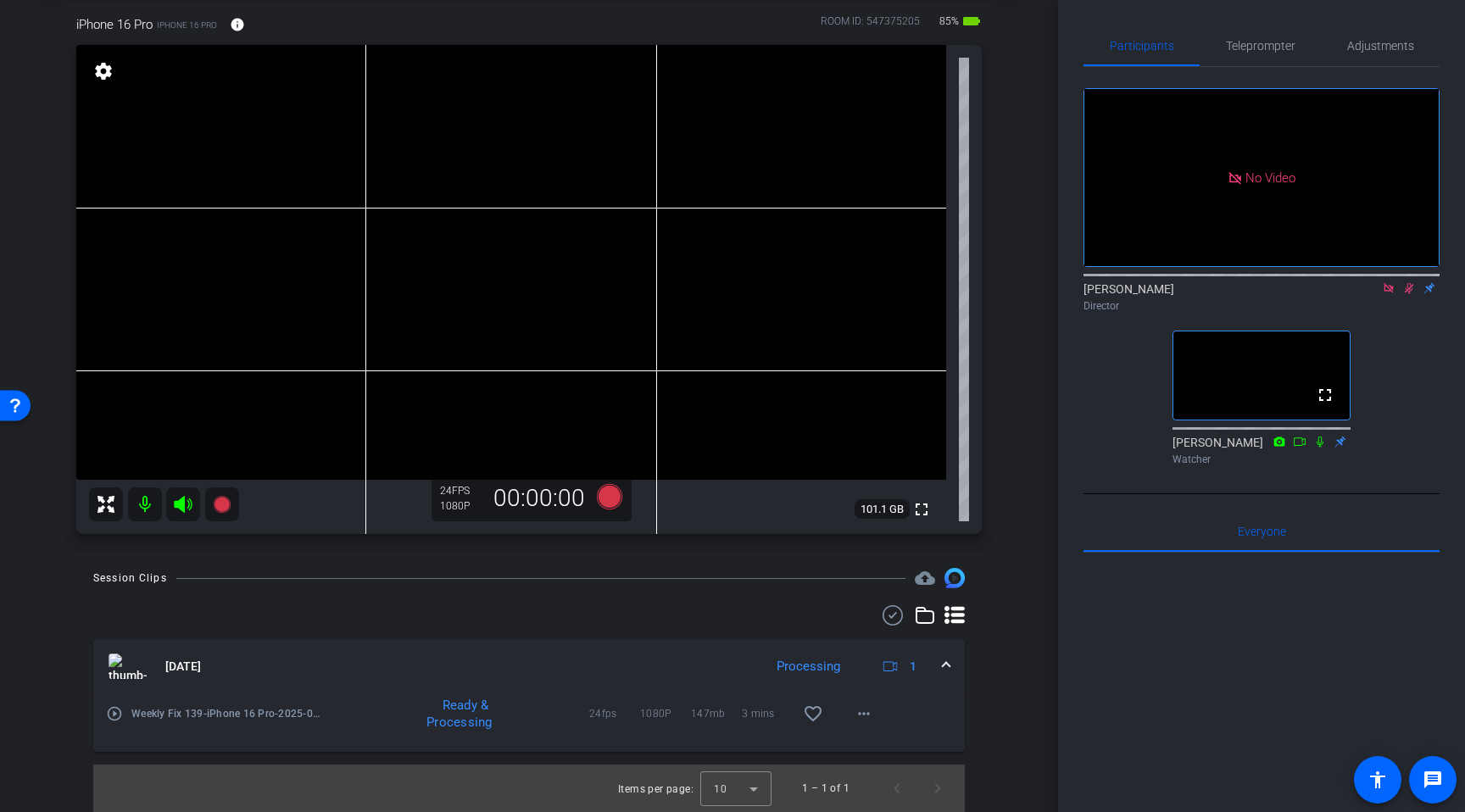
scroll to position [0, 0]
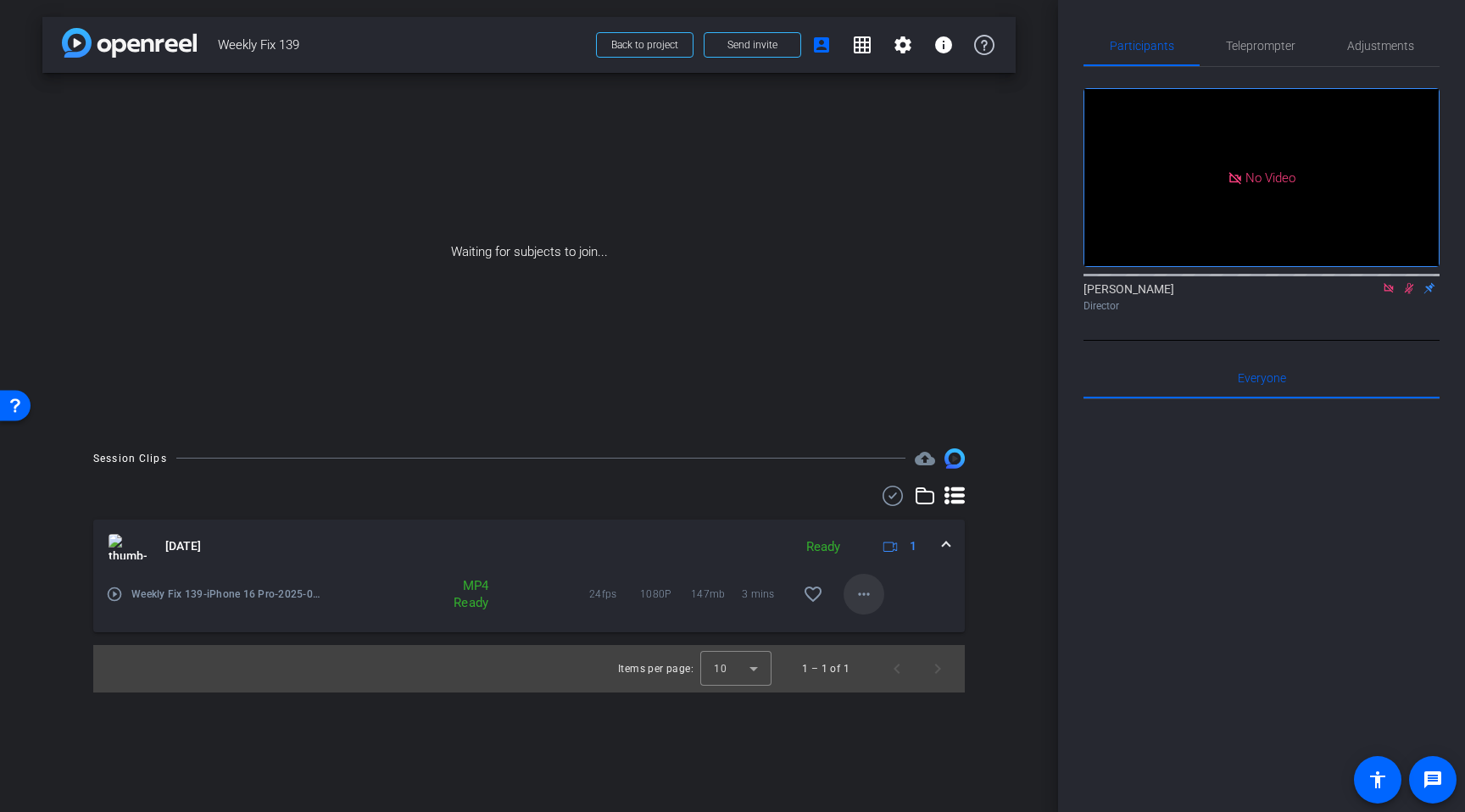
click at [871, 591] on mat-icon "more_horiz" at bounding box center [865, 594] width 21 height 21
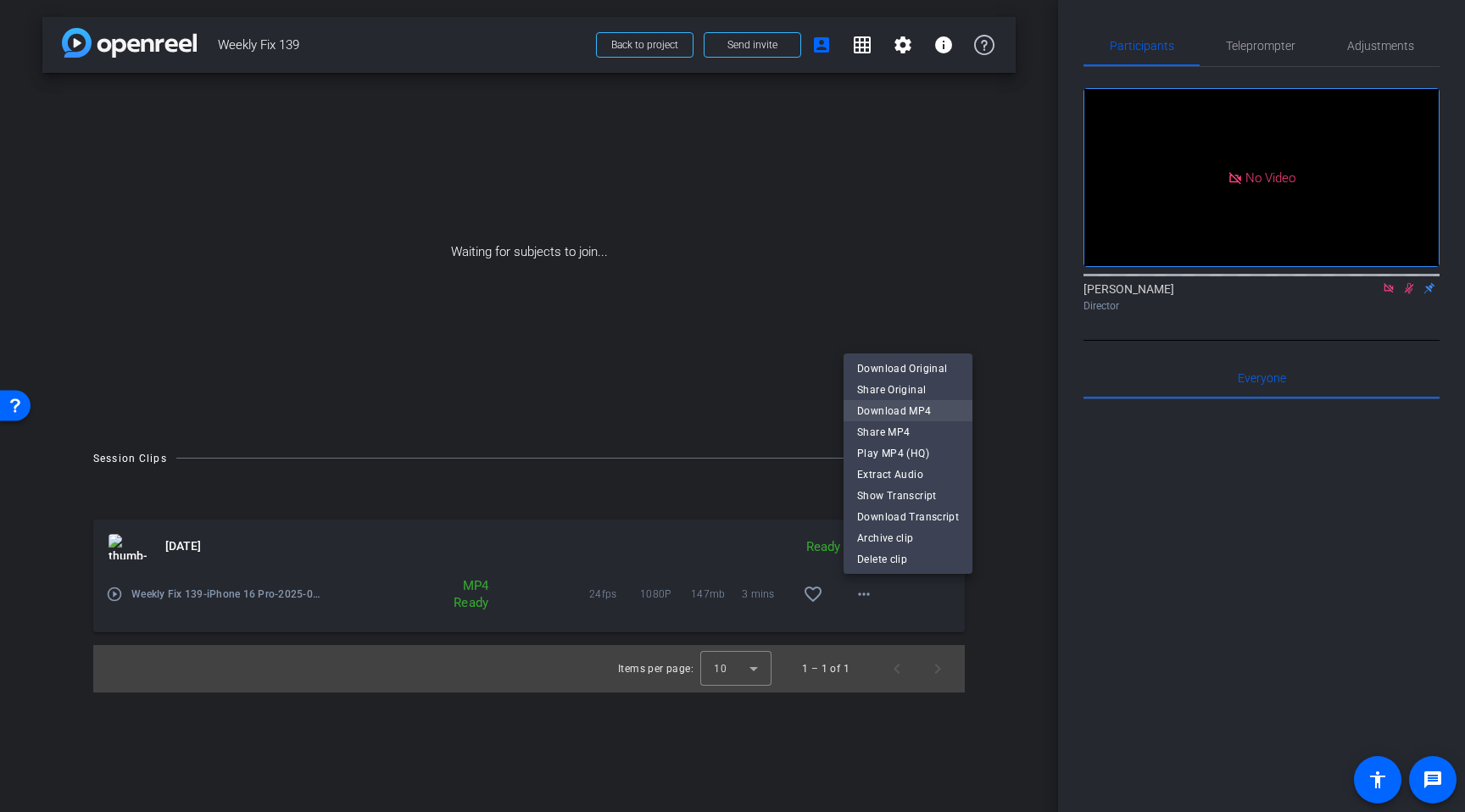
click at [889, 409] on span "Download MP4" at bounding box center [908, 412] width 102 height 21
